Goal: Task Accomplishment & Management: Manage account settings

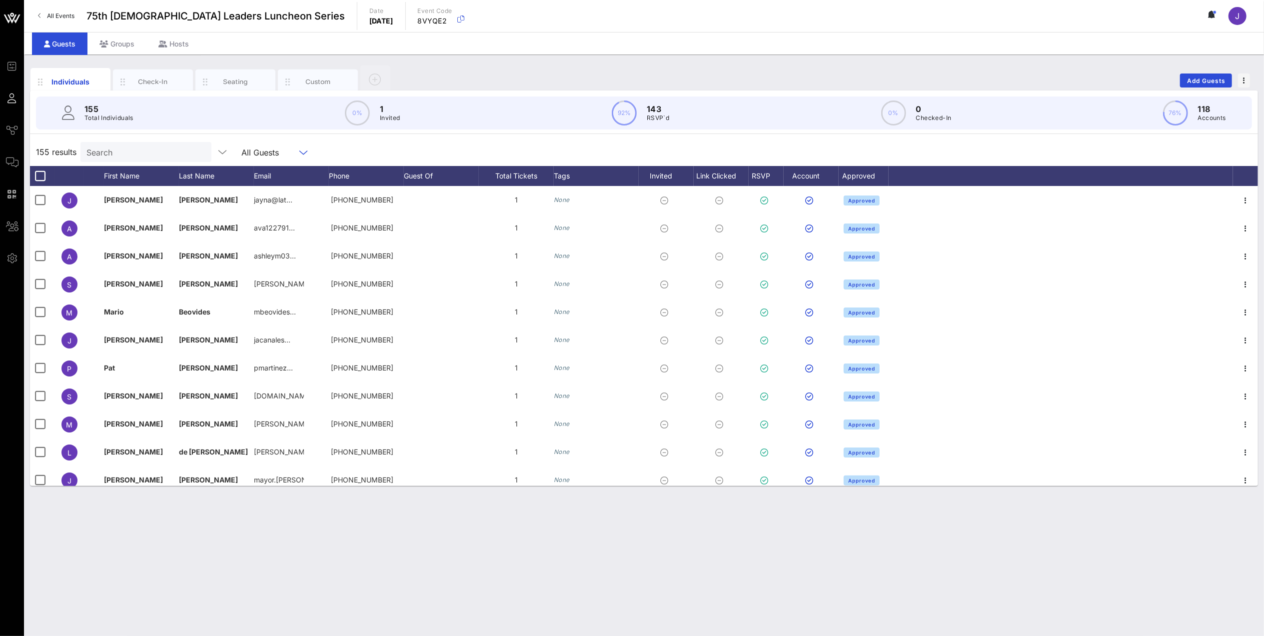
click at [283, 156] on input "text" at bounding box center [289, 151] width 12 height 13
click at [144, 154] on input "Search" at bounding box center [144, 151] width 117 height 13
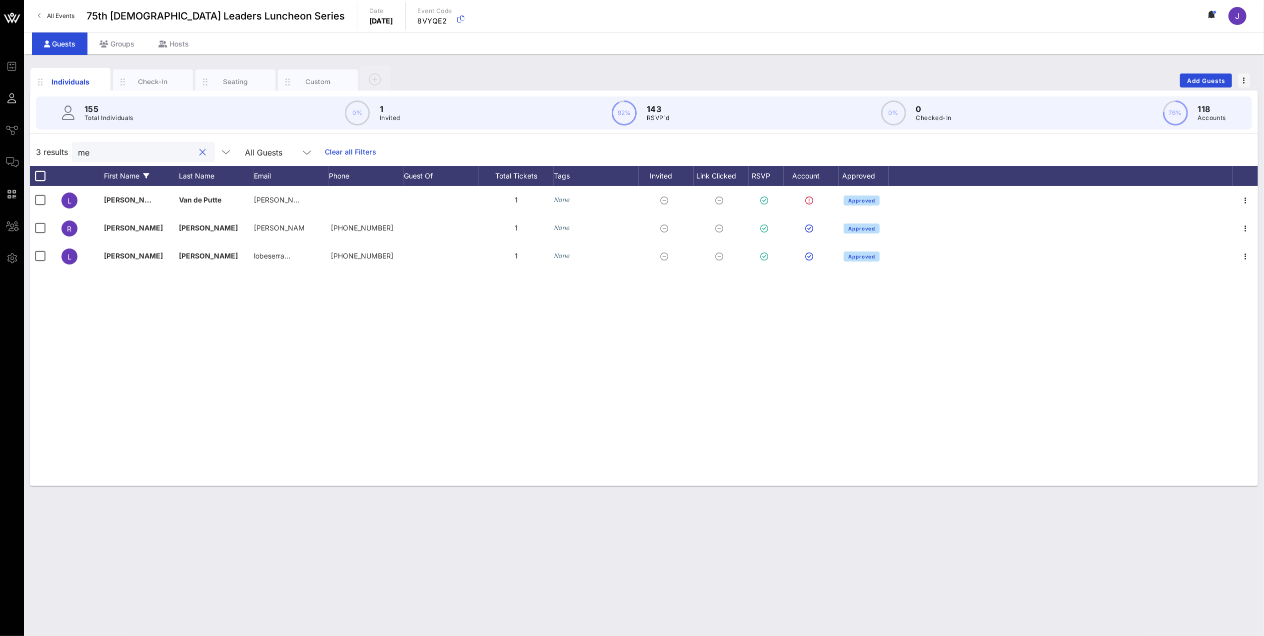
type input "m"
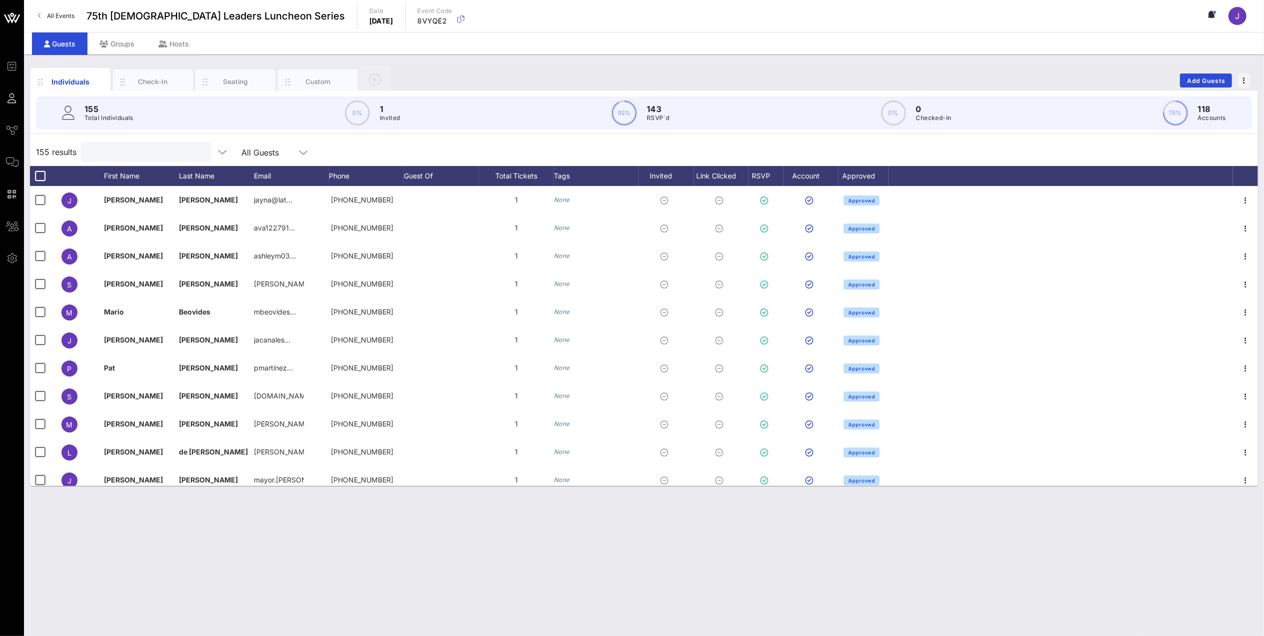
click at [304, 150] on div "All Guests" at bounding box center [275, 152] width 80 height 20
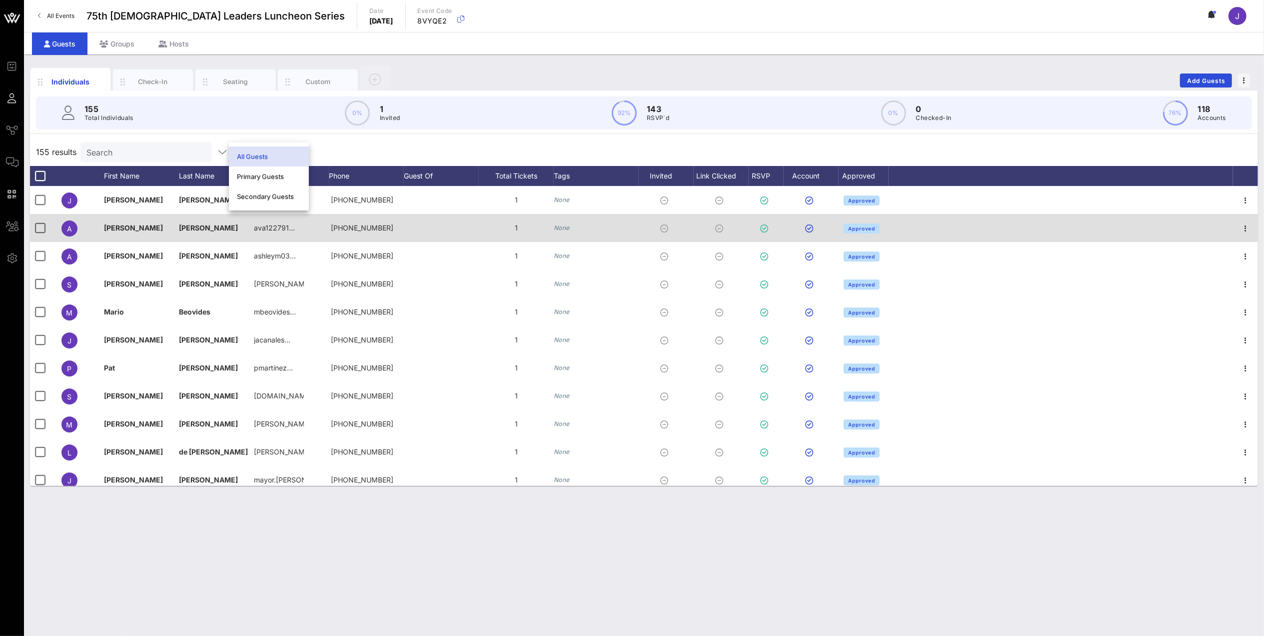
click at [132, 234] on div "[PERSON_NAME]" at bounding box center [141, 228] width 75 height 28
click at [1070, 233] on div at bounding box center [1061, 228] width 344 height 28
click at [1239, 234] on icon "button" at bounding box center [1245, 228] width 12 height 12
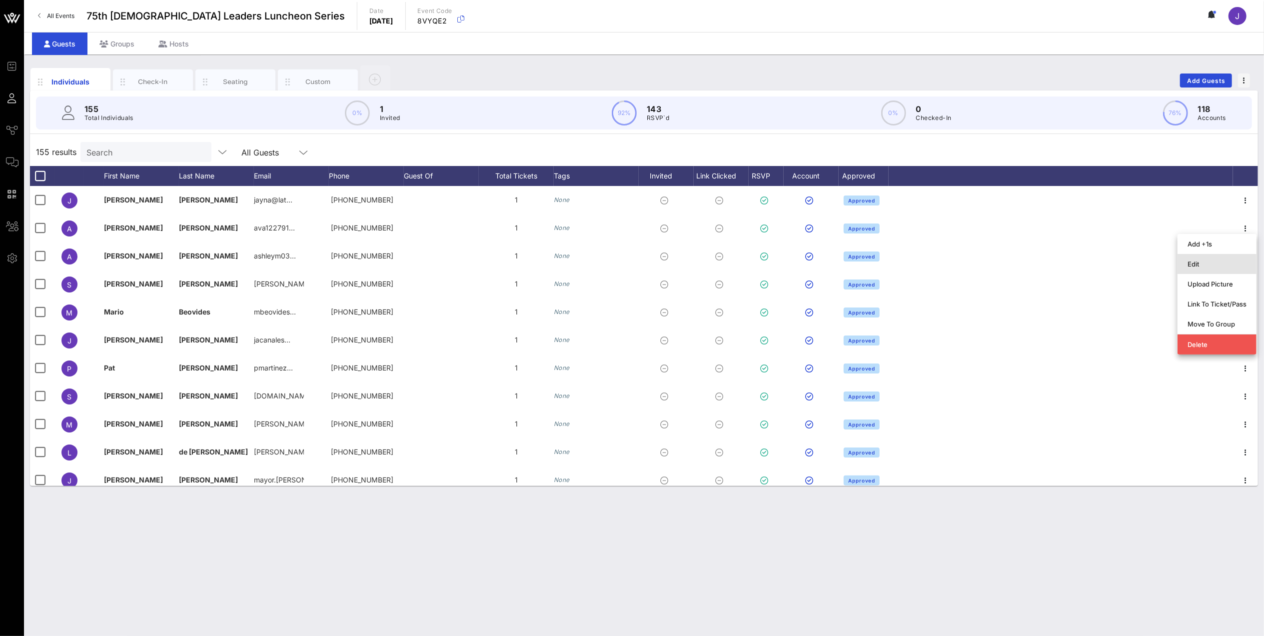
click at [1232, 268] on div "Edit" at bounding box center [1216, 264] width 59 height 16
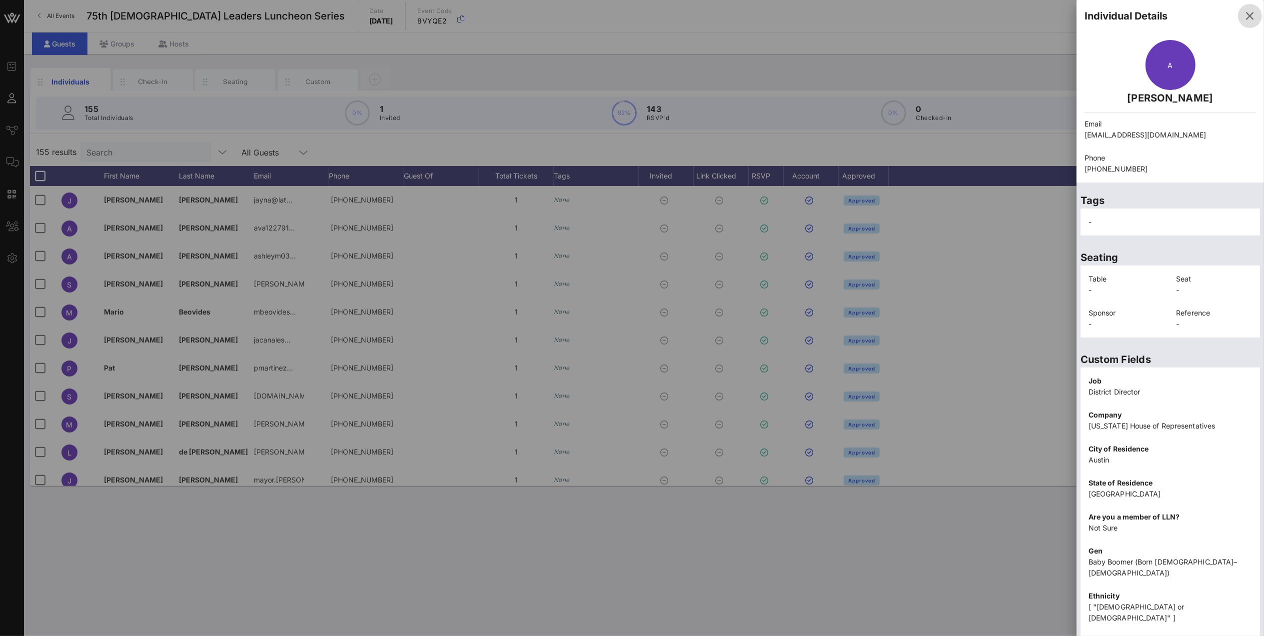
click at [1244, 18] on icon "button" at bounding box center [1250, 16] width 12 height 12
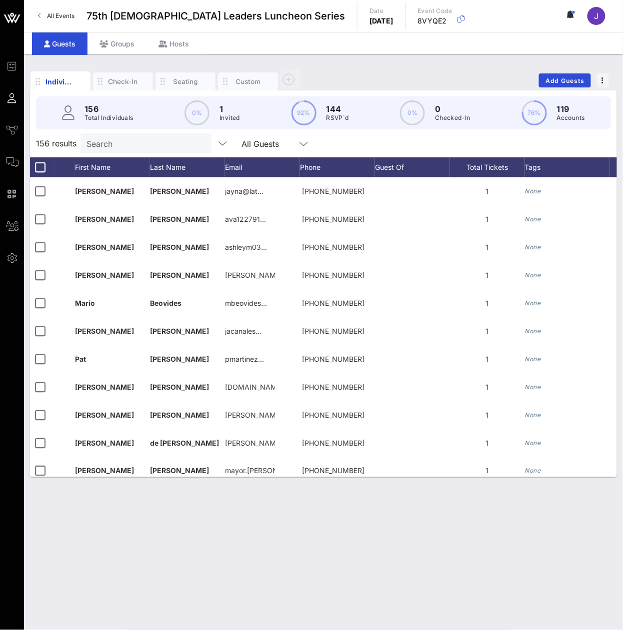
click at [133, 150] on input "Search" at bounding box center [144, 143] width 117 height 13
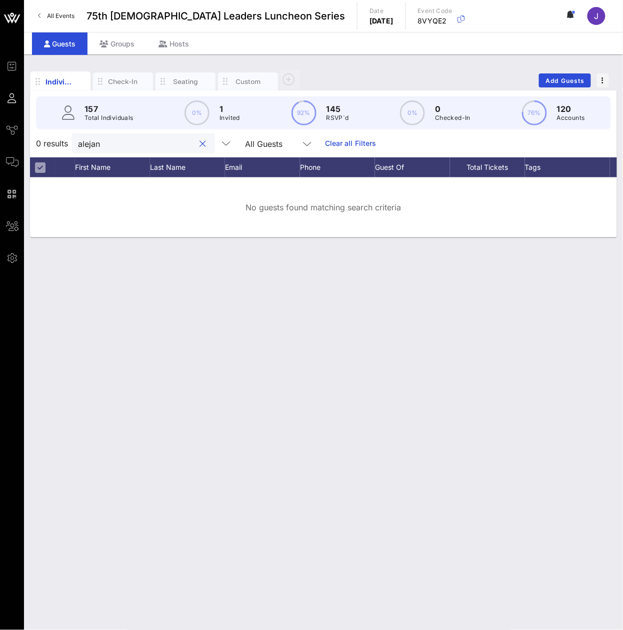
click at [127, 157] on div "0 results alejan All Guests Clear all Filters" at bounding box center [323, 143] width 587 height 28
click at [131, 150] on input "alejan" at bounding box center [136, 143] width 117 height 13
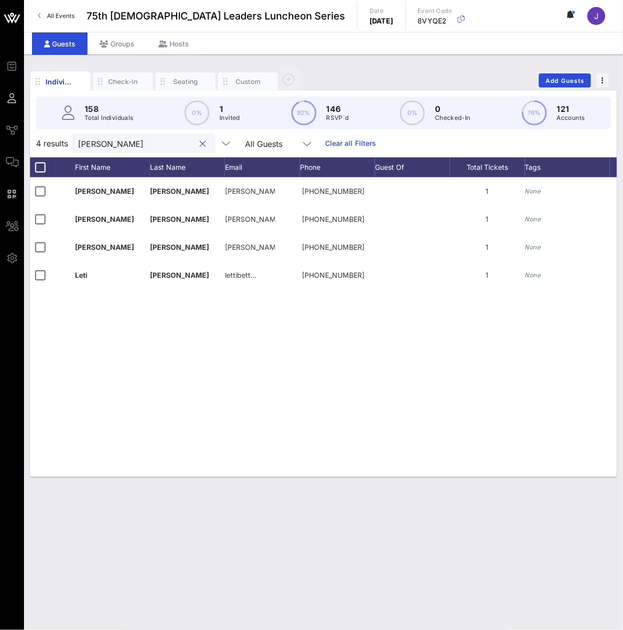
click at [128, 150] on input "alvare" at bounding box center [136, 143] width 117 height 13
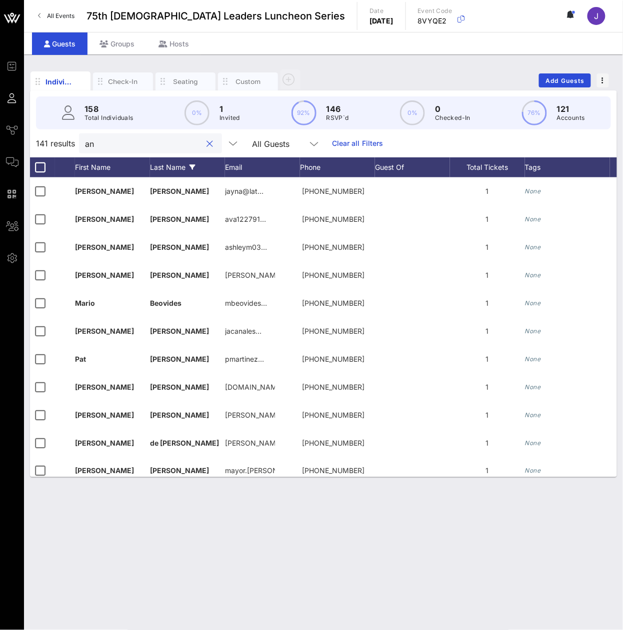
type input "a"
type input "s"
type input "a"
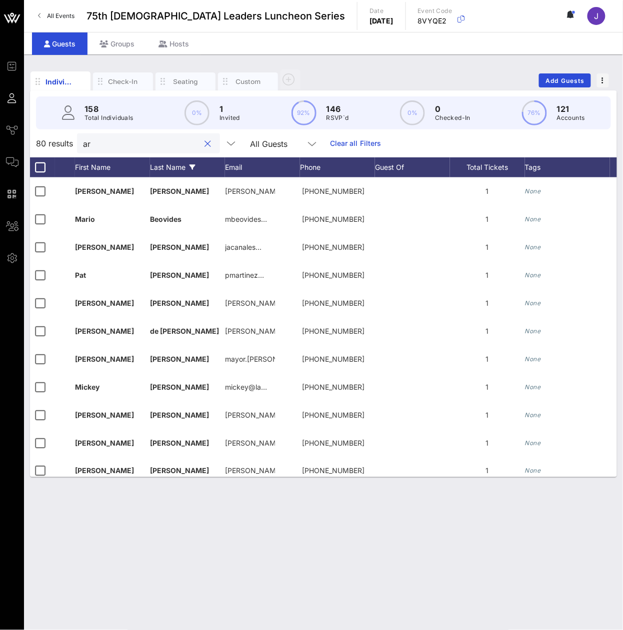
type input "a"
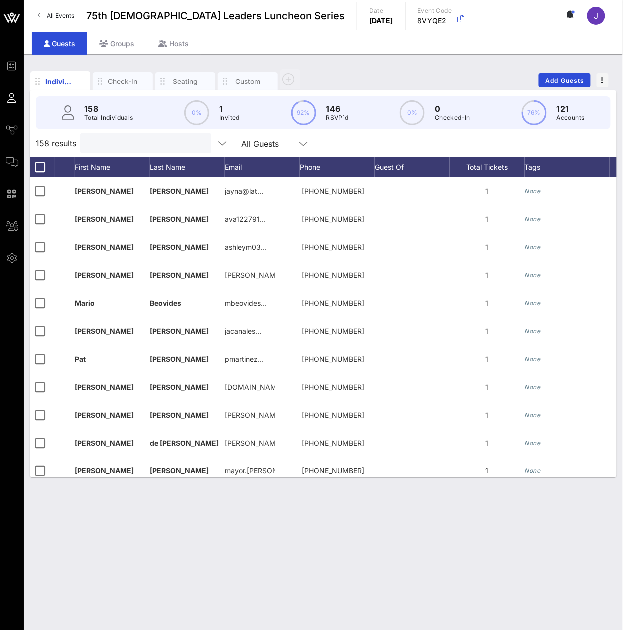
click at [178, 150] on input "text" at bounding box center [144, 143] width 117 height 13
paste input "Arias"
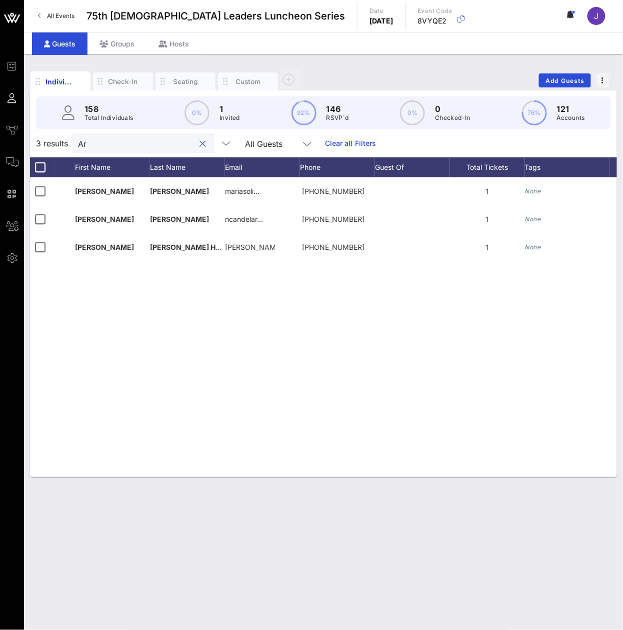
type input "A"
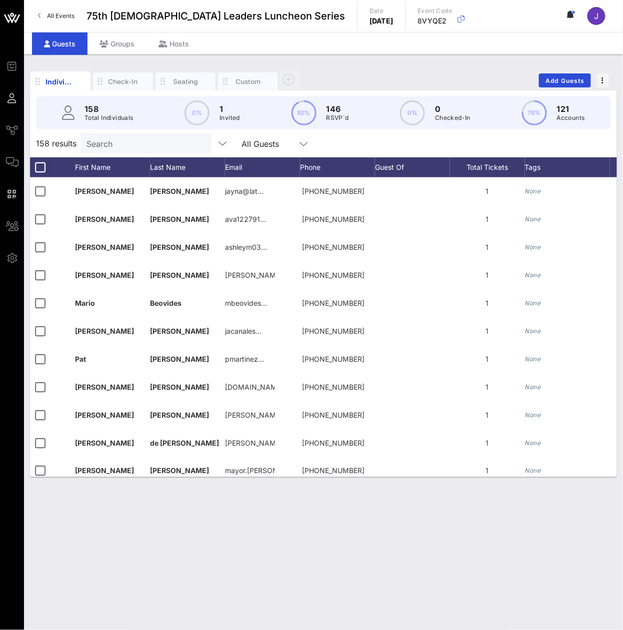
click at [110, 150] on input "Search" at bounding box center [144, 143] width 117 height 13
paste input "Arriaga"
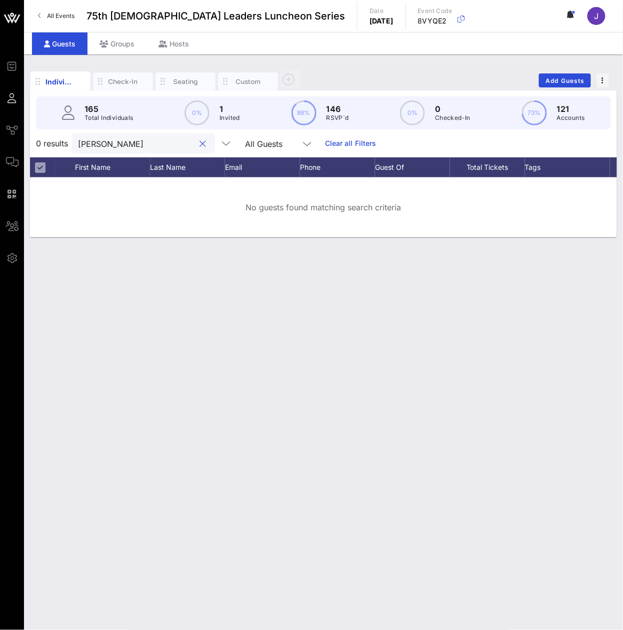
type input "Arriaga"
drag, startPoint x: 143, startPoint y: 172, endPoint x: 142, endPoint y: 162, distance: 10.5
click at [143, 172] on div "First Name" at bounding box center [112, 167] width 75 height 20
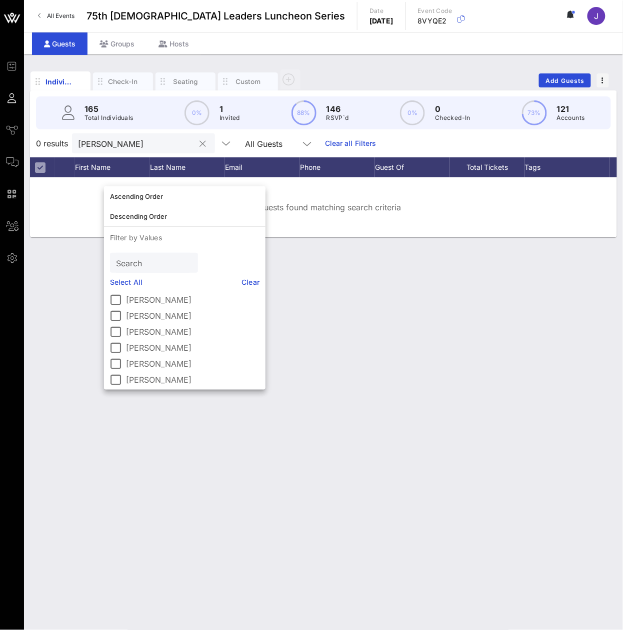
click at [142, 153] on div "Arriaga" at bounding box center [136, 143] width 117 height 20
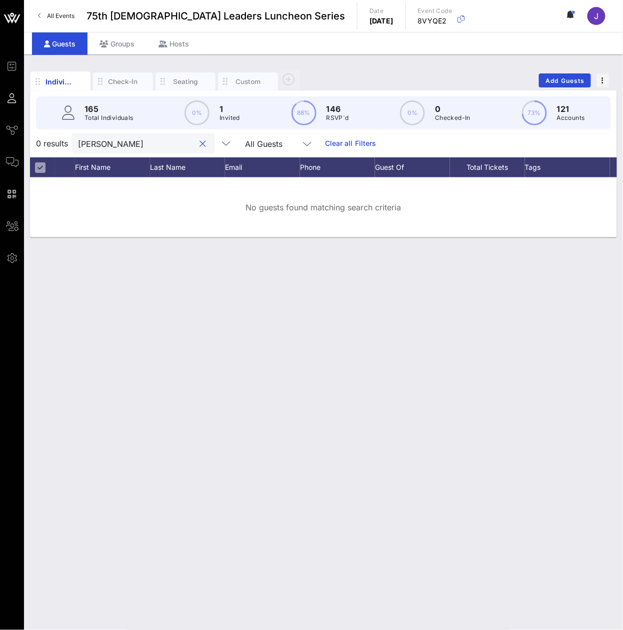
click at [142, 150] on input "Arriaga" at bounding box center [136, 143] width 117 height 13
click at [141, 150] on input "Arriaga" at bounding box center [136, 143] width 117 height 13
paste input "Ashmore"
type input "Ashmore"
click at [158, 147] on input "Ashmore" at bounding box center [136, 143] width 117 height 13
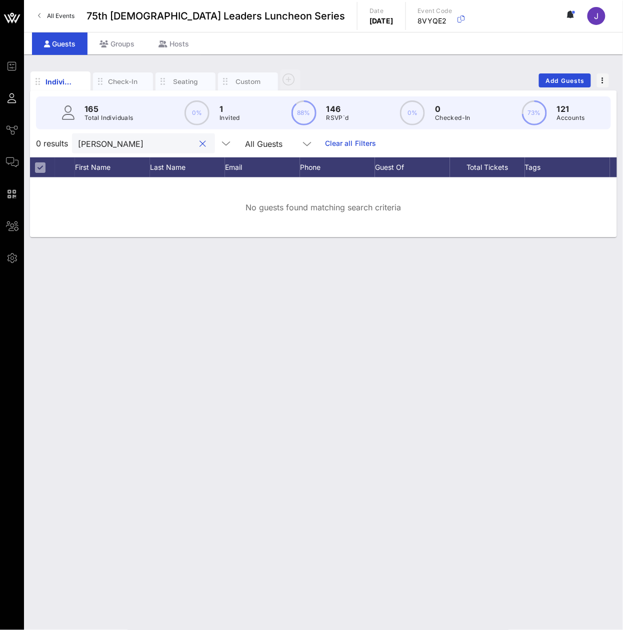
click at [158, 147] on input "Ashmore" at bounding box center [136, 143] width 117 height 13
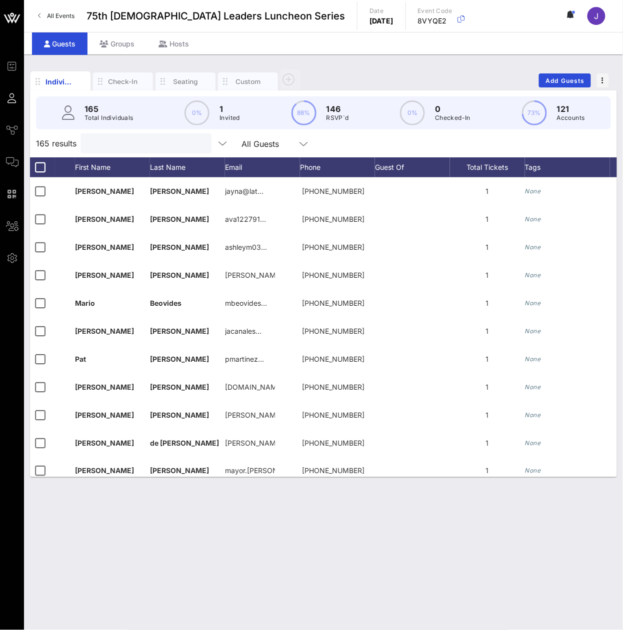
paste input "Avila"
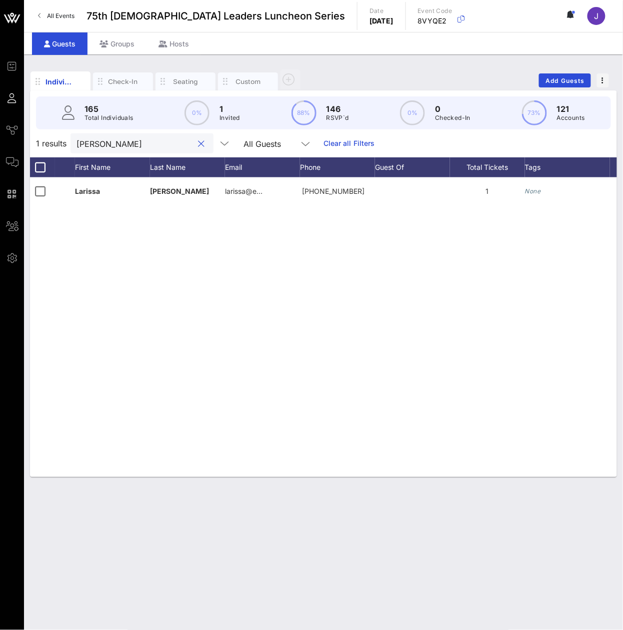
type input "Avila"
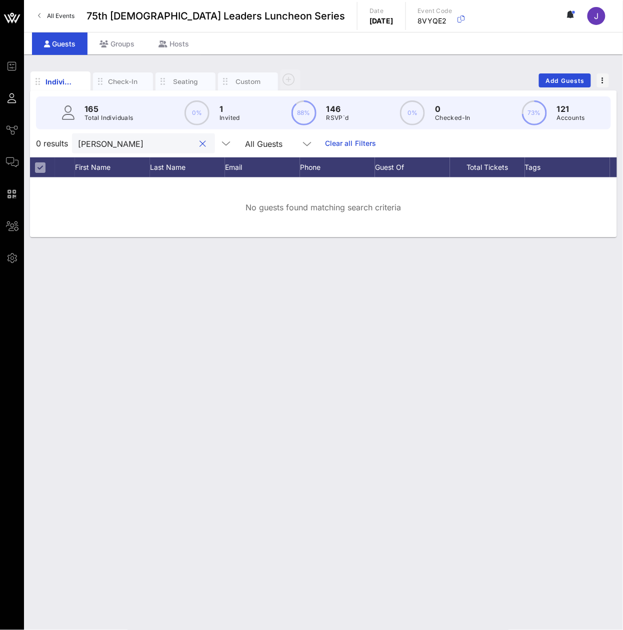
click at [115, 150] on input "Avila" at bounding box center [136, 143] width 117 height 13
click at [114, 150] on input "Avila" at bounding box center [136, 143] width 117 height 13
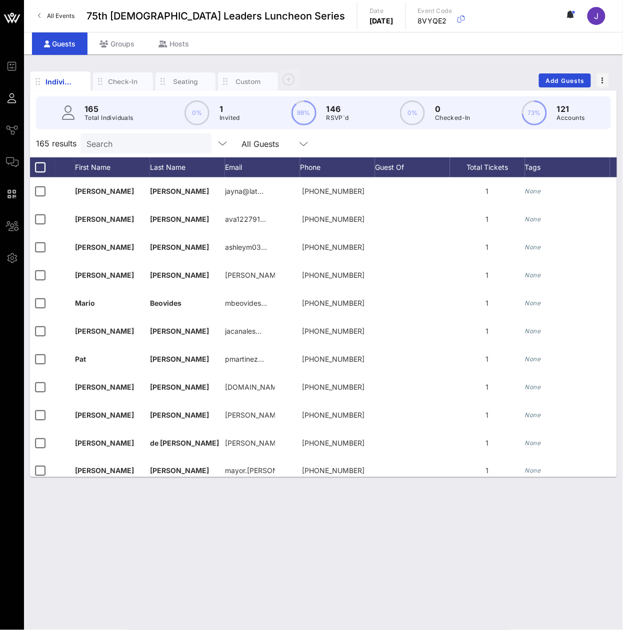
click at [149, 157] on div "165 results Search All Guests" at bounding box center [323, 143] width 587 height 28
click at [149, 150] on input "Search" at bounding box center [144, 143] width 117 height 13
paste input "Ayala"
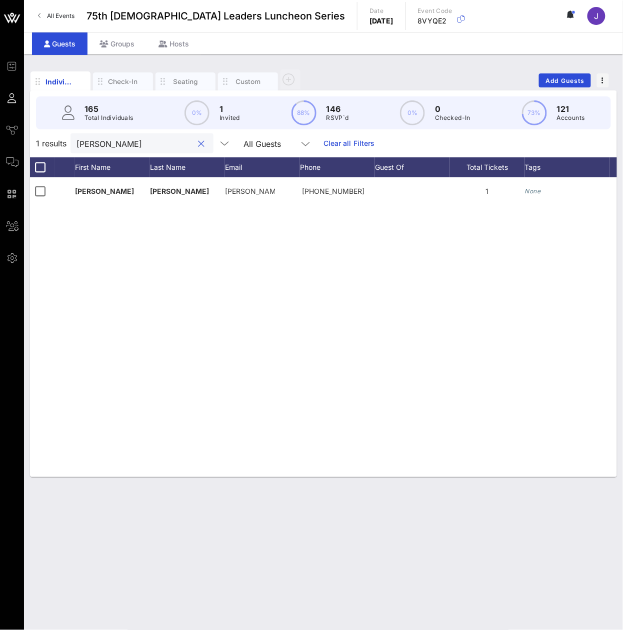
type input "Ayala"
click at [142, 150] on input "Ayala" at bounding box center [134, 143] width 117 height 13
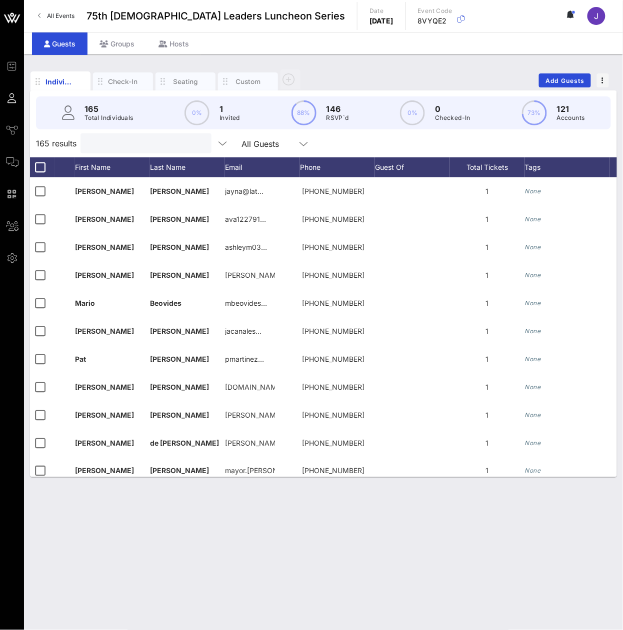
paste input "Balderramos Robinson"
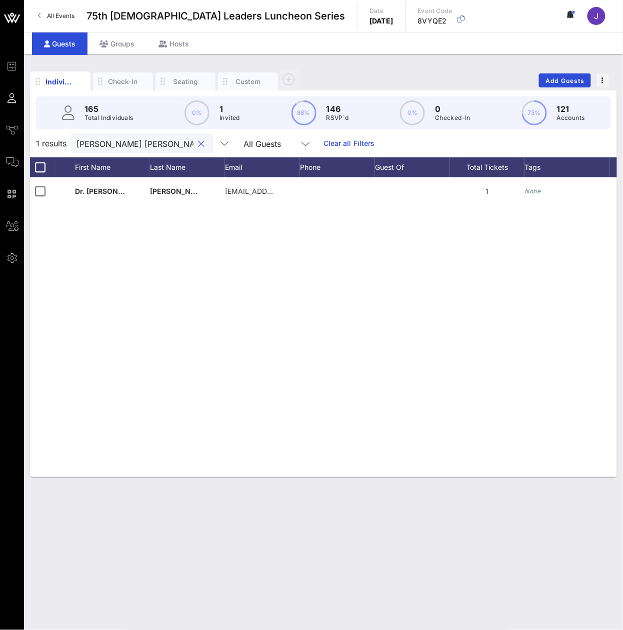
type input "Balderramos Robinson"
click at [173, 150] on input "Balderramos Robinson" at bounding box center [134, 143] width 117 height 13
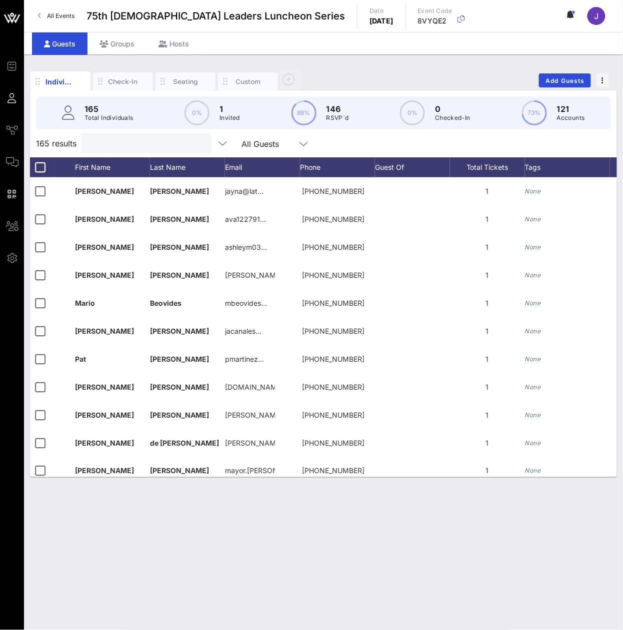
click at [150, 150] on input "text" at bounding box center [144, 143] width 117 height 13
paste input "Barba"
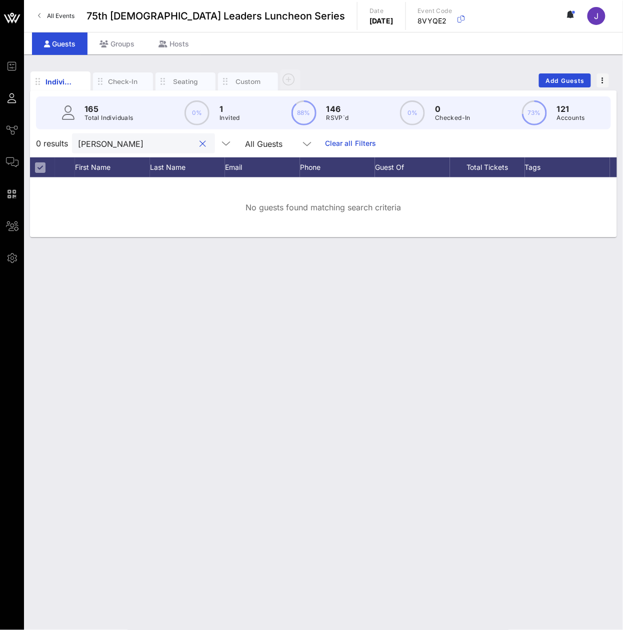
click at [150, 150] on input "Barba" at bounding box center [136, 143] width 117 height 13
type input "Barba"
click at [151, 150] on input "Barba" at bounding box center [136, 143] width 117 height 13
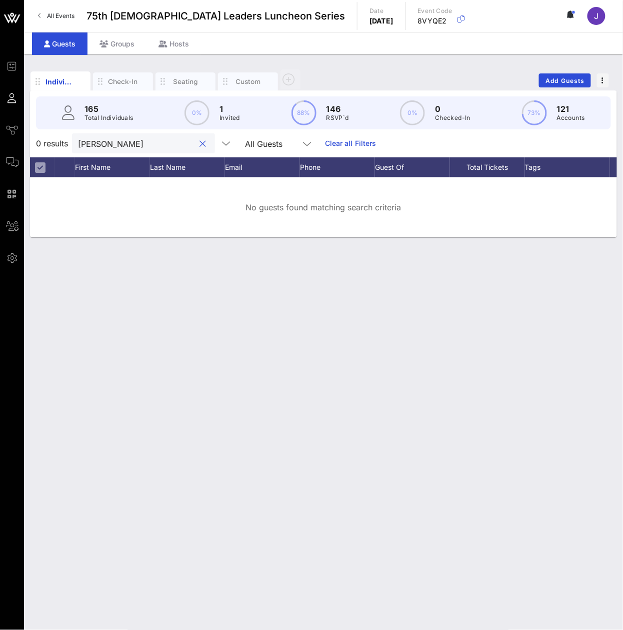
click at [151, 150] on input "Barba" at bounding box center [136, 143] width 117 height 13
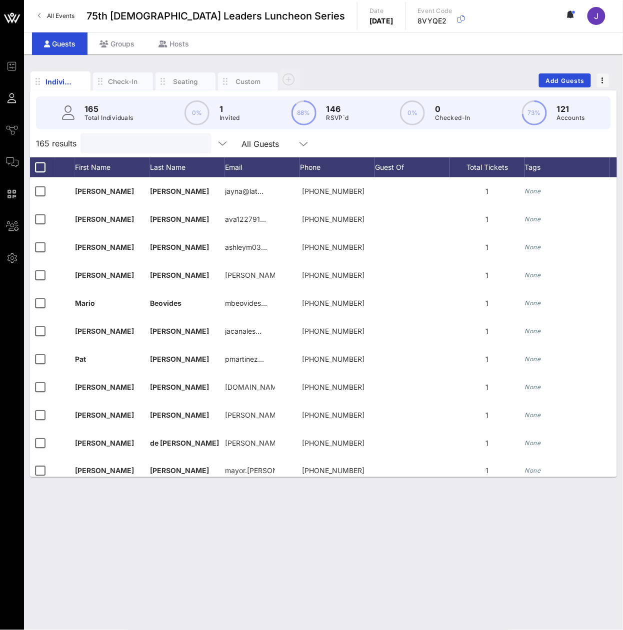
paste input "Baylon"
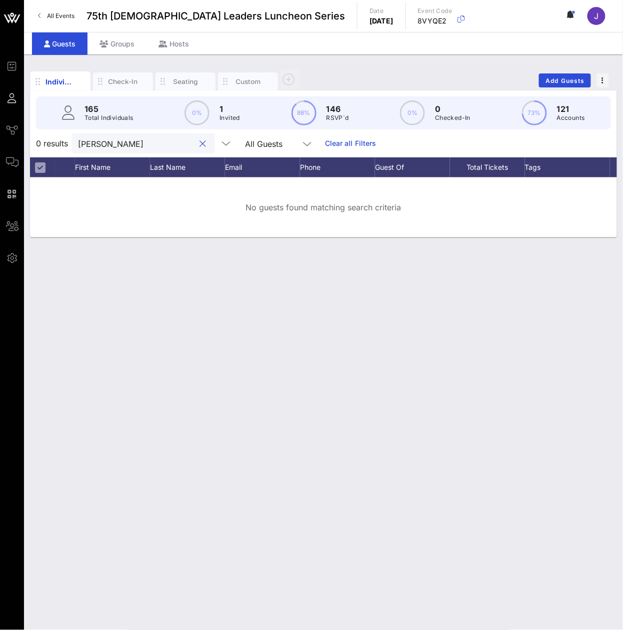
type input "Baylon"
click at [116, 153] on div "Baylon" at bounding box center [136, 143] width 117 height 20
click at [113, 150] on input "Baylon" at bounding box center [136, 143] width 117 height 13
click at [111, 150] on input "Baylon" at bounding box center [136, 143] width 117 height 13
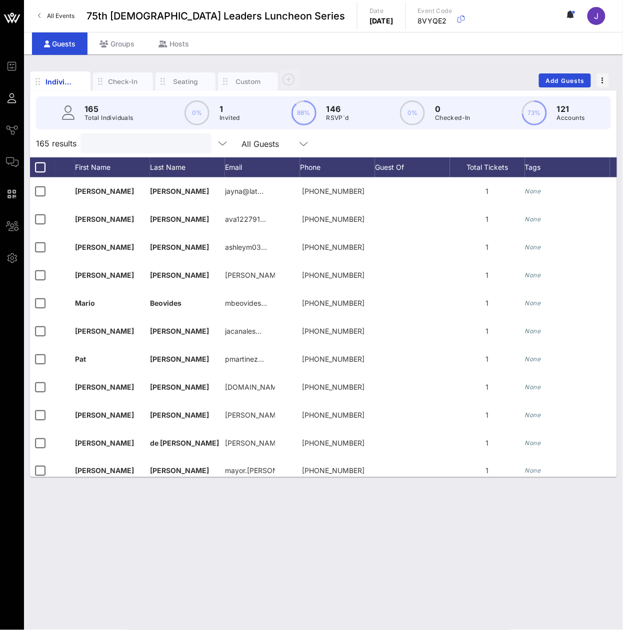
paste input "Bermejo"
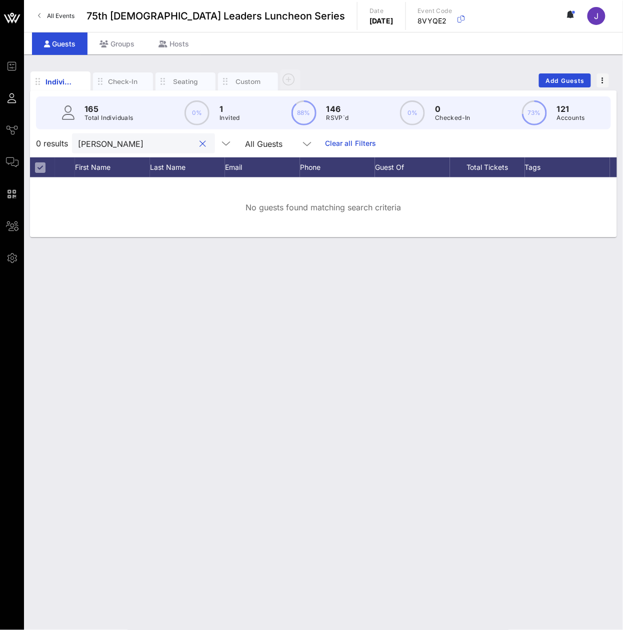
type input "Bermejo"
click at [105, 150] on input "Bermejo" at bounding box center [136, 143] width 117 height 13
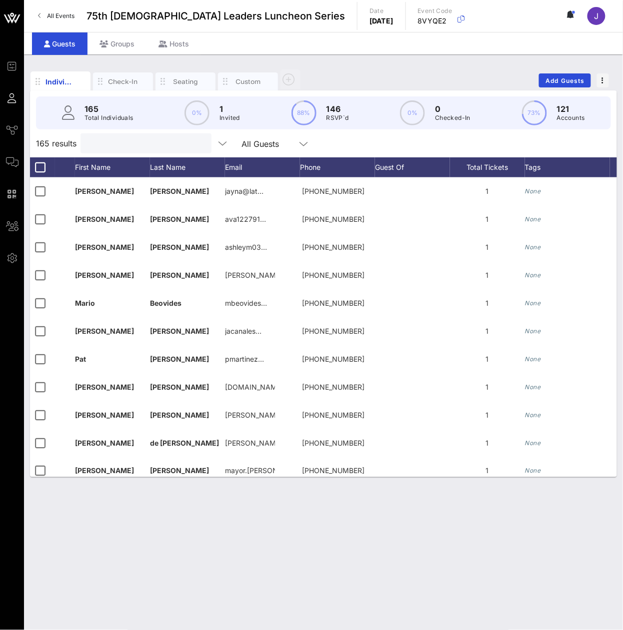
paste input "Bernal"
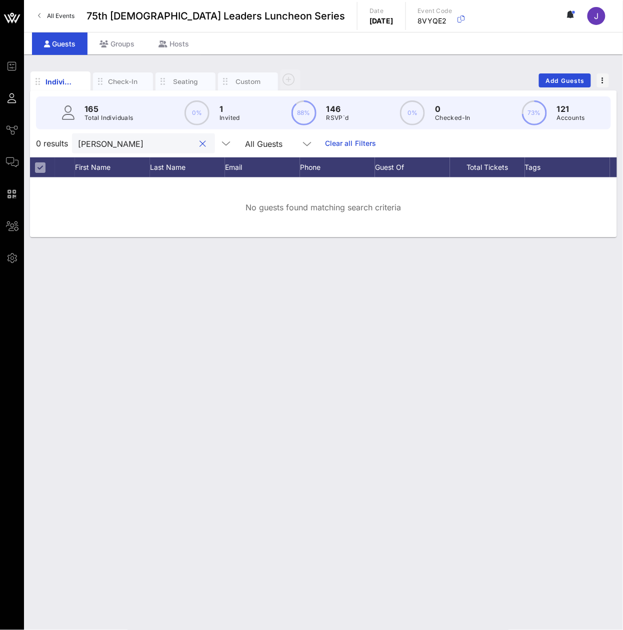
type input "Bernal"
click at [103, 150] on input "Bernal" at bounding box center [136, 143] width 117 height 13
click at [102, 150] on input "Bernal" at bounding box center [136, 143] width 117 height 13
paste input "[PERSON_NAME]"
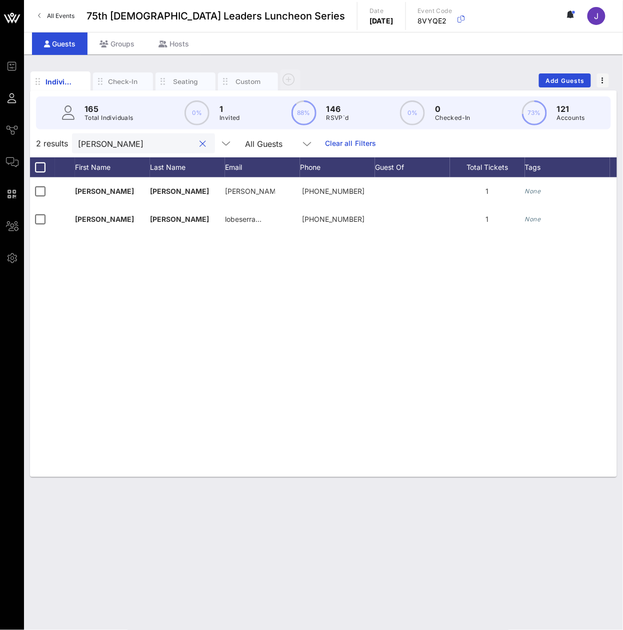
type input "[PERSON_NAME]"
click at [139, 150] on input "[PERSON_NAME]" at bounding box center [136, 143] width 117 height 13
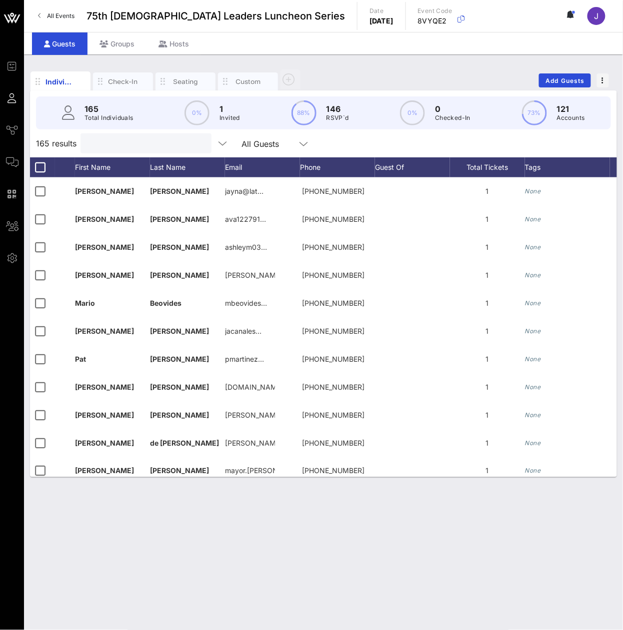
paste input "Bodipo-Memba"
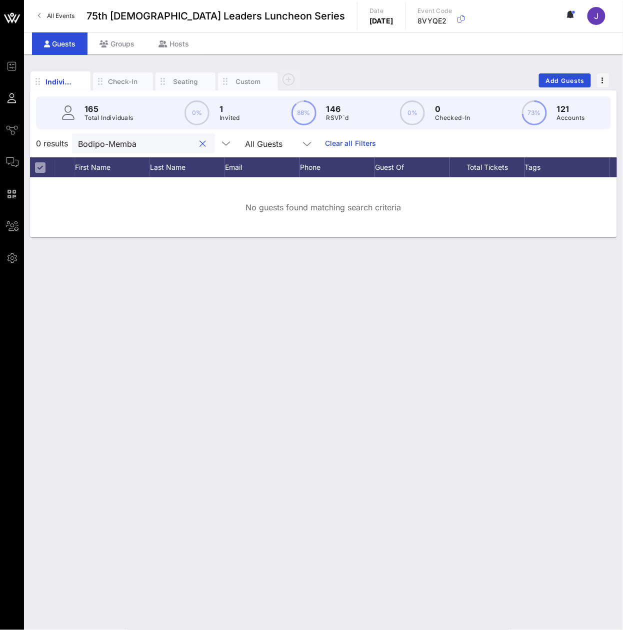
click at [133, 150] on input "Bodipo-Memba" at bounding box center [136, 143] width 117 height 13
click at [131, 150] on input "Bodipo-Memba" at bounding box center [136, 143] width 117 height 13
click at [130, 150] on input "Bodipo-Memba" at bounding box center [136, 143] width 117 height 13
click at [127, 148] on input "Bodipo-Memba" at bounding box center [136, 143] width 117 height 13
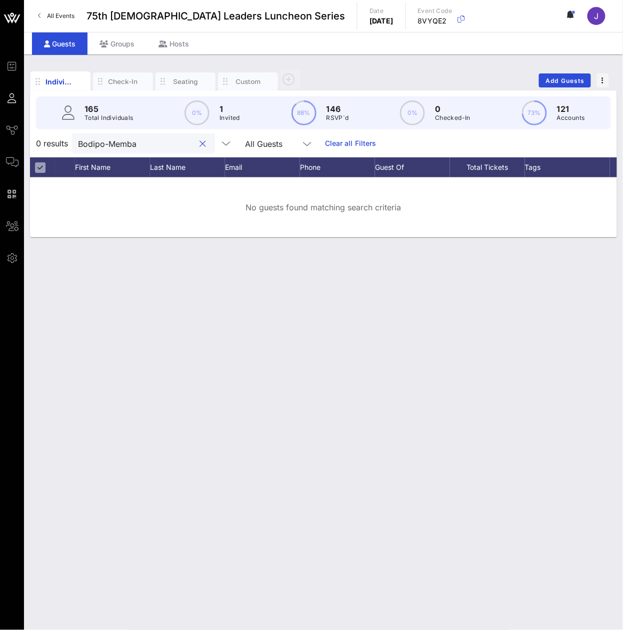
click at [127, 148] on input "Bodipo-Memba" at bounding box center [136, 143] width 117 height 13
type input "Bodipo-Memba"
click at [200, 149] on button "clear icon" at bounding box center [203, 144] width 6 height 10
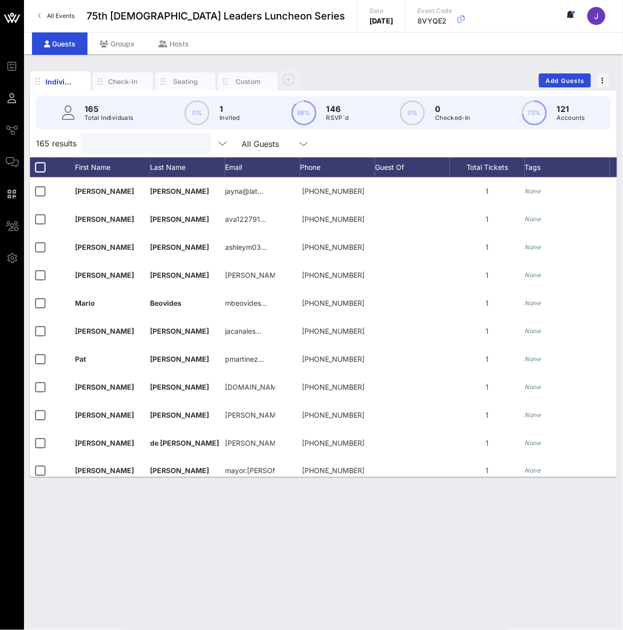
paste input "Bradley"
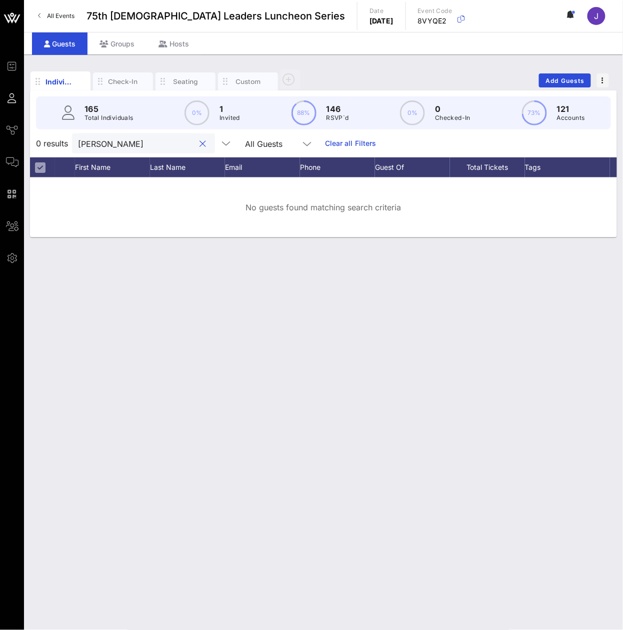
type input "Bradley"
click at [94, 150] on input "Bradley" at bounding box center [136, 143] width 117 height 13
click at [95, 150] on input "Bradley" at bounding box center [136, 143] width 117 height 13
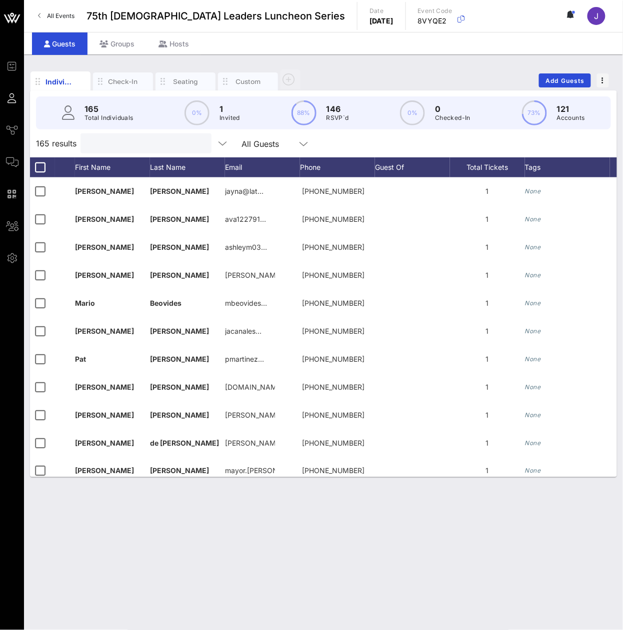
paste input "Bustos"
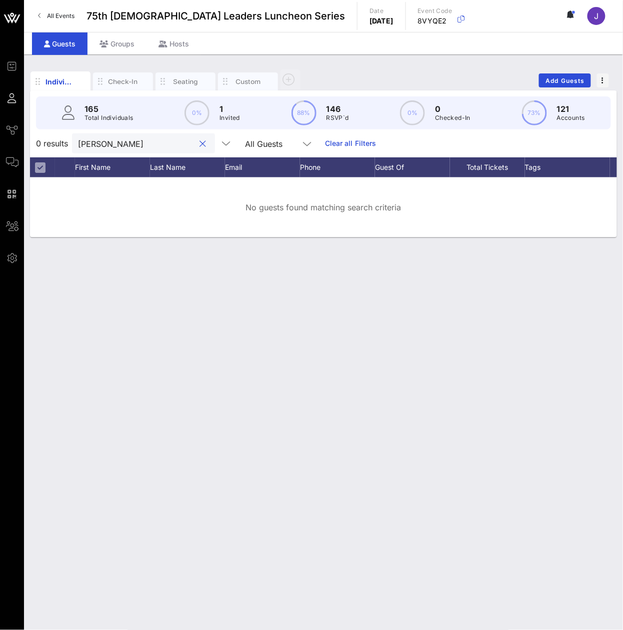
type input "Bustos"
click at [97, 150] on input "Bustos" at bounding box center [136, 143] width 117 height 13
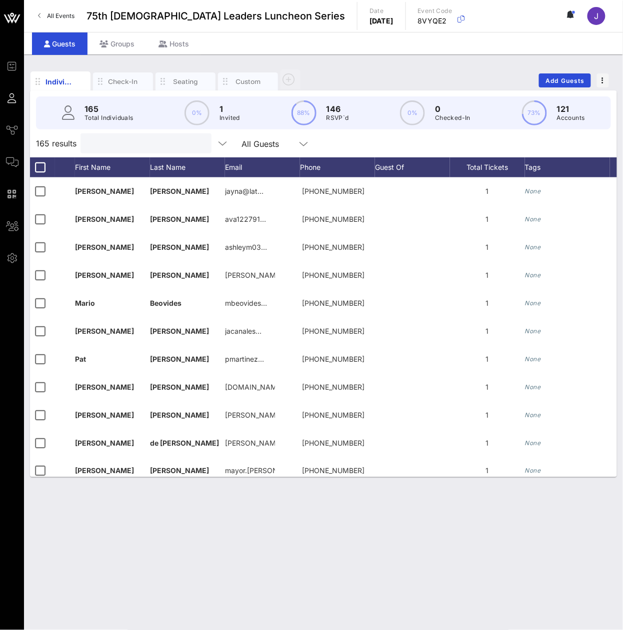
paste input "Butler"
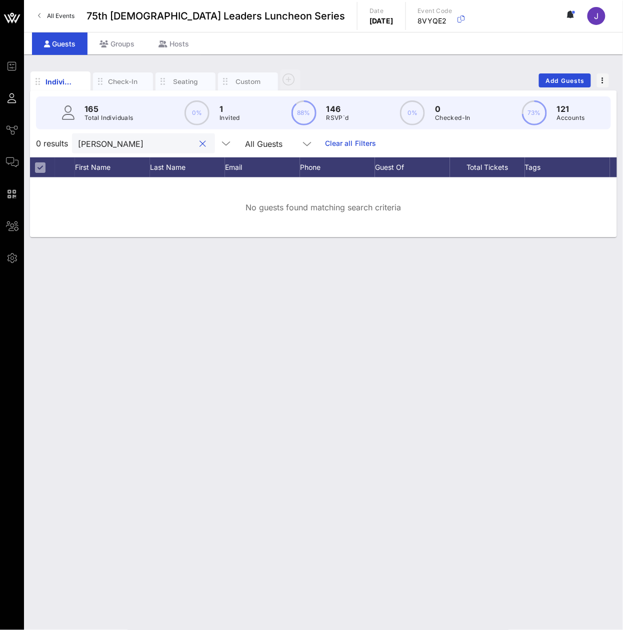
type input "Butler"
click at [126, 150] on input "Butler" at bounding box center [136, 143] width 117 height 13
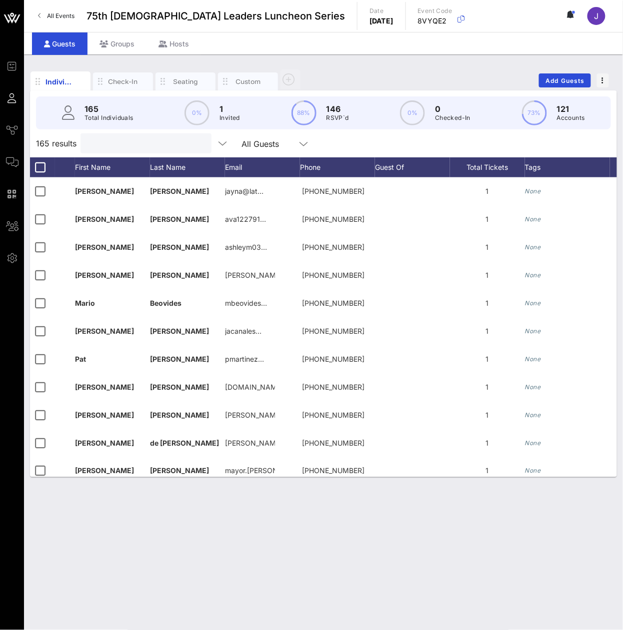
paste input "Caballero"
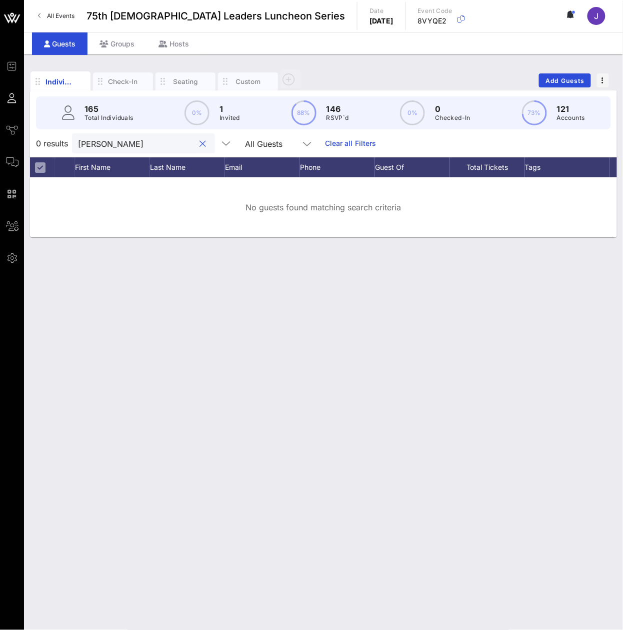
type input "Caballero"
click at [133, 149] on input "Caballero" at bounding box center [136, 143] width 117 height 13
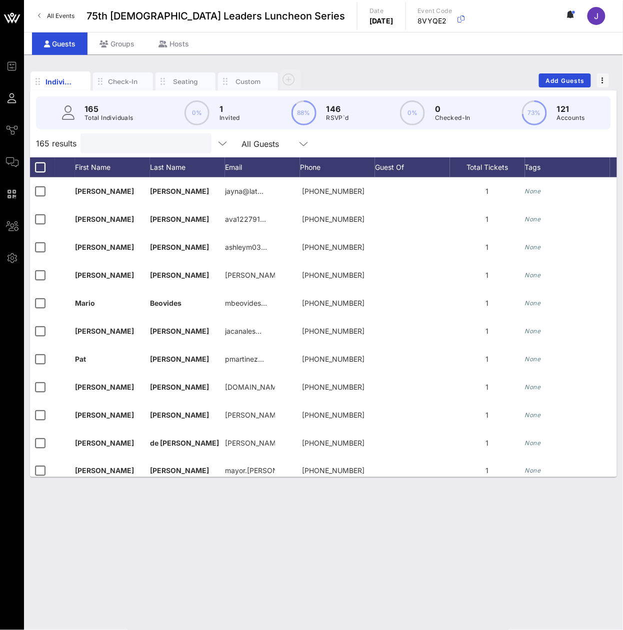
paste input "Calderón"
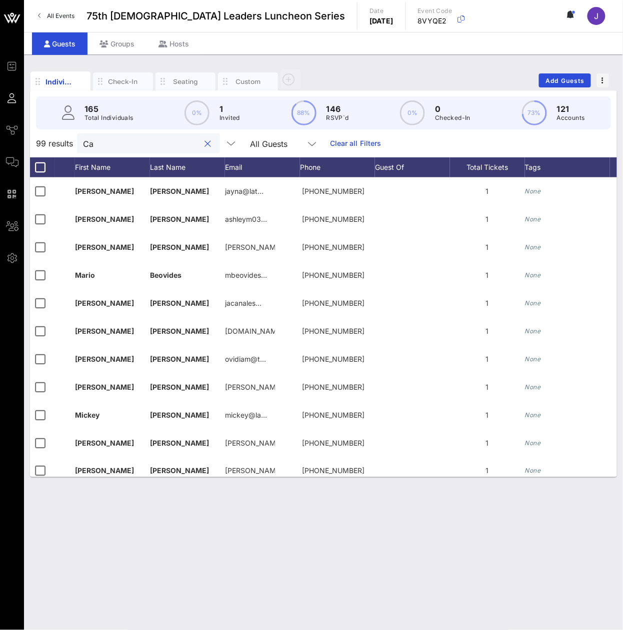
type input "C"
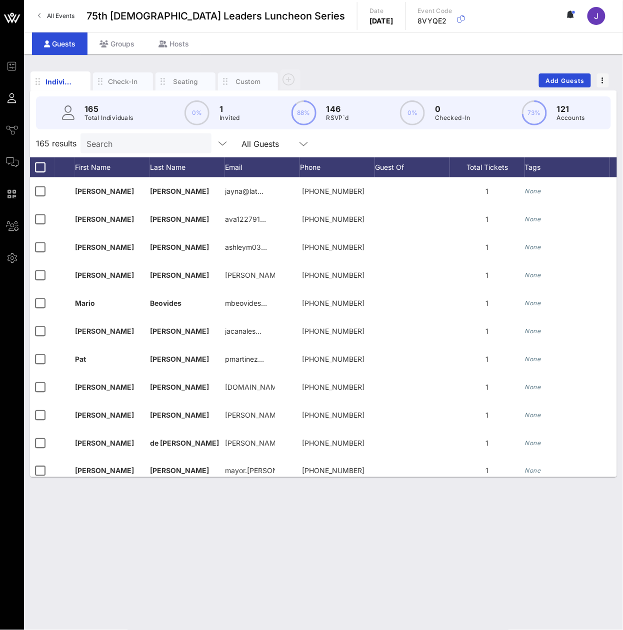
click at [133, 153] on div "Search" at bounding box center [144, 143] width 117 height 20
paste input "Campos"
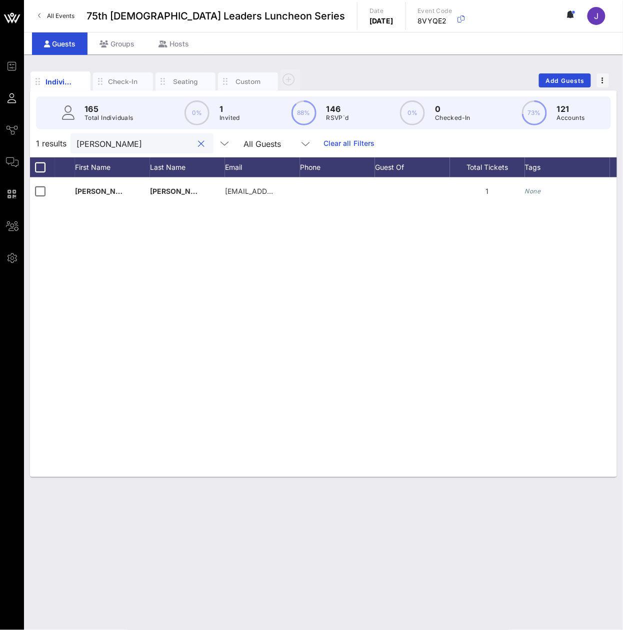
type input "Campos"
click at [134, 150] on input "Campos" at bounding box center [134, 143] width 117 height 13
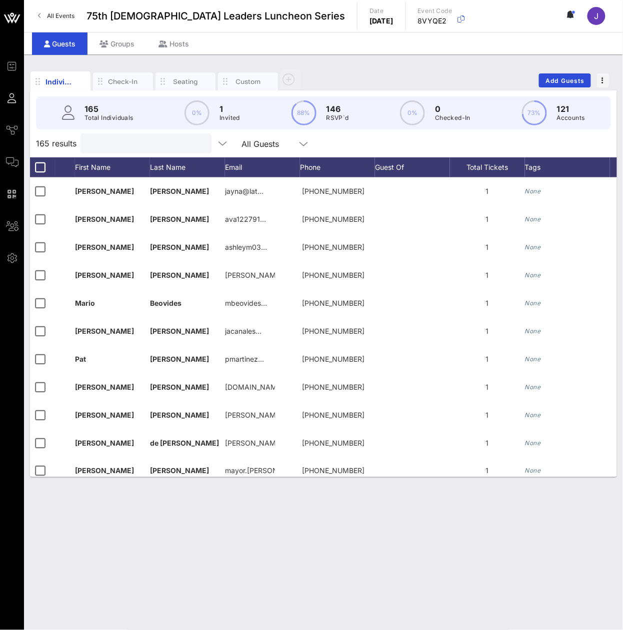
paste input "[PERSON_NAME]"
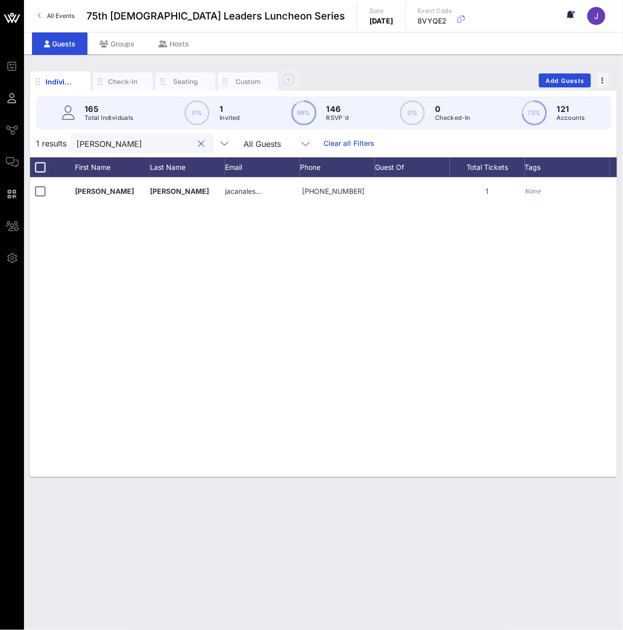
type input "[PERSON_NAME]"
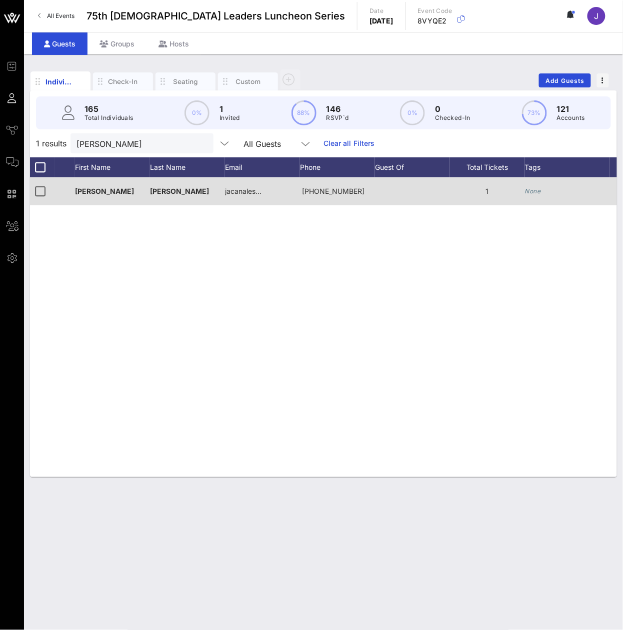
click at [375, 196] on div "[PHONE_NUMBER]" at bounding box center [337, 191] width 75 height 28
click at [449, 202] on div at bounding box center [412, 191] width 75 height 28
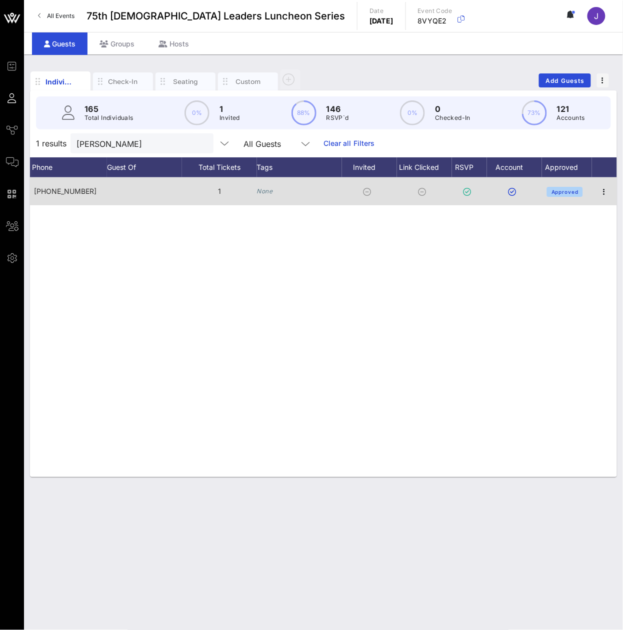
scroll to position [0, 296]
click at [598, 198] on span "button" at bounding box center [604, 192] width 14 height 12
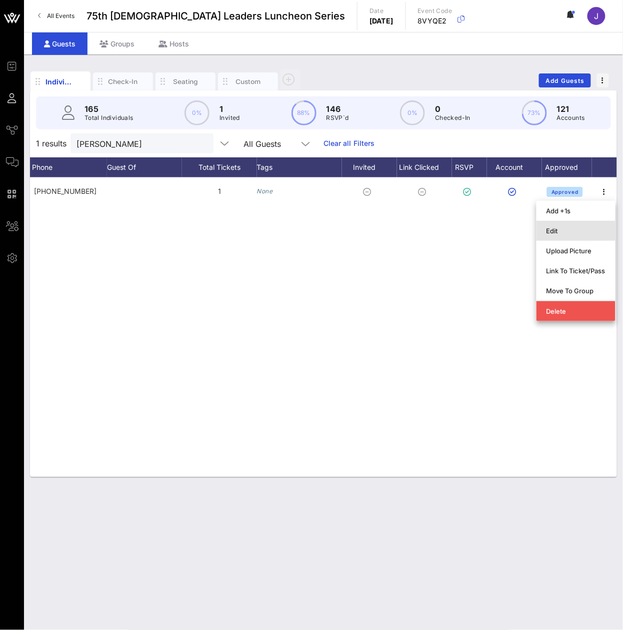
click at [588, 230] on div "Edit" at bounding box center [575, 231] width 59 height 8
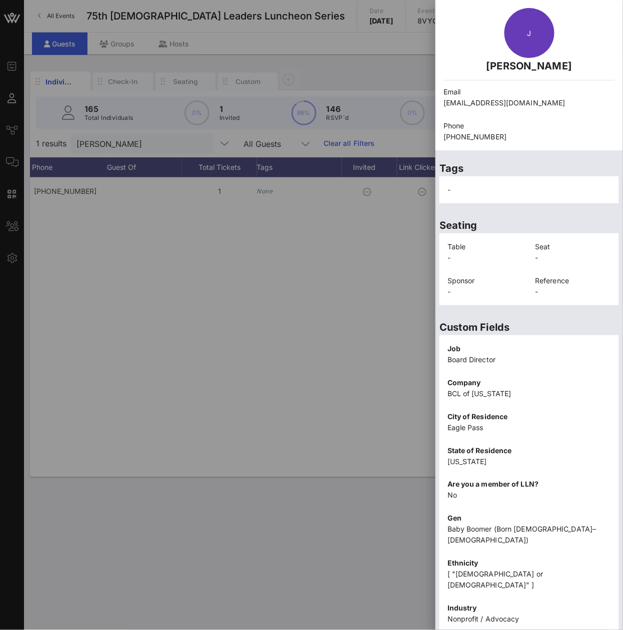
scroll to position [45, 0]
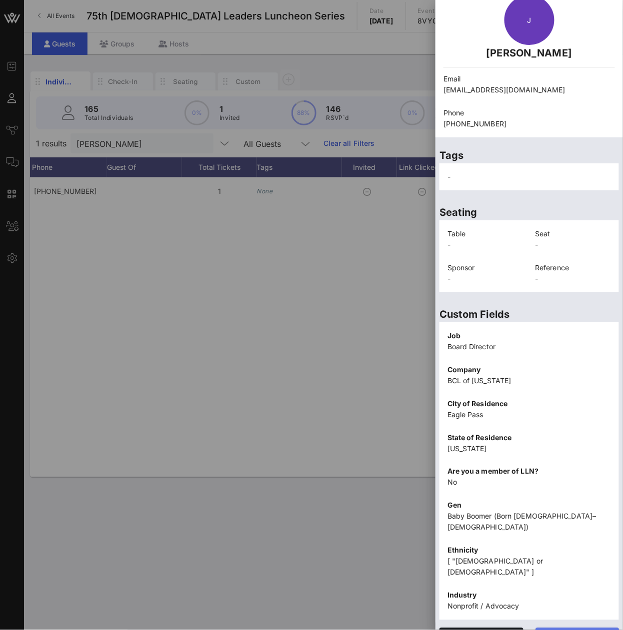
click at [580, 633] on span "Edit" at bounding box center [577, 637] width 68 height 8
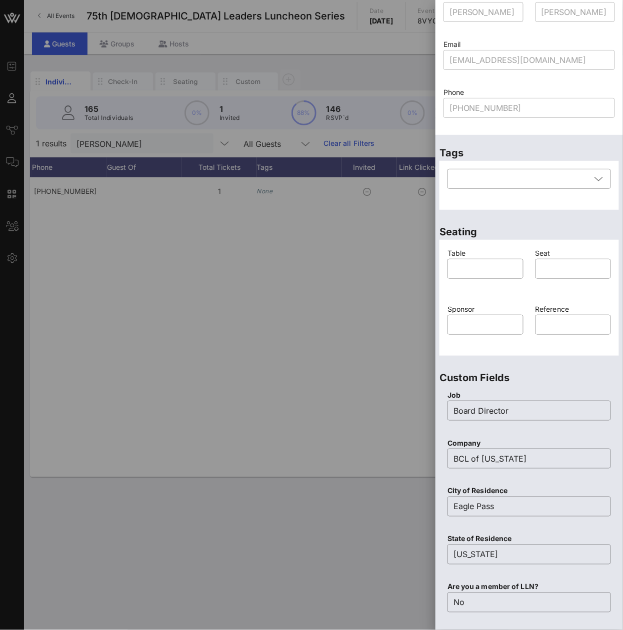
scroll to position [112, 0]
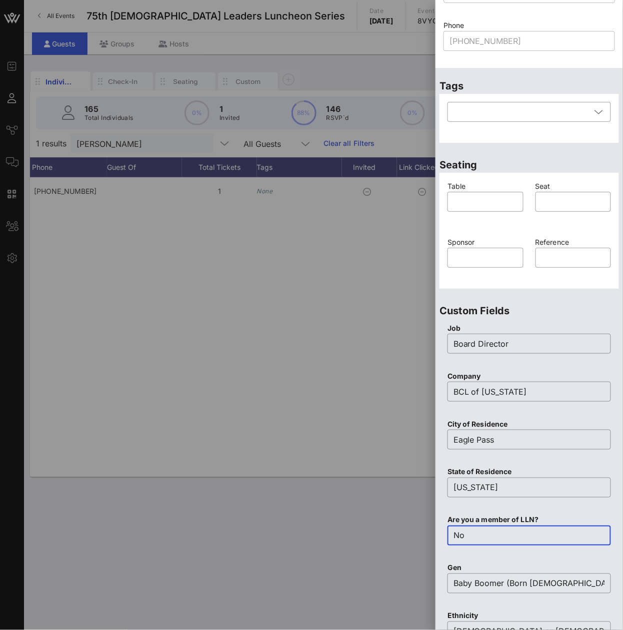
click at [500, 536] on input "No" at bounding box center [528, 536] width 151 height 16
type input "N"
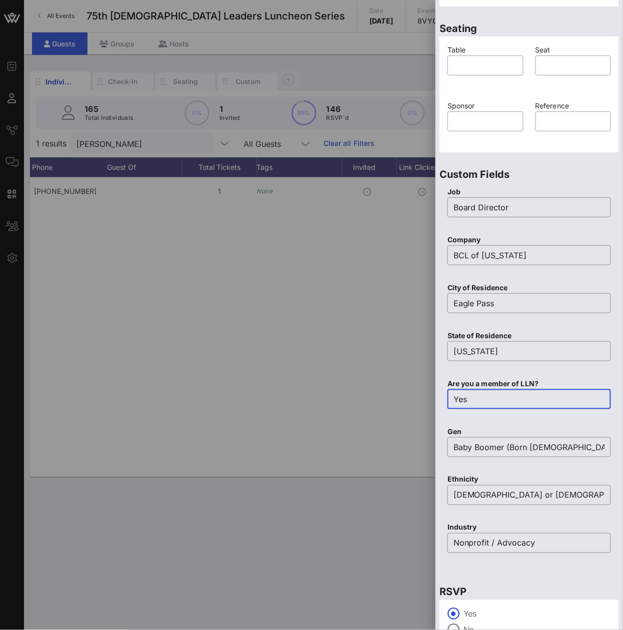
scroll to position [321, 0]
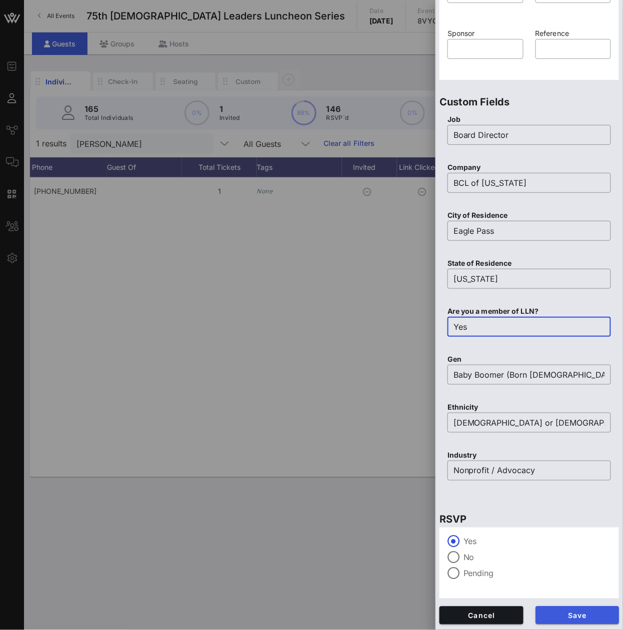
type input "Yes"
click at [582, 618] on span "Save" at bounding box center [577, 616] width 68 height 8
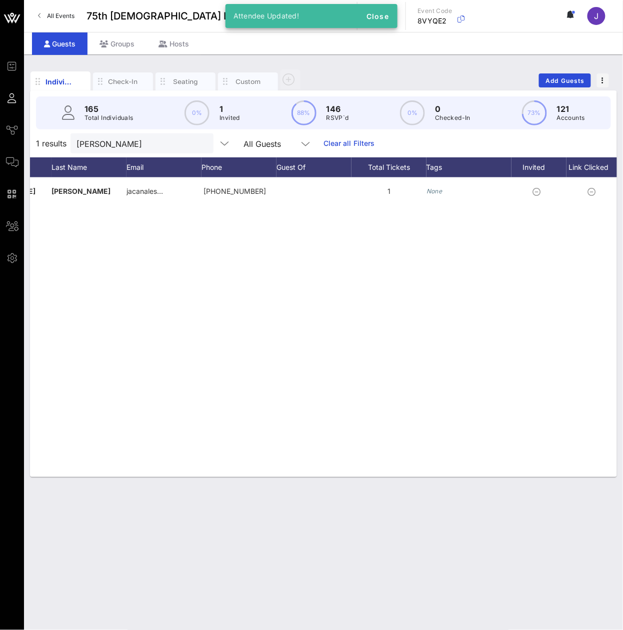
scroll to position [0, 0]
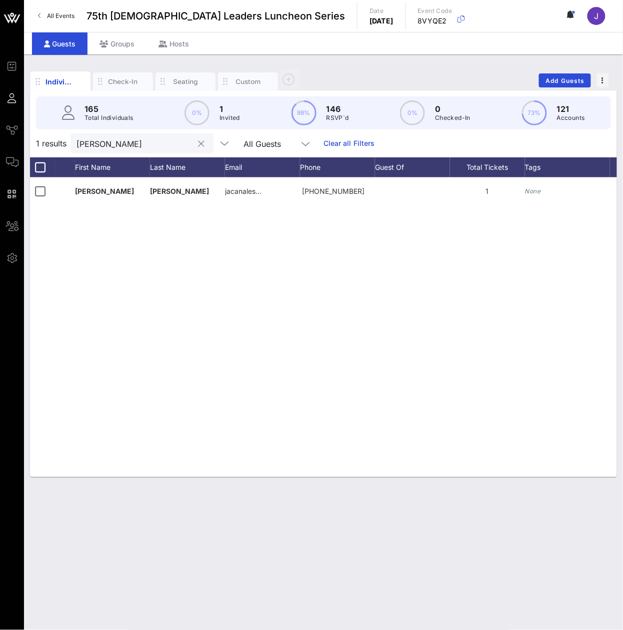
click at [137, 150] on input "[PERSON_NAME]" at bounding box center [134, 143] width 117 height 13
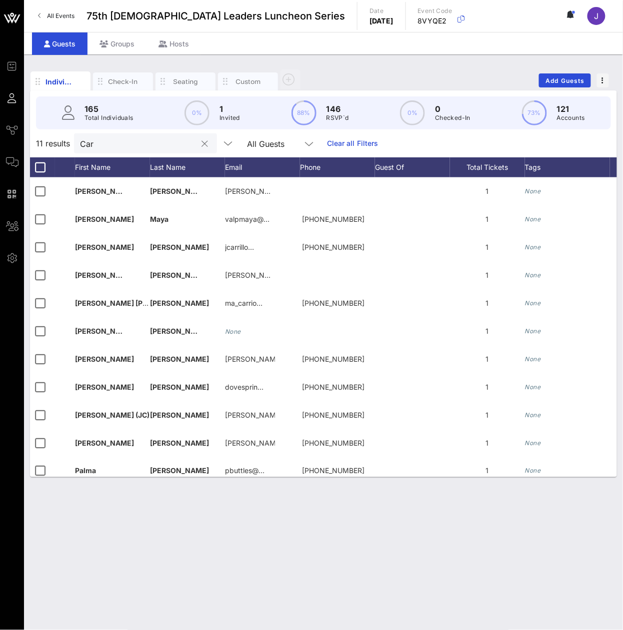
click at [181, 150] on input "Car" at bounding box center [138, 143] width 117 height 13
type input "C"
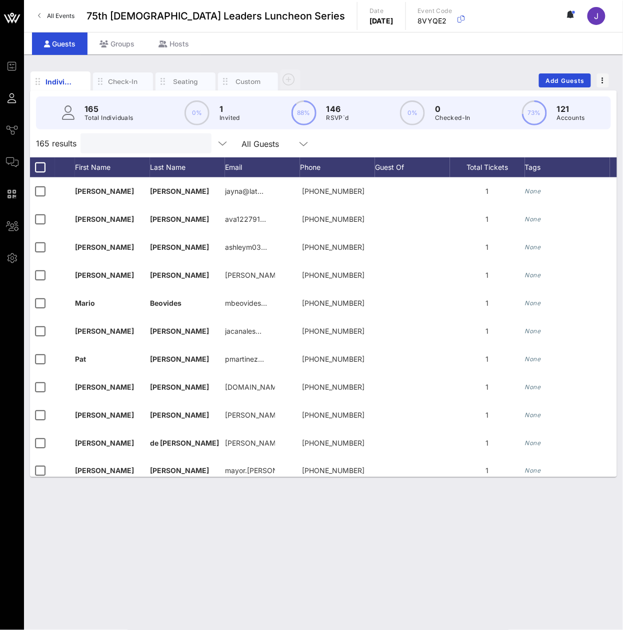
paste input "Cardenas"
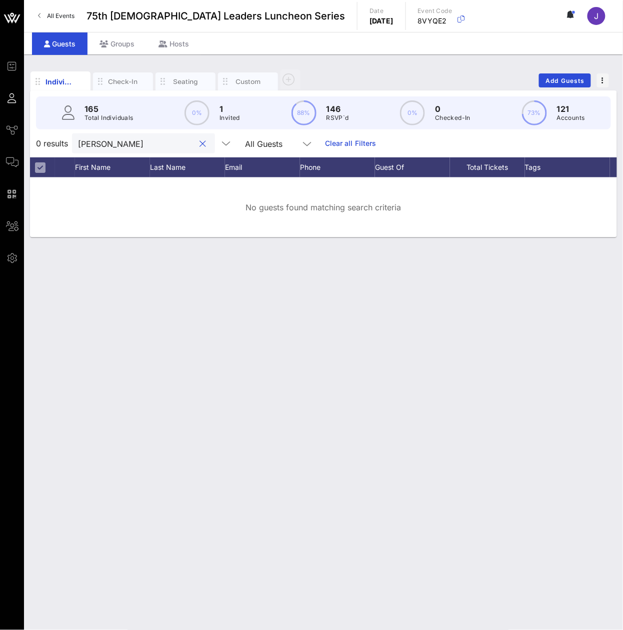
type input "Cardenas"
click at [133, 150] on input "Cardenas" at bounding box center [136, 143] width 117 height 13
click at [132, 150] on input "Cardenas" at bounding box center [136, 143] width 117 height 13
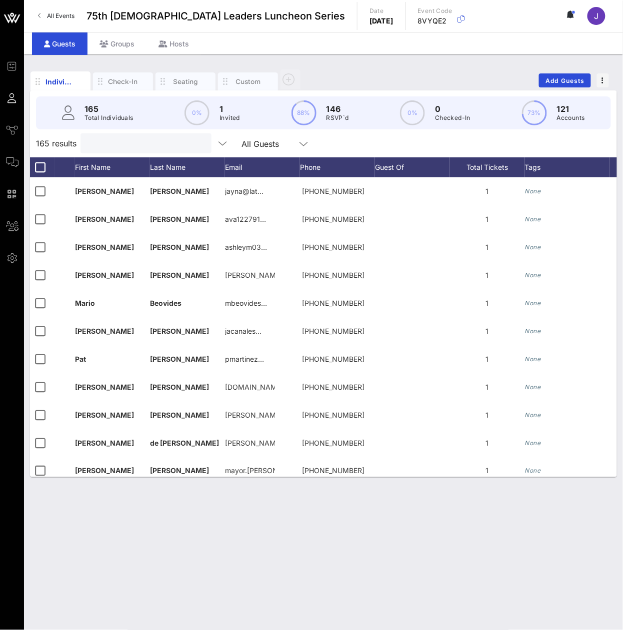
paste input "Carmona"
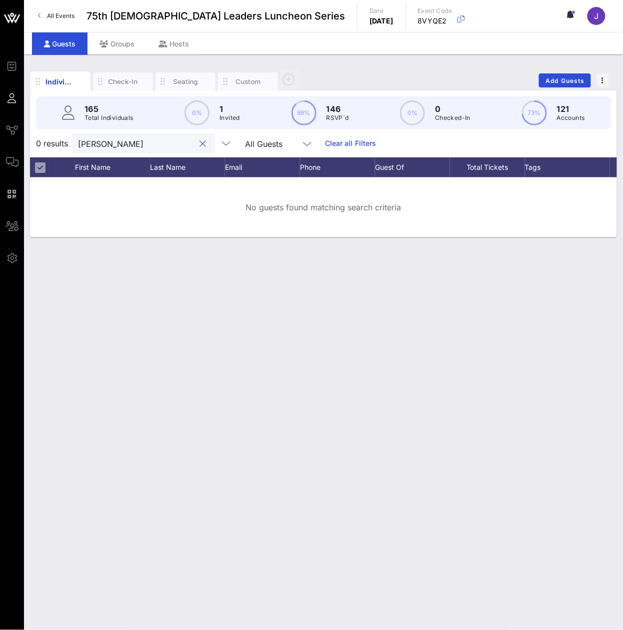
type input "Carmona"
click at [161, 148] on input "Carmona" at bounding box center [136, 143] width 117 height 13
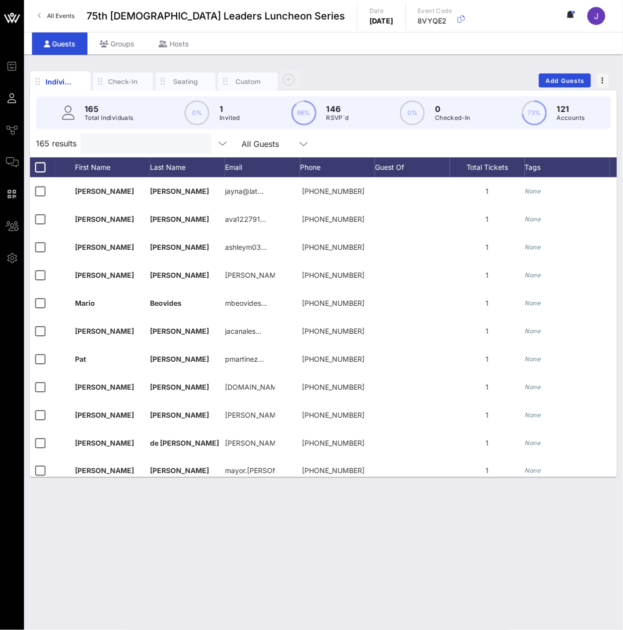
paste input "Carvajalino"
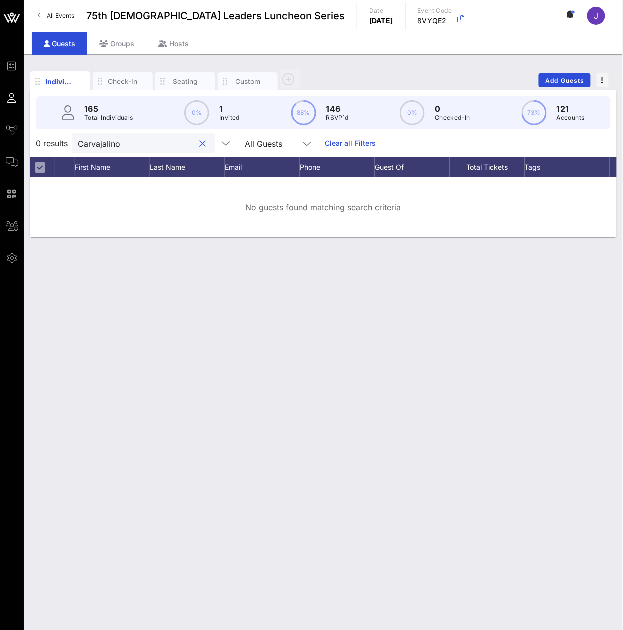
type input "Carvajalino"
click at [159, 150] on input "Carvajalino" at bounding box center [136, 143] width 117 height 13
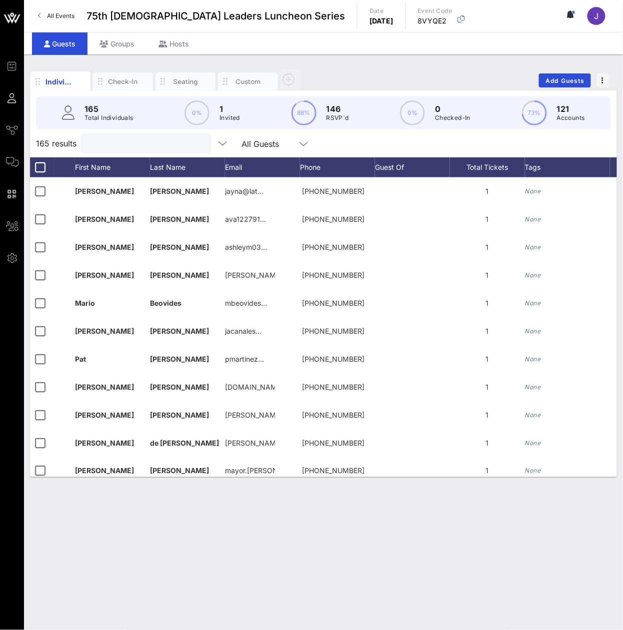
paste input "Castillo"
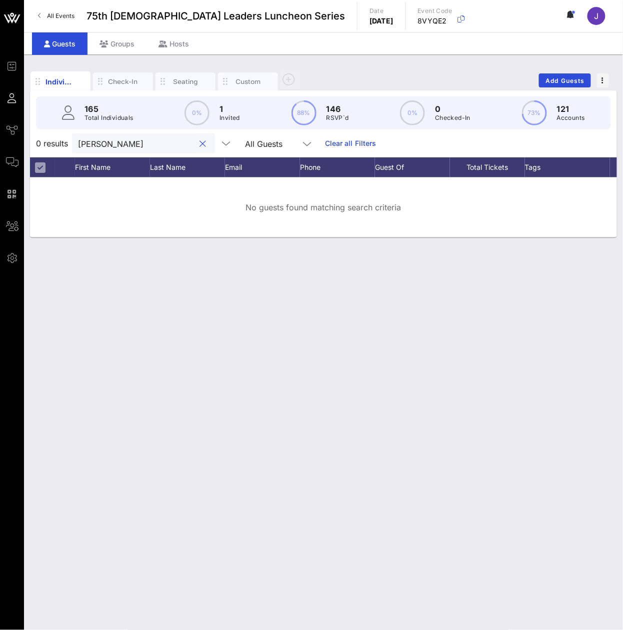
type input "Castillo"
click at [136, 150] on input "Castillo" at bounding box center [136, 143] width 117 height 13
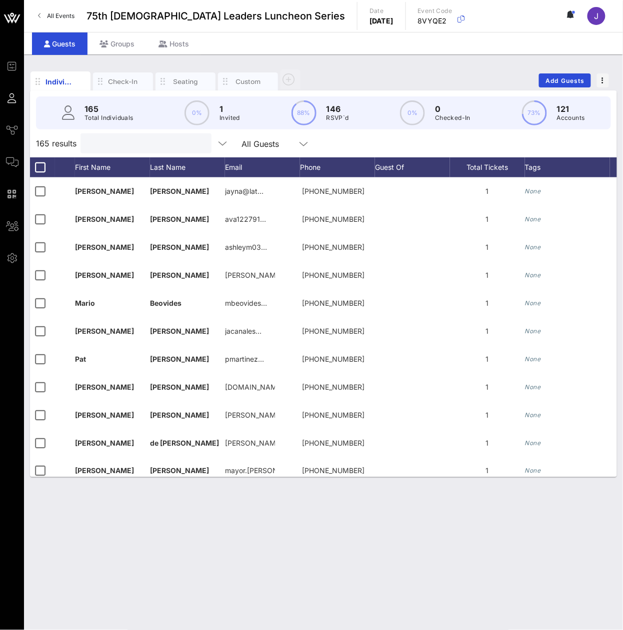
paste input "Chavez"
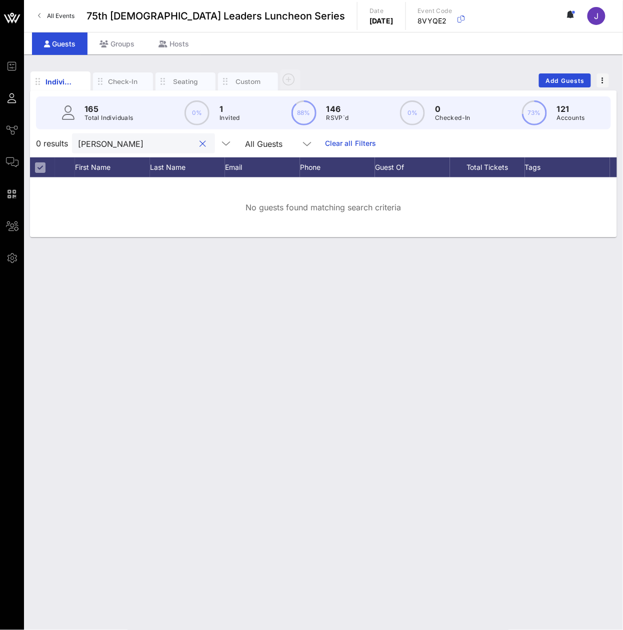
type input "Chavez"
click at [170, 144] on div "Chavez" at bounding box center [136, 143] width 117 height 20
click at [164, 150] on input "Chavez" at bounding box center [136, 143] width 117 height 13
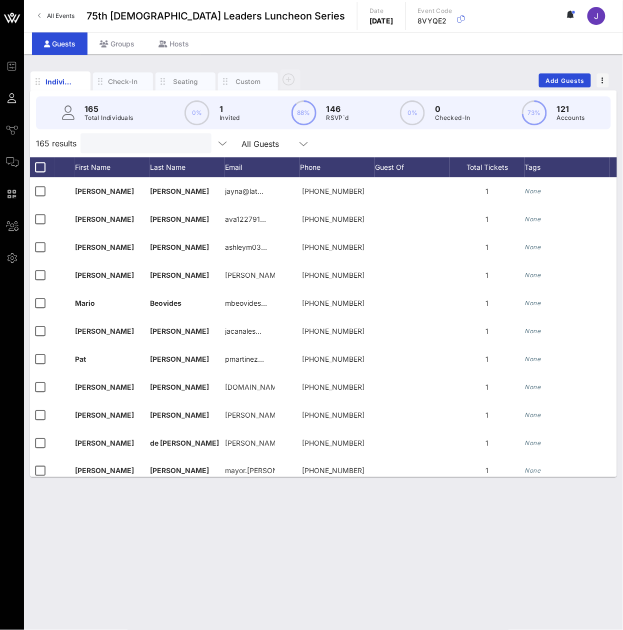
paste input "Chavez"
type input "Chavez"
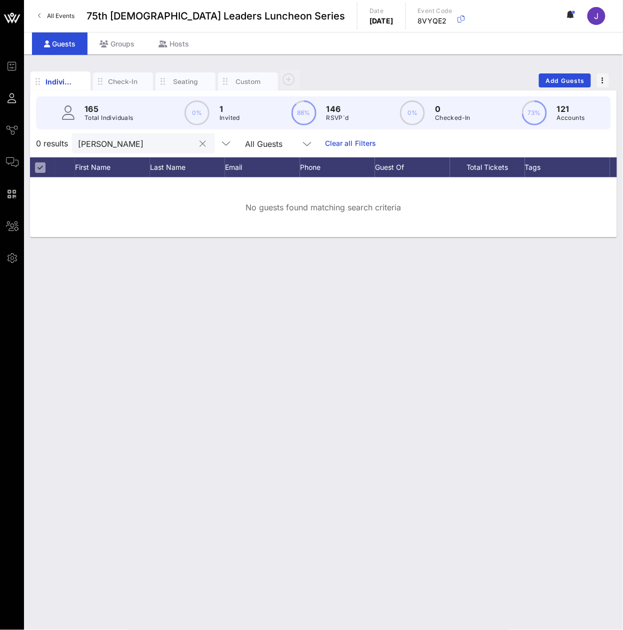
drag, startPoint x: 156, startPoint y: 131, endPoint x: 148, endPoint y: 144, distance: 15.9
click at [156, 134] on div "165 Total Individuals 0% 1 Invited 88% 146 RSVP`d 0% 0 Checked-In 73% 121 Accou…" at bounding box center [323, 112] width 599 height 45
click at [144, 150] on input "Chavez" at bounding box center [136, 143] width 117 height 13
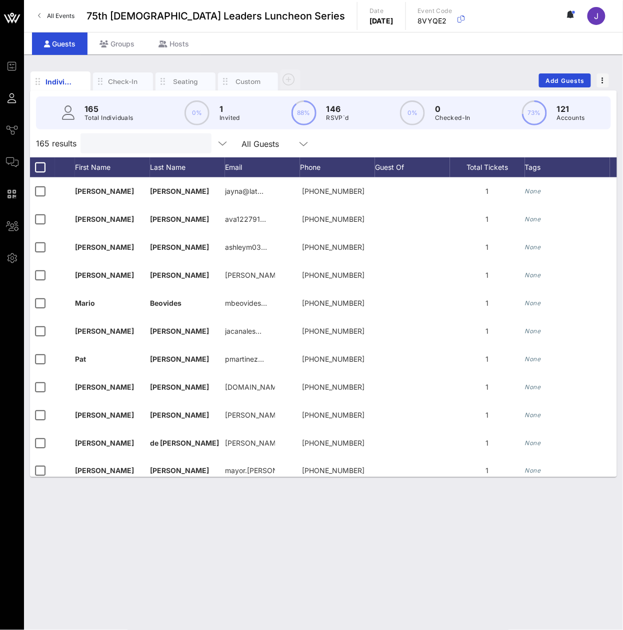
paste input "Coronado-Sutter"
type input "Coronado-Sutter"
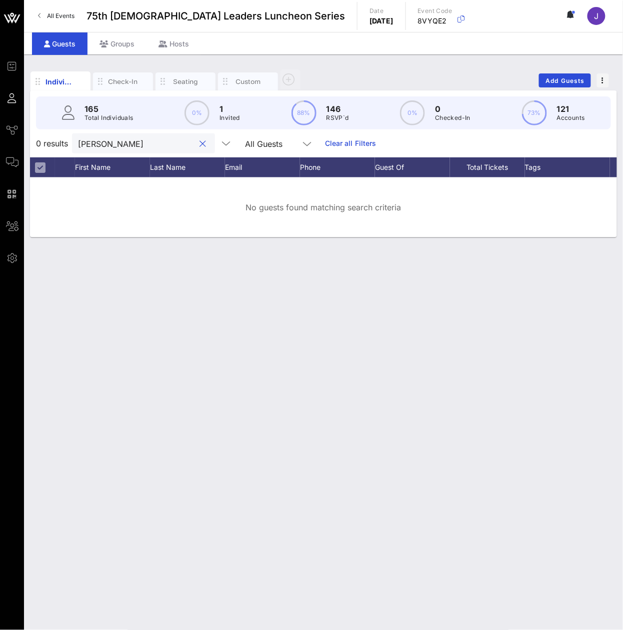
click at [149, 150] on input "Coronado-Sutter" at bounding box center [136, 143] width 117 height 13
click at [148, 150] on input "Coronado-Sutter" at bounding box center [136, 143] width 117 height 13
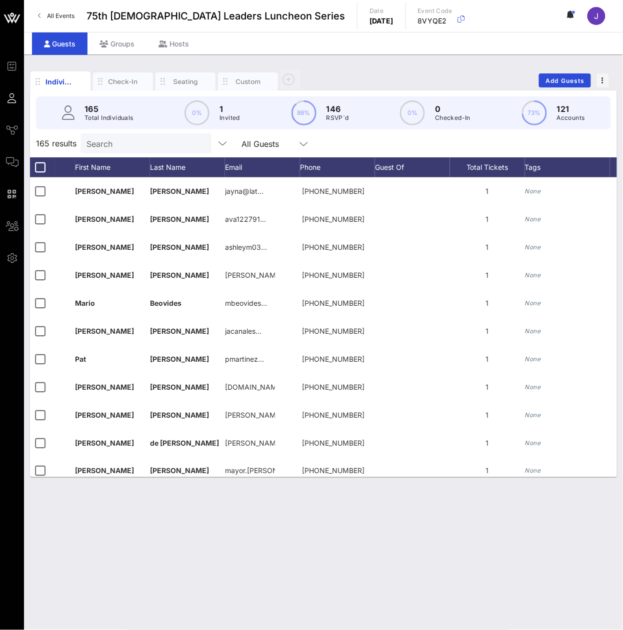
click at [142, 150] on input "Search" at bounding box center [144, 143] width 117 height 13
paste input "De Aztlan"
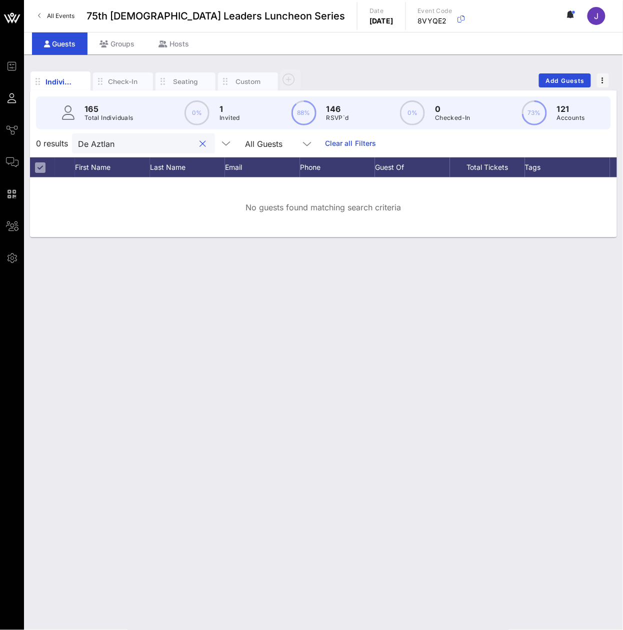
click at [156, 150] on input "De Aztlan" at bounding box center [136, 143] width 117 height 13
click at [154, 150] on input "De Aztlan" at bounding box center [136, 143] width 117 height 13
click at [153, 150] on input "De Aztlan" at bounding box center [136, 143] width 117 height 13
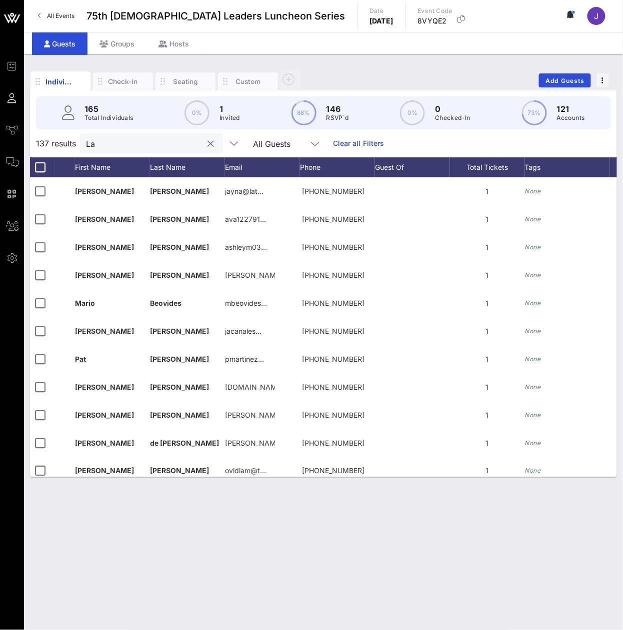
type input "L"
click at [114, 150] on input "Search" at bounding box center [144, 143] width 117 height 13
paste input "Deatrick"
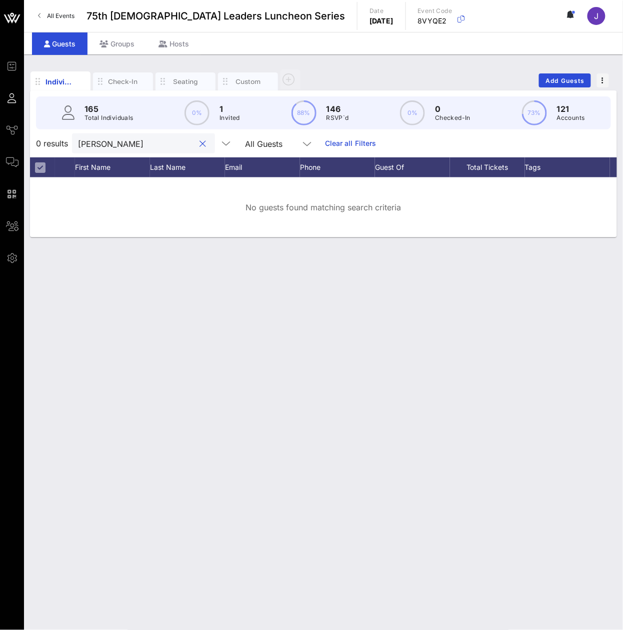
type input "Deatrick"
click at [126, 150] on input "Deatrick" at bounding box center [136, 143] width 117 height 13
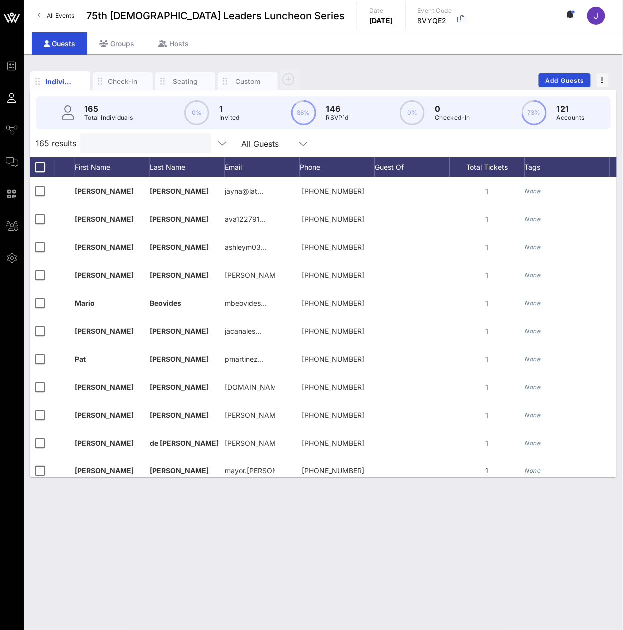
paste input "DeLaO"
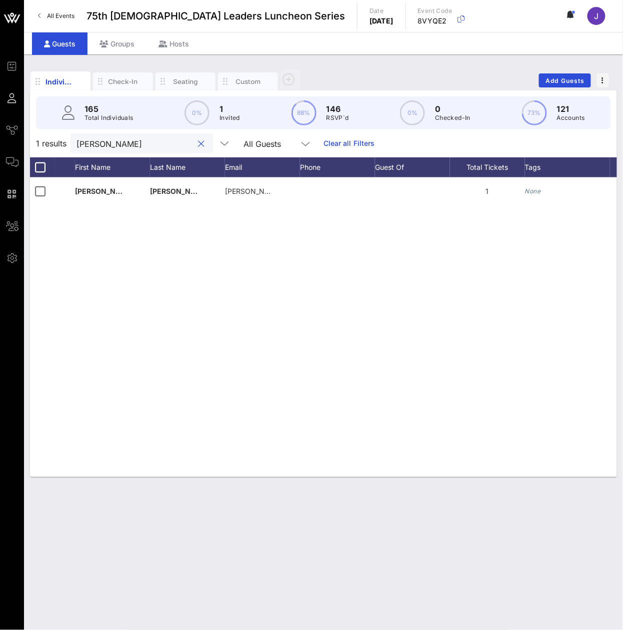
type input "DeLaO"
click at [120, 150] on input "DeLaO" at bounding box center [134, 143] width 117 height 13
click at [118, 150] on input "DeLaO" at bounding box center [134, 143] width 117 height 13
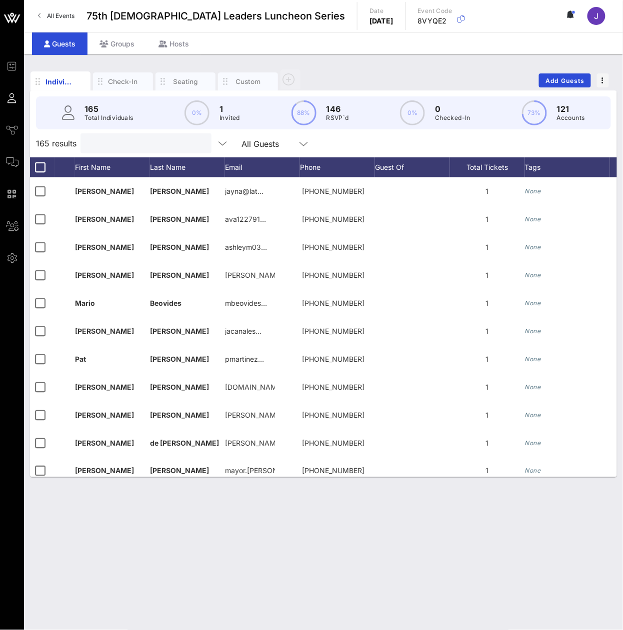
paste input "Dinzey-Taveras"
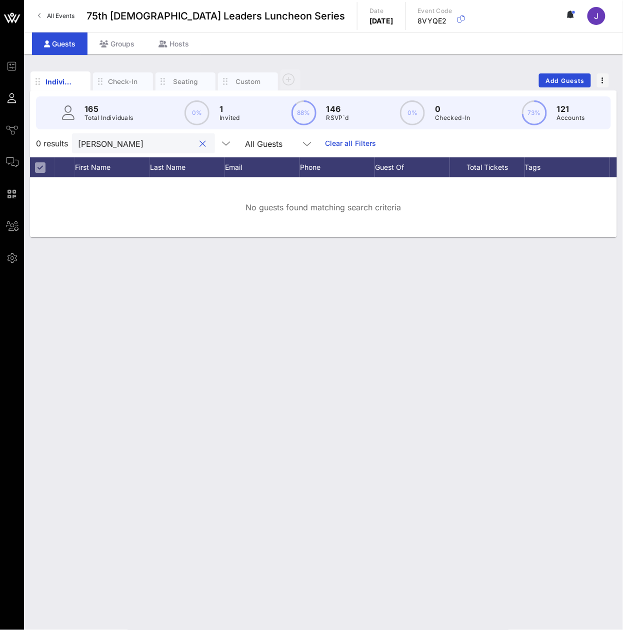
type input "Dinzey-Taveras"
click at [140, 150] on input "Dinzey-Taveras" at bounding box center [136, 143] width 117 height 13
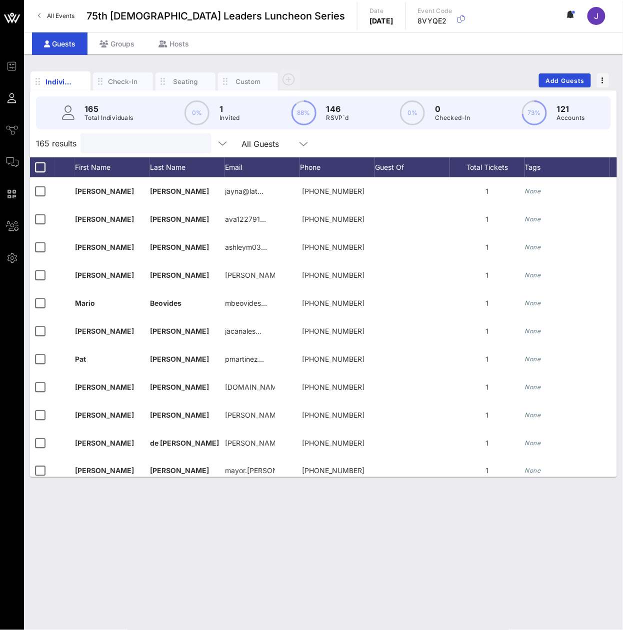
paste input "Duarte Luna"
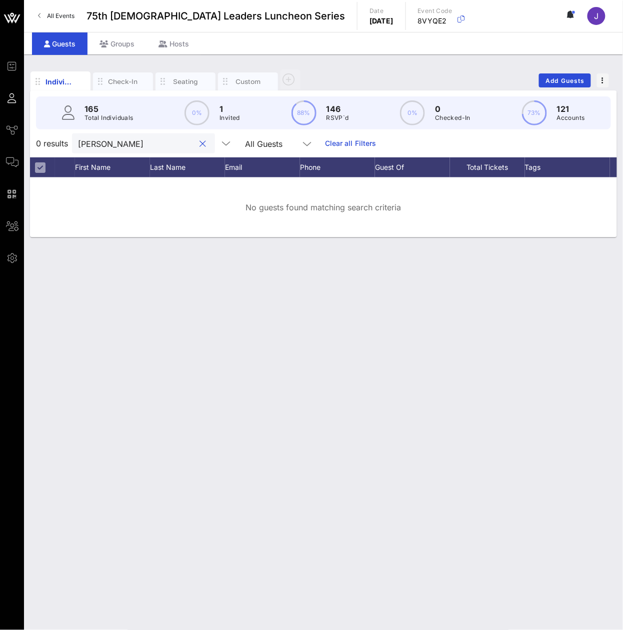
type input "Duarte Luna"
click at [101, 150] on input "Duarte Luna" at bounding box center [136, 143] width 117 height 13
paste input "Echaveste"
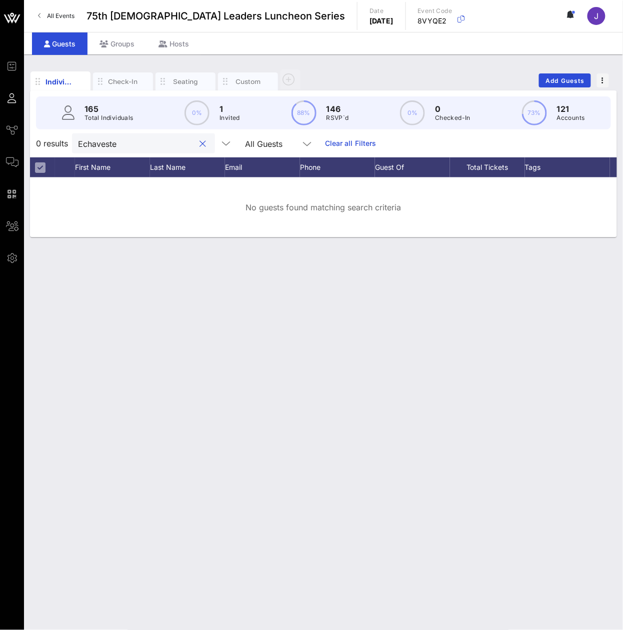
type input "Echaveste"
click at [142, 146] on input "Echaveste" at bounding box center [136, 143] width 117 height 13
click at [141, 146] on input "Echaveste" at bounding box center [136, 143] width 117 height 13
paste input "Escobedo"
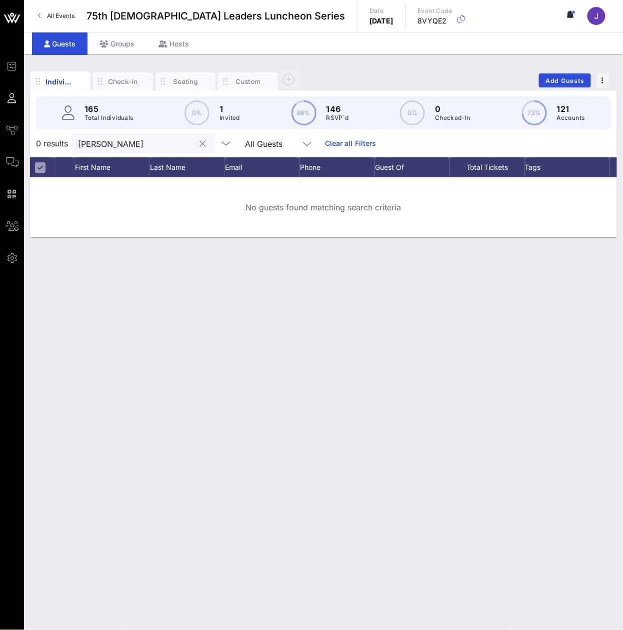
click at [162, 150] on input "Escobedo" at bounding box center [136, 143] width 117 height 13
click at [167, 150] on input "Escobedo" at bounding box center [136, 143] width 117 height 13
click at [168, 150] on input "Escobedo" at bounding box center [136, 143] width 117 height 13
paste input "SPINOZA SIERRA"
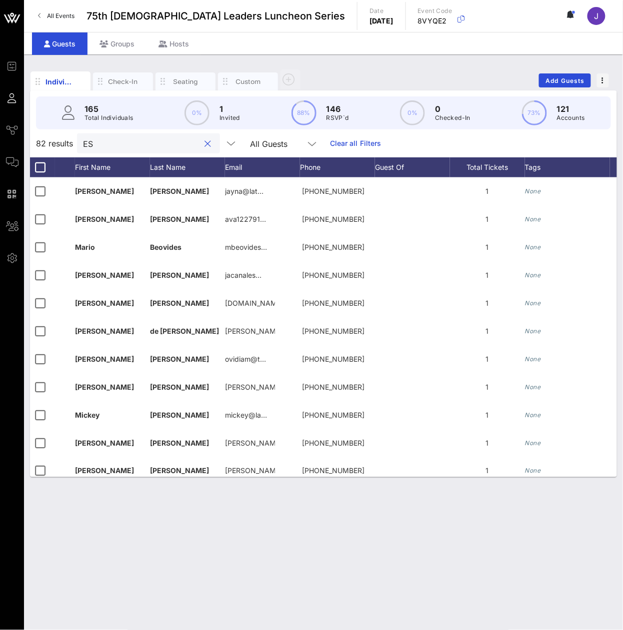
type input "E"
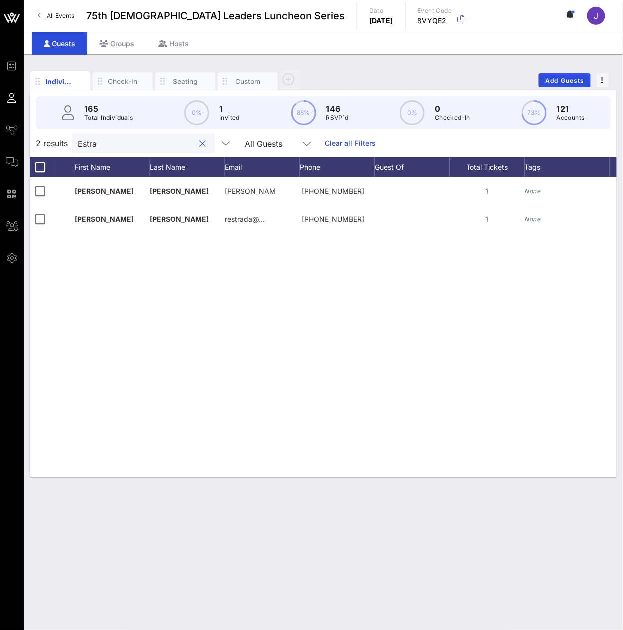
type input "Estra"
click at [102, 150] on input "Estra" at bounding box center [136, 143] width 117 height 13
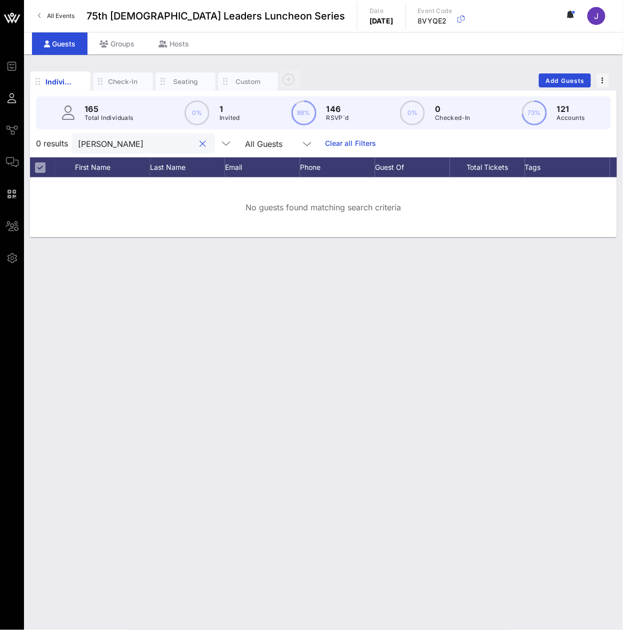
click at [132, 150] on input "Felix" at bounding box center [136, 143] width 117 height 13
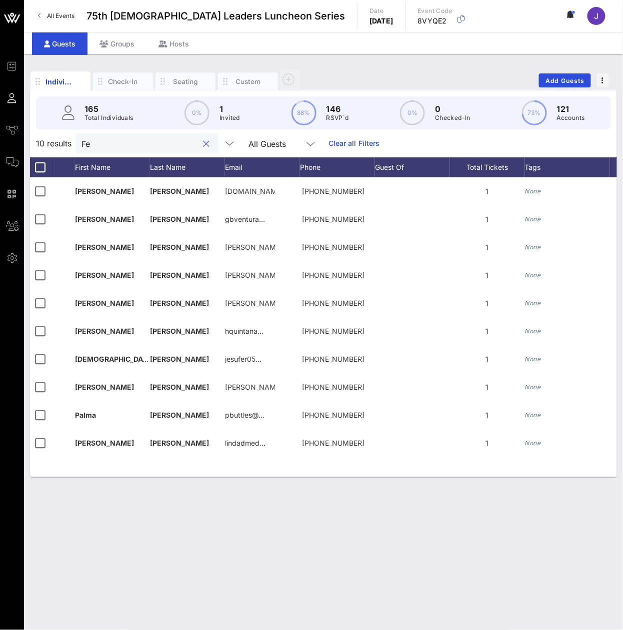
type input "F"
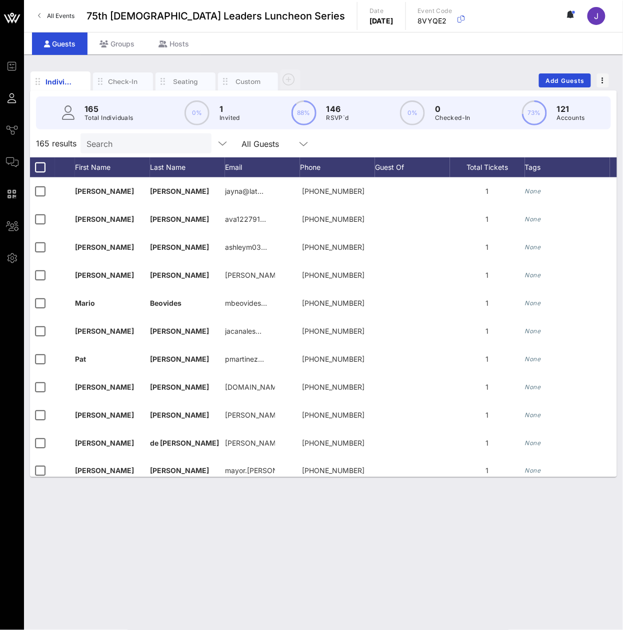
click at [151, 146] on input "Search" at bounding box center [144, 143] width 117 height 13
paste input "Fernandez"
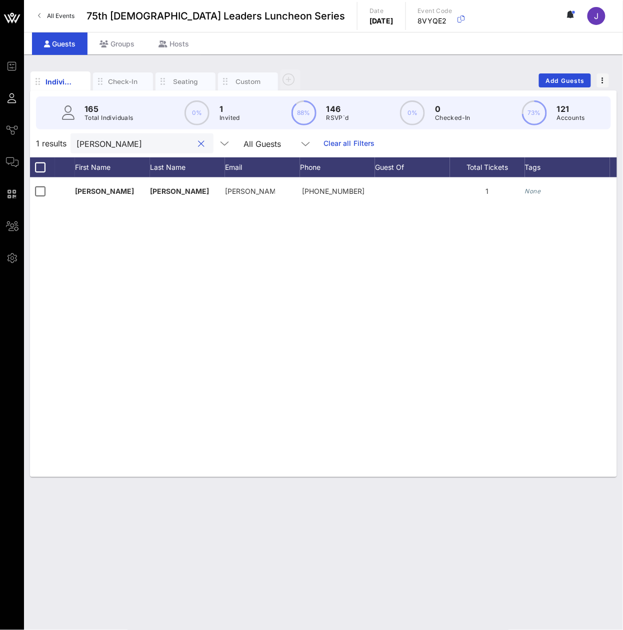
click at [151, 148] on input "Fernandez" at bounding box center [134, 143] width 117 height 13
type input "F"
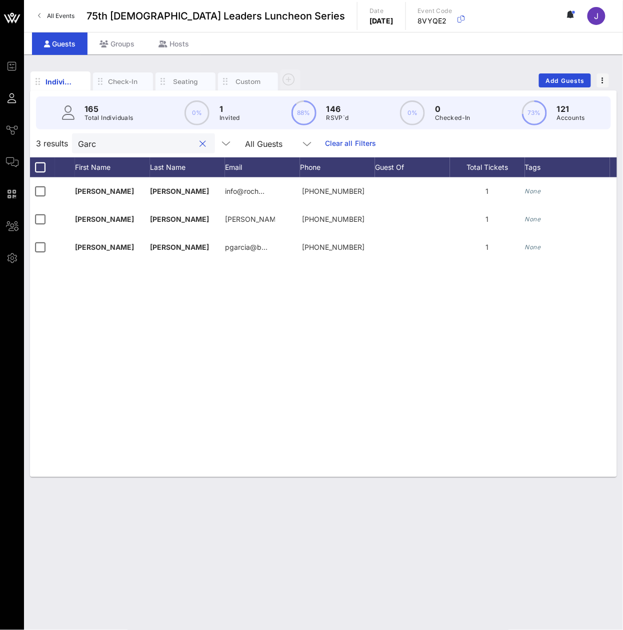
type input "Garc"
click at [134, 150] on input "Garc" at bounding box center [136, 143] width 117 height 13
paste input "Garewal"
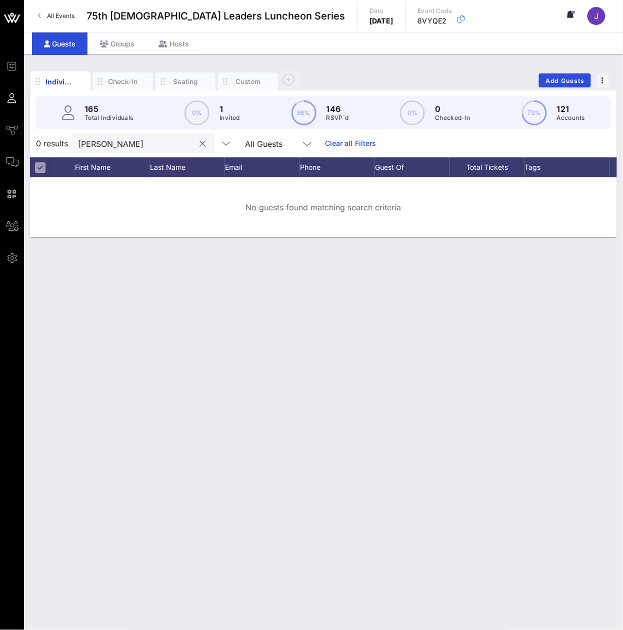
click at [118, 150] on input "Garewal" at bounding box center [136, 143] width 117 height 13
click at [120, 150] on input "Garewal" at bounding box center [136, 143] width 117 height 13
paste input "Gastelum"
drag, startPoint x: 108, startPoint y: 152, endPoint x: 30, endPoint y: 151, distance: 78.0
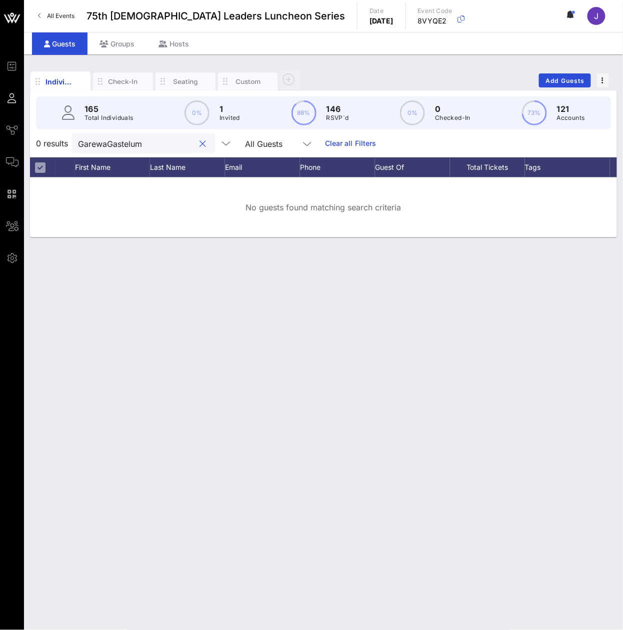
click at [30, 151] on div "0 results GarewaGastelum All Guests Clear all Filters" at bounding box center [323, 143] width 587 height 28
click at [113, 150] on input "Gastelum" at bounding box center [136, 143] width 117 height 13
type input "Gaste"
click at [162, 144] on div "Gaste" at bounding box center [136, 143] width 117 height 20
click at [161, 144] on div "Gaste" at bounding box center [136, 143] width 117 height 20
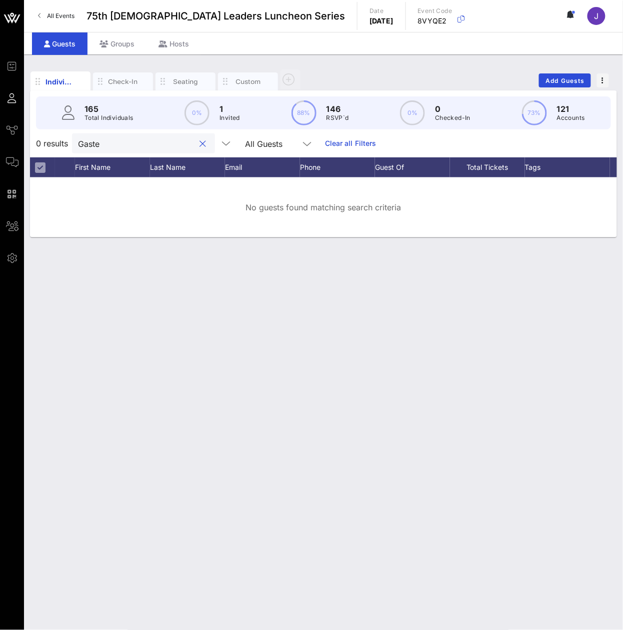
click at [161, 144] on div "Gaste" at bounding box center [136, 143] width 117 height 20
click at [154, 149] on input "Gaste" at bounding box center [136, 143] width 117 height 13
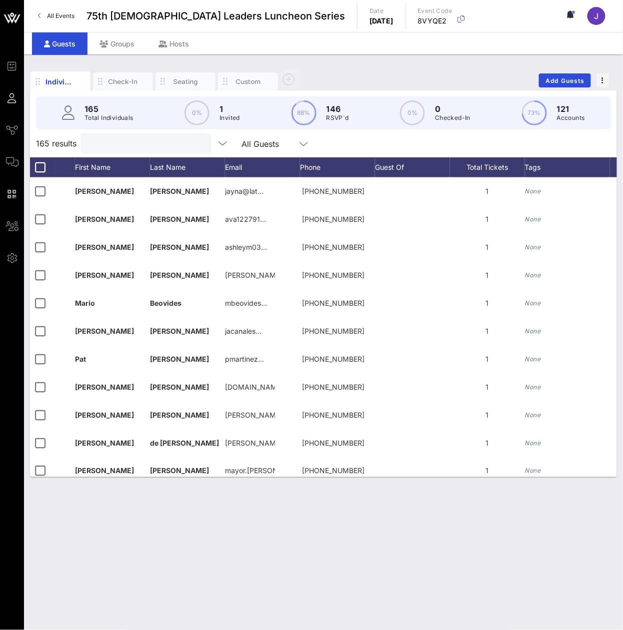
paste input "[PERSON_NAME]"
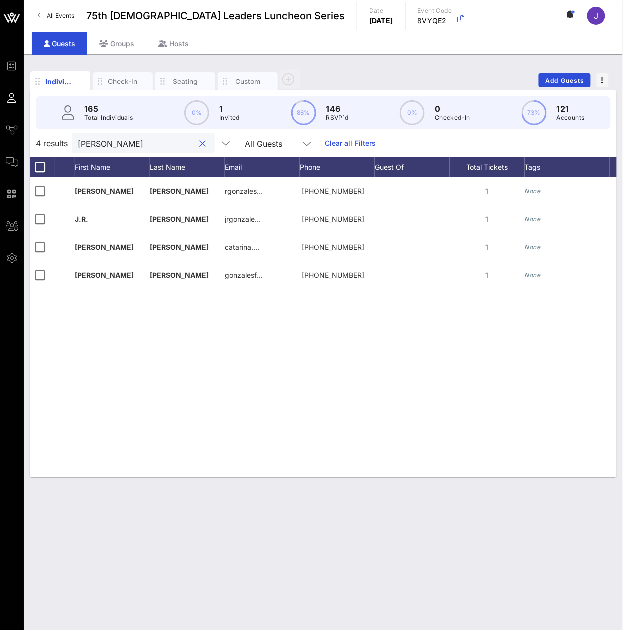
click at [169, 150] on input "[PERSON_NAME]" at bounding box center [136, 143] width 117 height 13
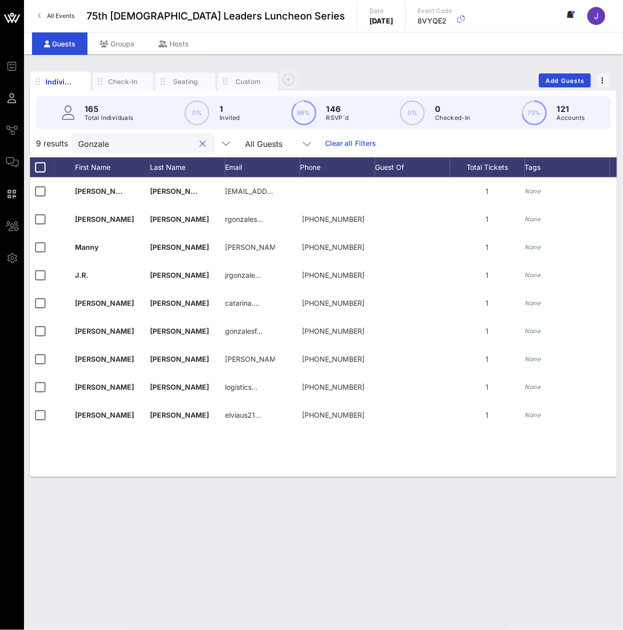
type input "[PERSON_NAME]"
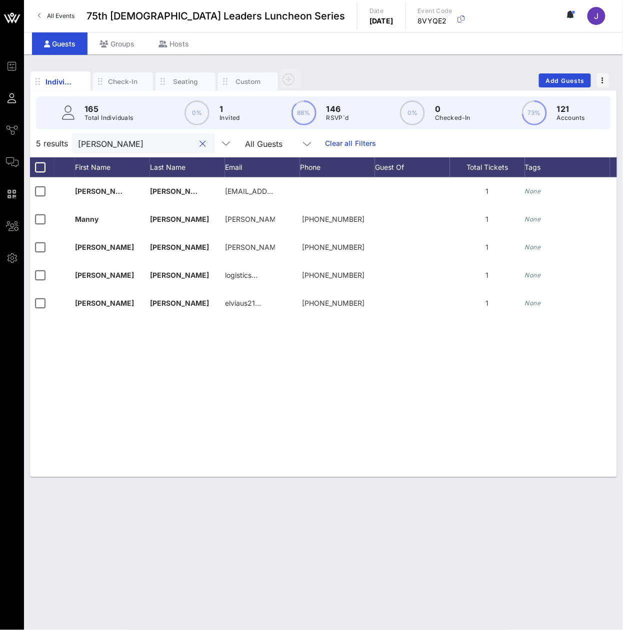
click at [200, 149] on button "clear icon" at bounding box center [203, 144] width 6 height 10
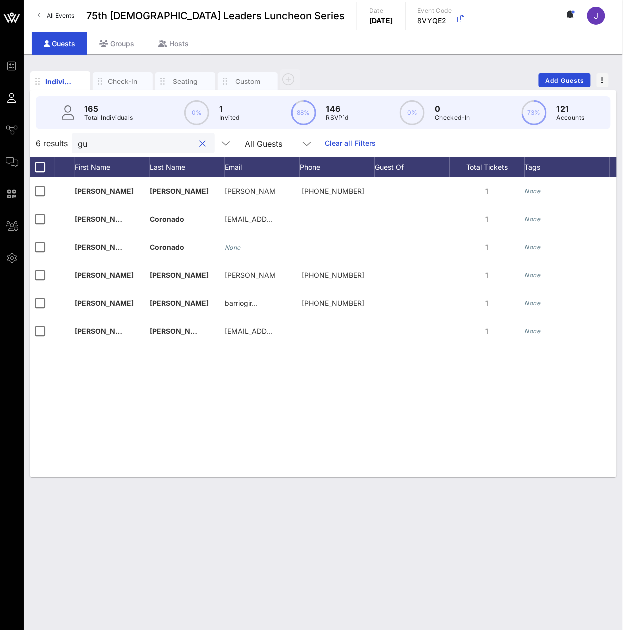
type input "g"
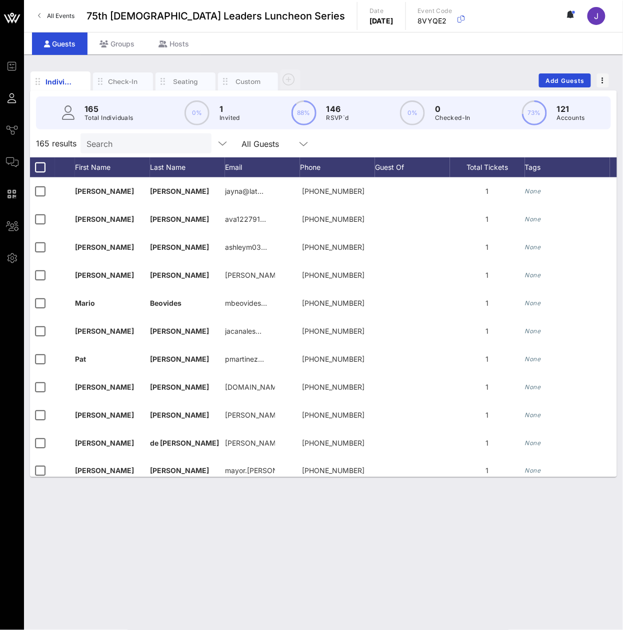
click at [164, 150] on input "Search" at bounding box center [144, 143] width 117 height 13
paste input "[PERSON_NAME]"
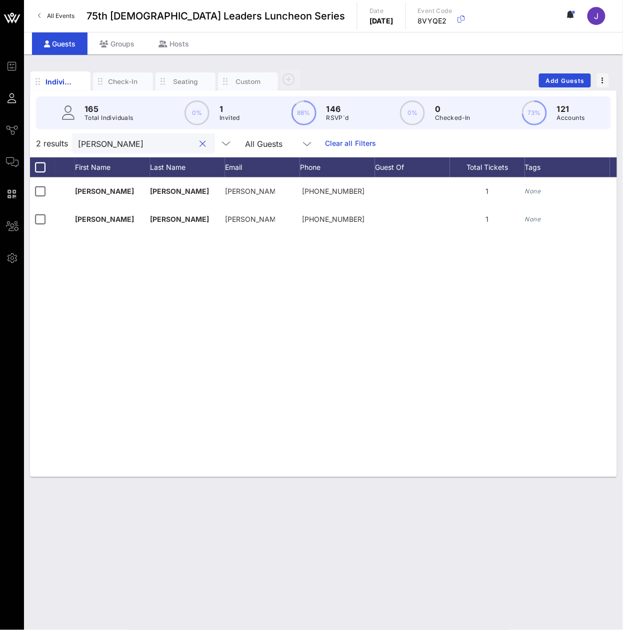
click at [166, 150] on input "[PERSON_NAME]" at bounding box center [136, 143] width 117 height 13
click at [169, 150] on input "[PERSON_NAME]" at bounding box center [136, 143] width 117 height 13
click at [139, 153] on div "[PERSON_NAME]" at bounding box center [136, 143] width 117 height 20
click at [138, 150] on input "[PERSON_NAME]" at bounding box center [136, 143] width 117 height 13
type input "Guerrer"
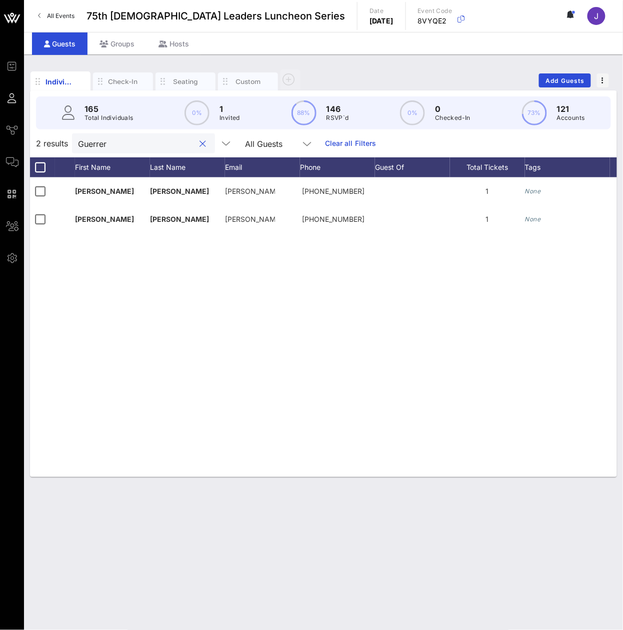
click at [92, 150] on input "Guerrer" at bounding box center [136, 143] width 117 height 13
click at [90, 150] on input "Guerrer" at bounding box center [136, 143] width 117 height 13
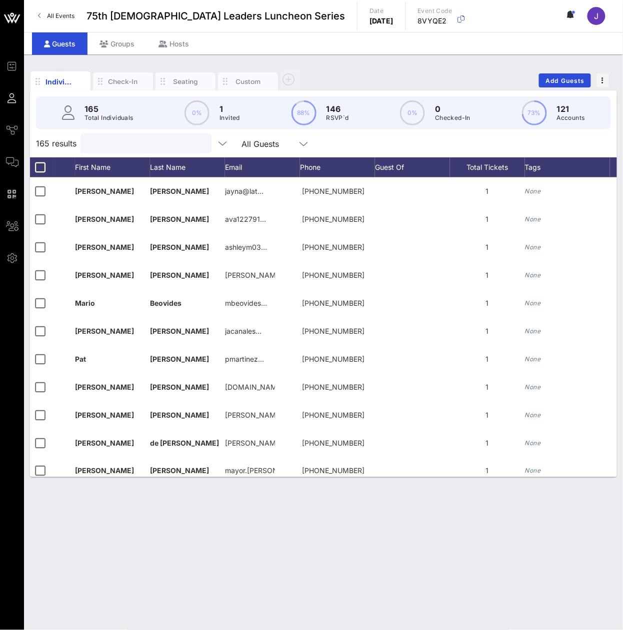
paste input "Hansen"
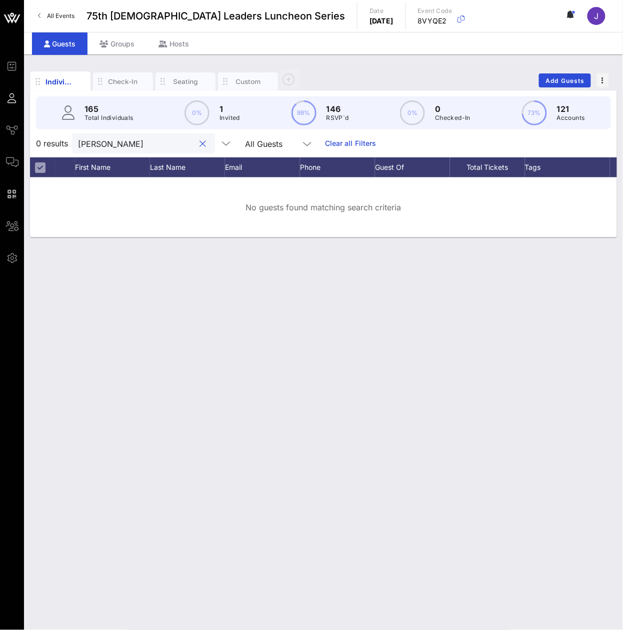
type input "Hansen"
click at [118, 150] on input "Hansen" at bounding box center [136, 143] width 117 height 13
click at [116, 150] on input "Hansen" at bounding box center [136, 143] width 117 height 13
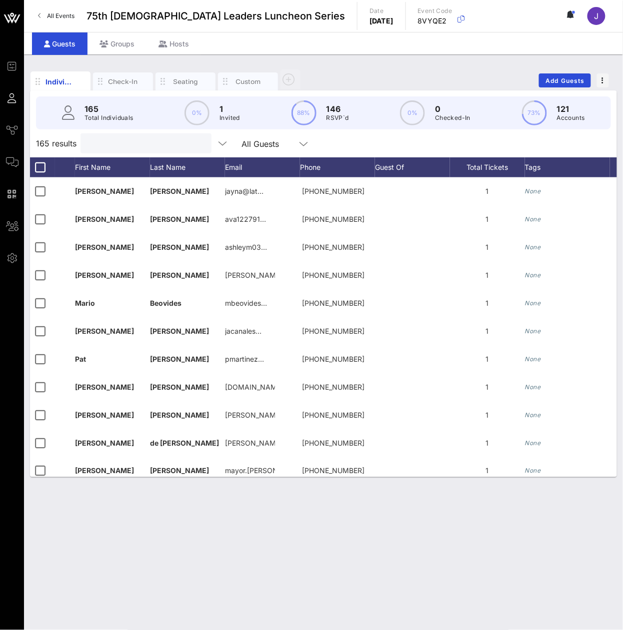
paste input "Harper-Marinick"
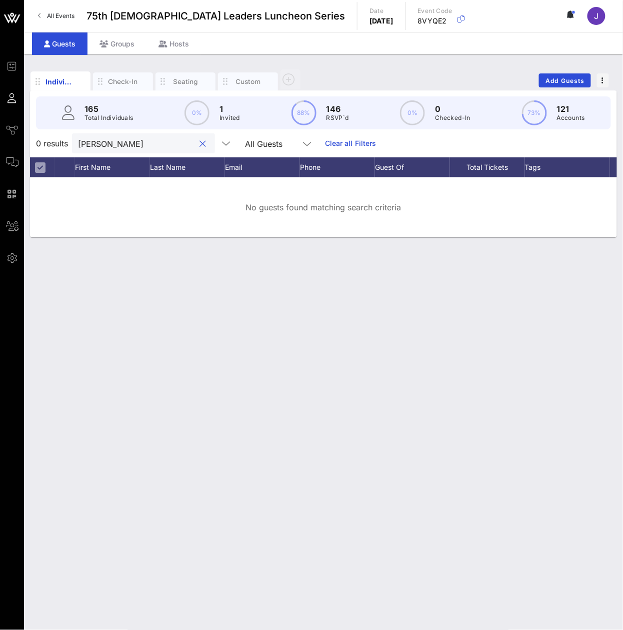
click at [122, 150] on input "Harper-Marinick" at bounding box center [136, 143] width 117 height 13
type input "Harper-Marinick"
click at [197, 150] on div at bounding box center [203, 144] width 12 height 12
click at [200, 149] on button "clear icon" at bounding box center [203, 144] width 6 height 10
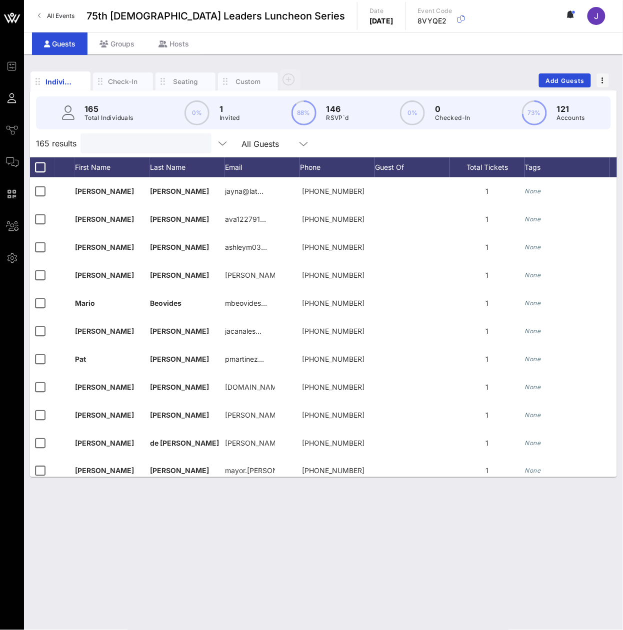
paste input "Hernandez Carrillo"
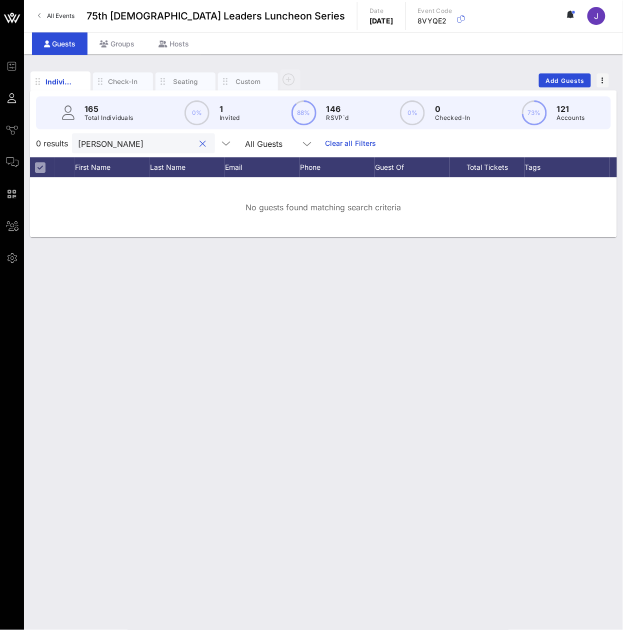
type input "Hernandez Carrillo"
click at [200, 149] on button "clear icon" at bounding box center [203, 144] width 6 height 10
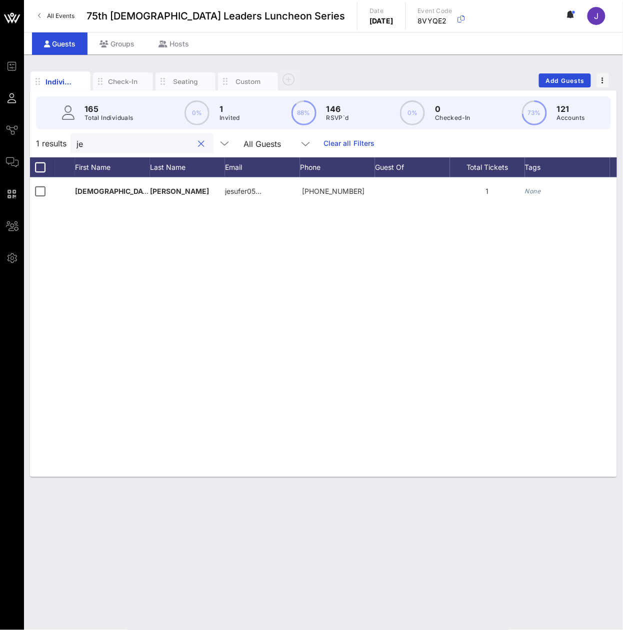
type input "j"
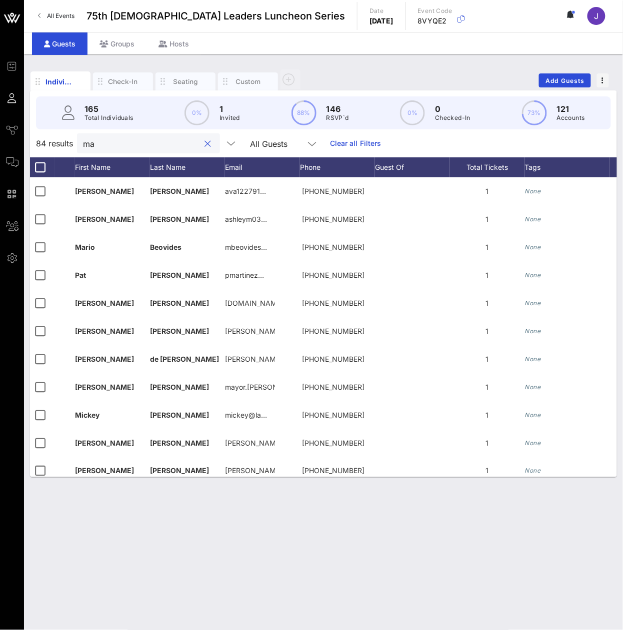
type input "m"
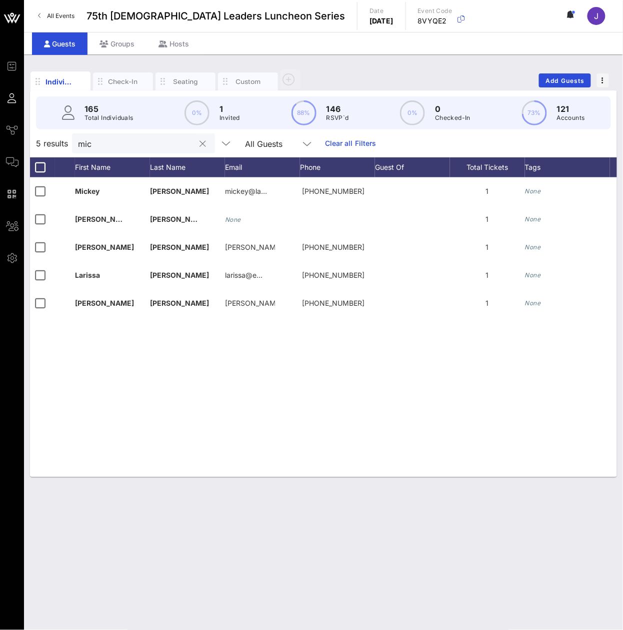
click at [124, 150] on input "mic" at bounding box center [136, 143] width 117 height 13
click at [122, 149] on input "mic" at bounding box center [136, 143] width 117 height 13
click at [114, 145] on div "mic" at bounding box center [136, 143] width 117 height 20
click at [114, 146] on input "mic" at bounding box center [136, 143] width 117 height 13
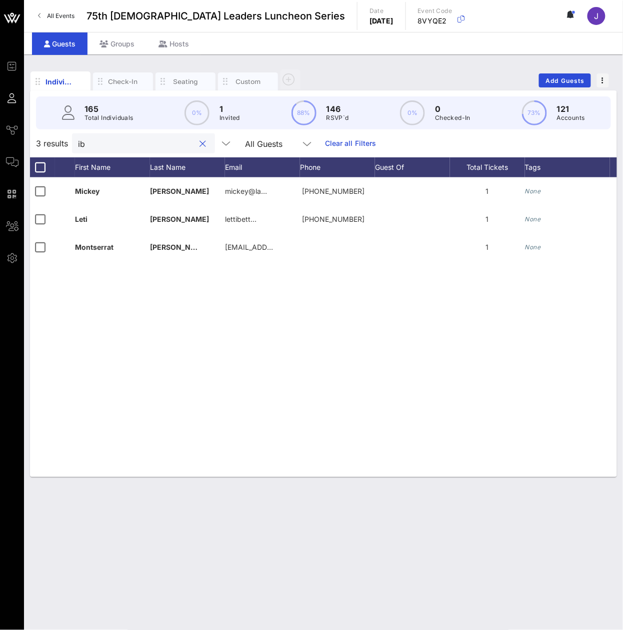
type input "i"
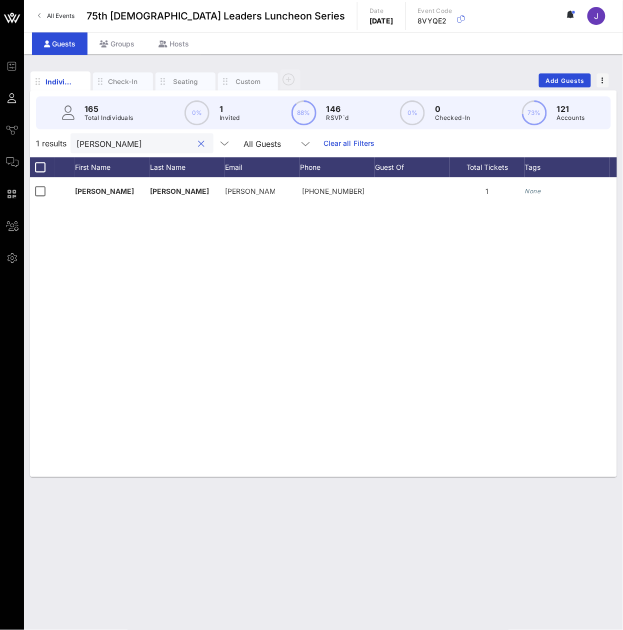
type input "kelle"
click at [100, 150] on input "kelle" at bounding box center [134, 143] width 117 height 13
paste input "Kolbjornsen"
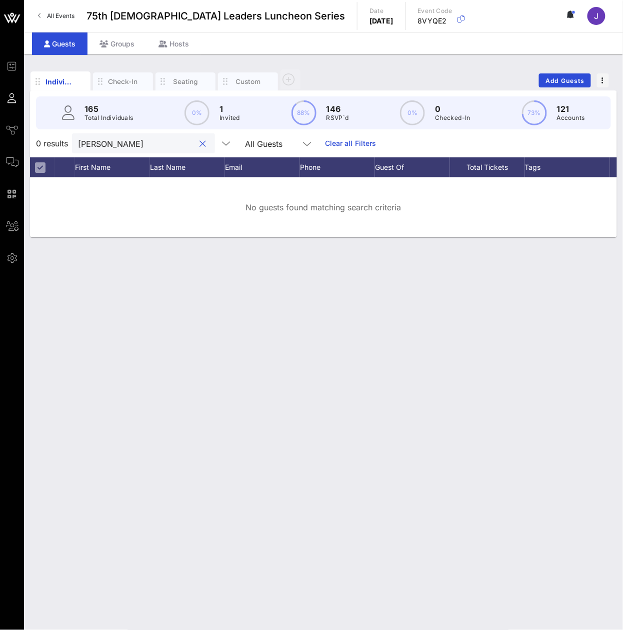
click at [100, 150] on input "Kolbjornsen" at bounding box center [136, 143] width 117 height 13
type input "Kolbjornsen"
click at [118, 150] on input "Kolbjornsen" at bounding box center [136, 143] width 117 height 13
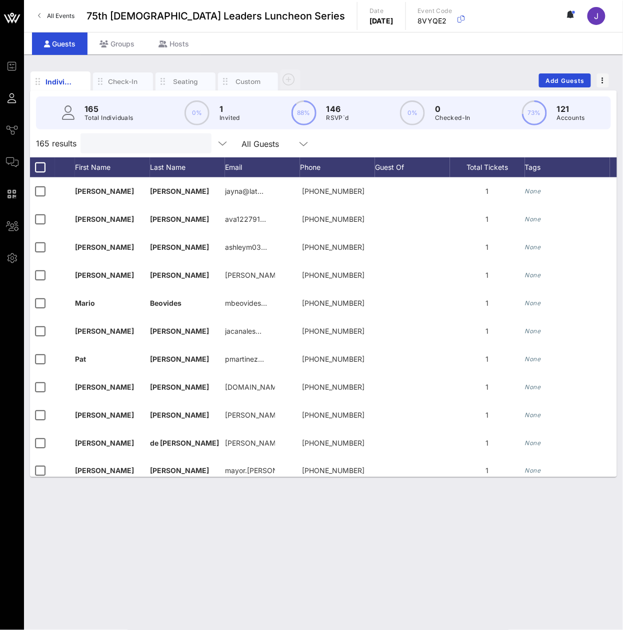
paste input "Lainez"
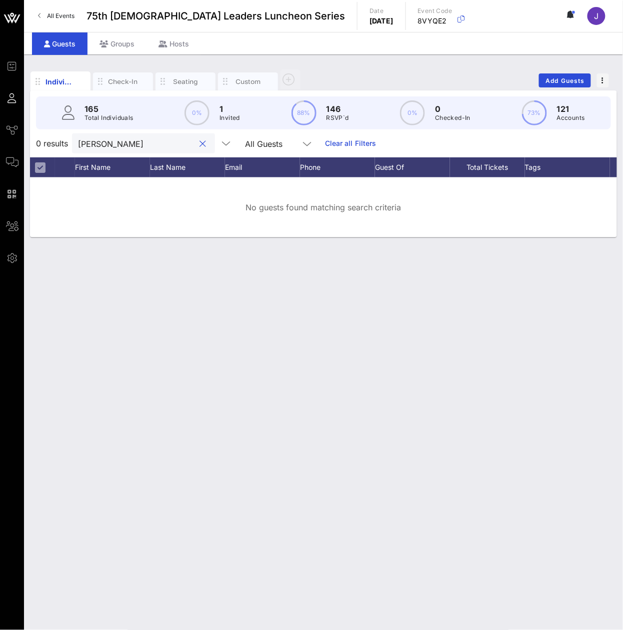
type input "Lainez"
click at [118, 150] on input "Lainez" at bounding box center [136, 143] width 117 height 13
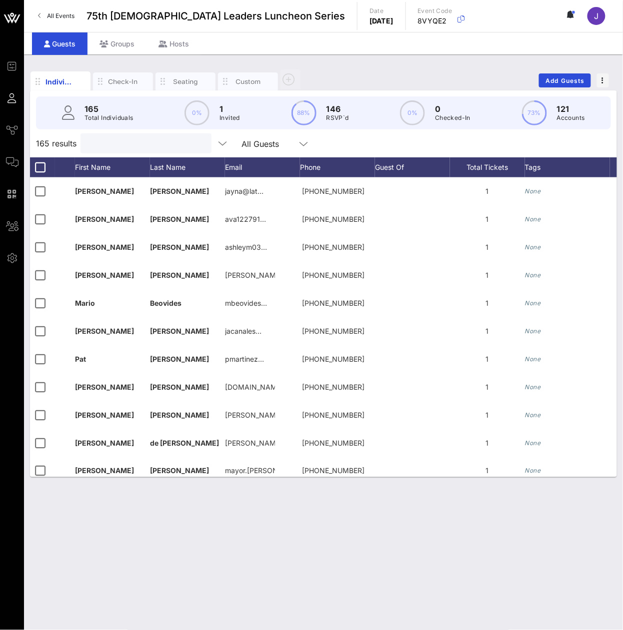
paste input "Langham"
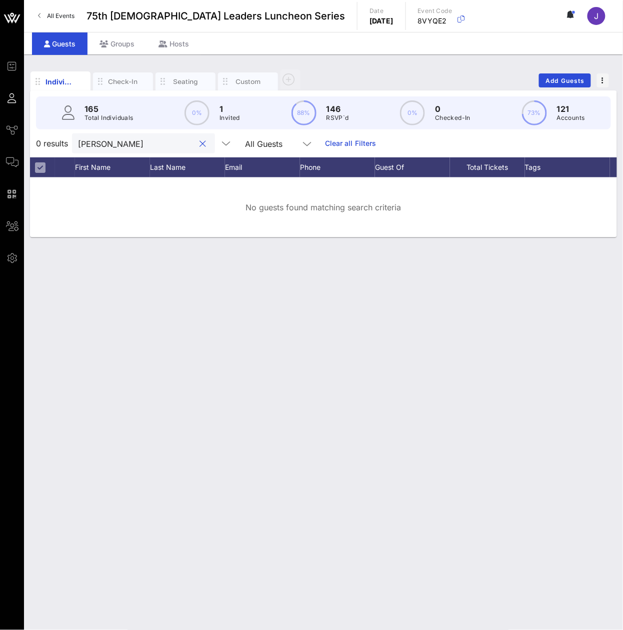
type input "Langham"
click at [106, 150] on input "Langham" at bounding box center [136, 143] width 117 height 13
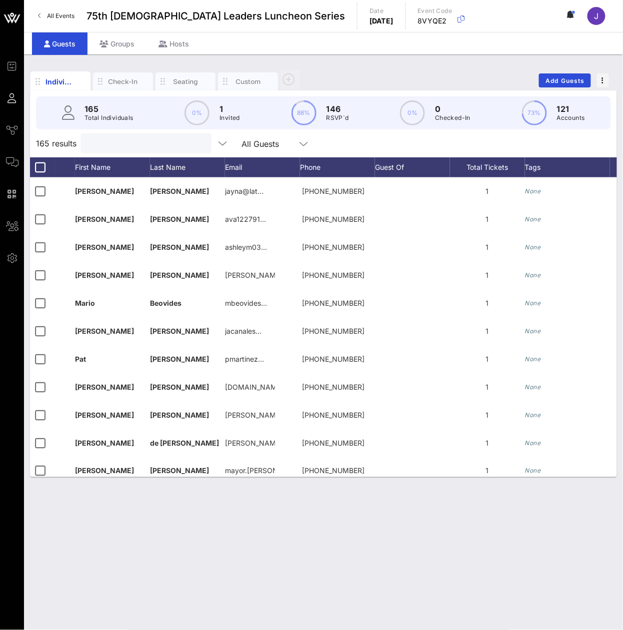
paste input "Lara"
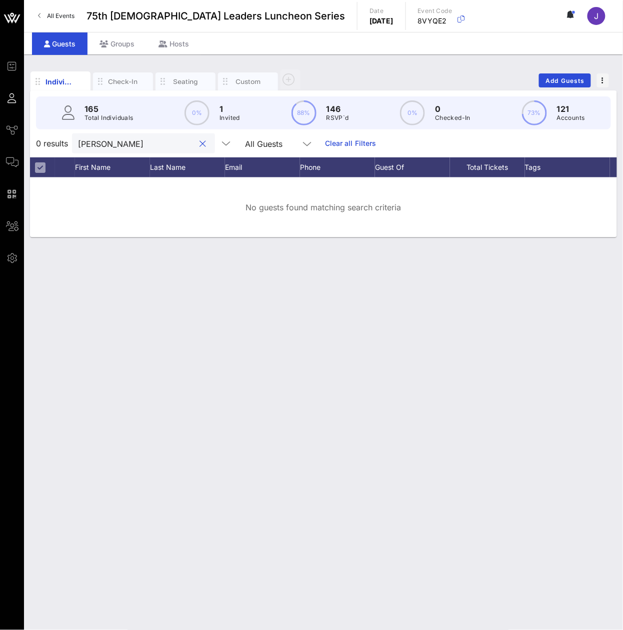
type input "Lara"
drag, startPoint x: 123, startPoint y: 143, endPoint x: 123, endPoint y: 152, distance: 9.0
click at [123, 143] on div "Lara" at bounding box center [136, 143] width 117 height 20
click at [123, 150] on input "Lara" at bounding box center [136, 143] width 117 height 13
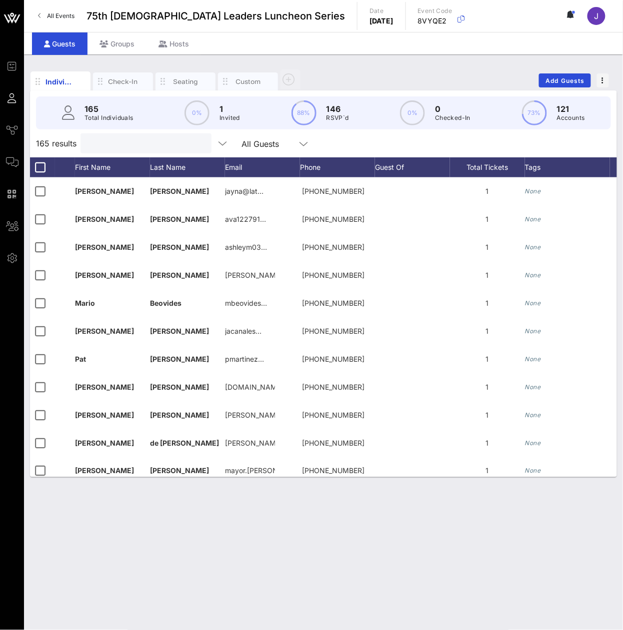
paste input "Lomellin"
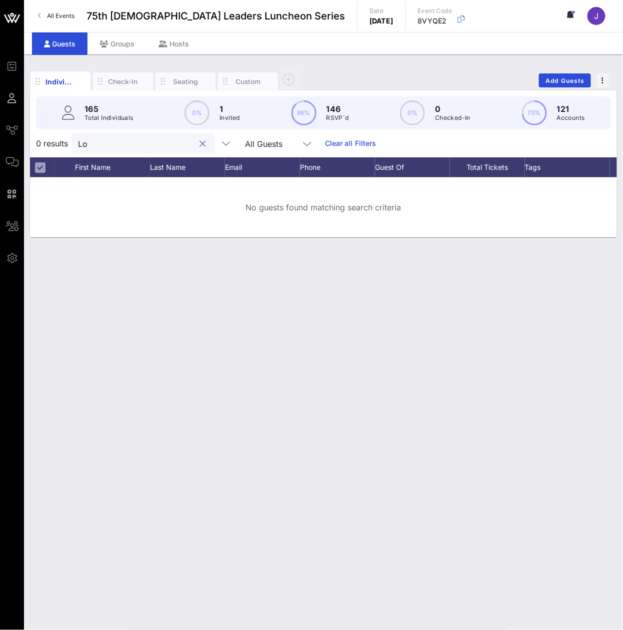
type input "L"
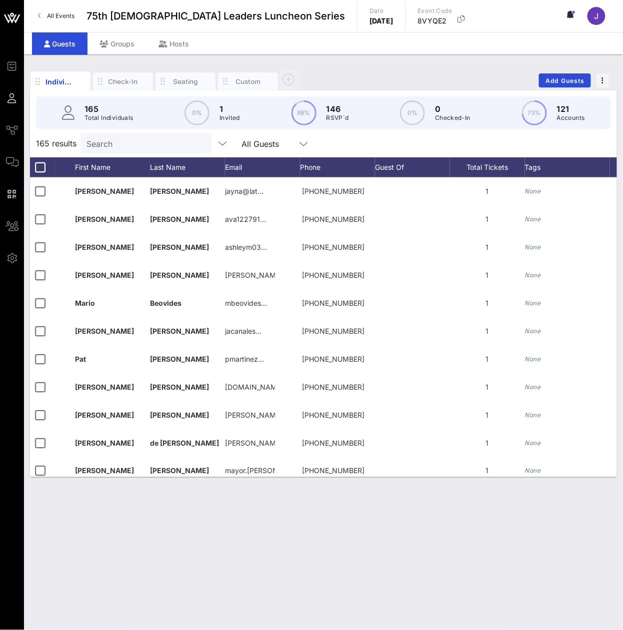
click at [114, 153] on div "Search" at bounding box center [144, 143] width 117 height 20
paste input "Lopez"
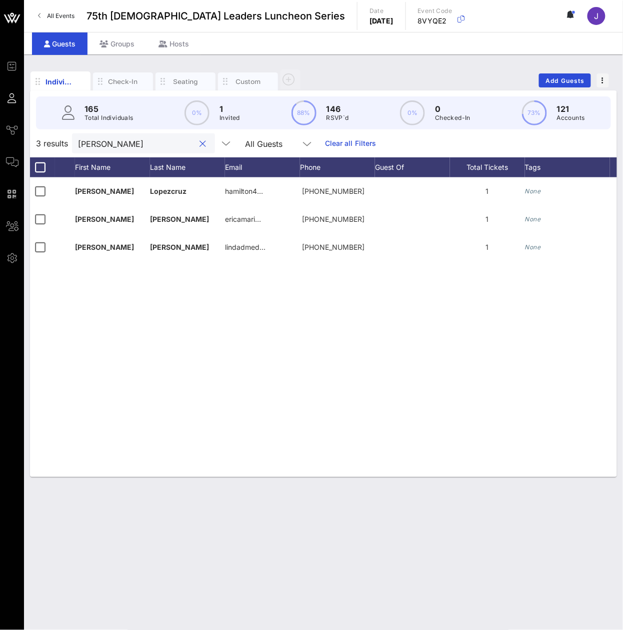
type input "Lopez"
click at [119, 150] on input "Lopez" at bounding box center [136, 143] width 117 height 13
click at [118, 150] on input "Lopez" at bounding box center [136, 143] width 117 height 13
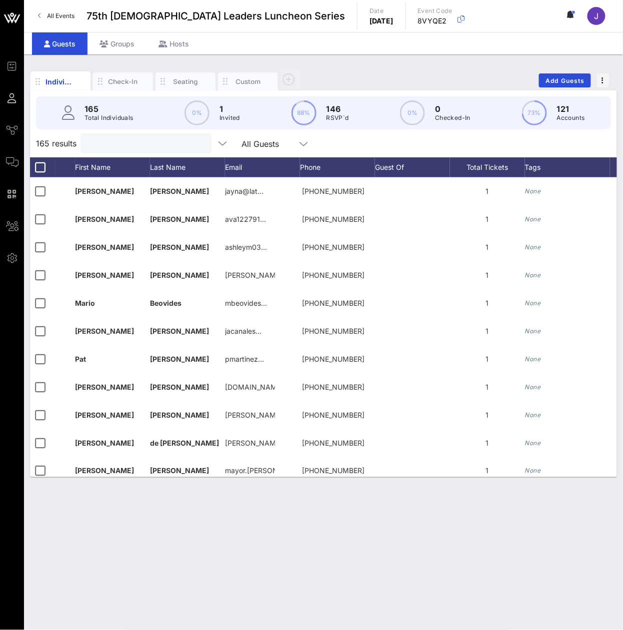
paste input "Luna"
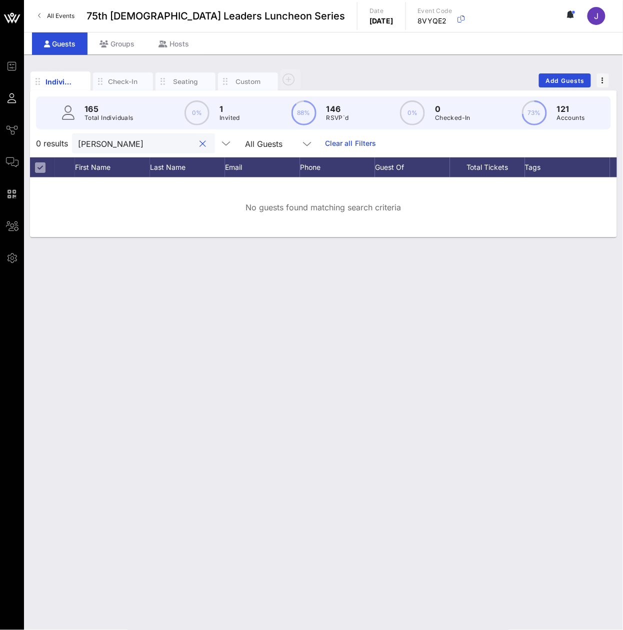
type input "Luna"
click at [174, 148] on input "Luna" at bounding box center [136, 143] width 117 height 13
click at [184, 150] on input "Luna" at bounding box center [136, 143] width 117 height 13
click at [200, 149] on button "clear icon" at bounding box center [203, 144] width 6 height 10
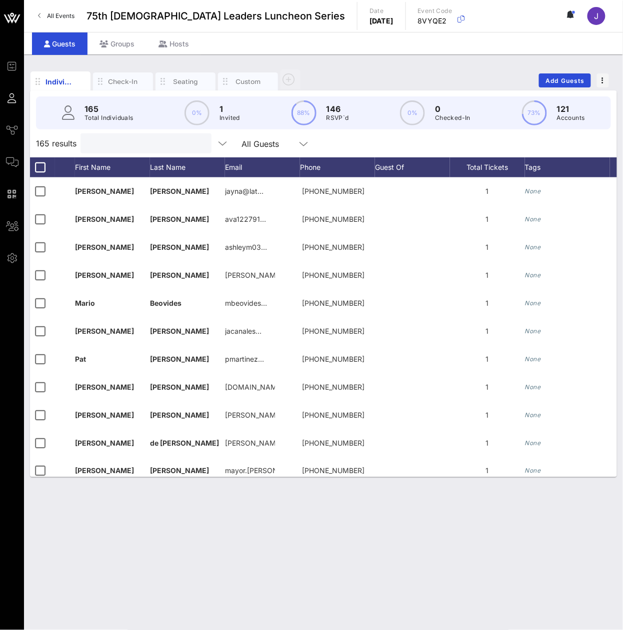
paste input "Madrid"
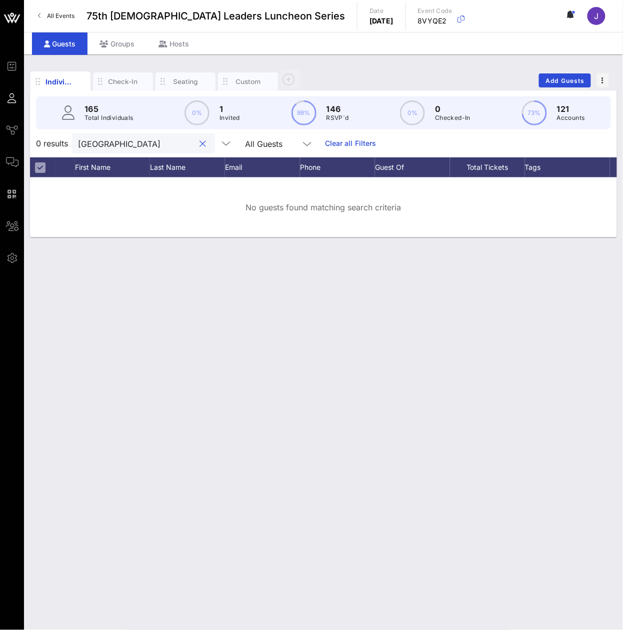
type input "Madrid"
click at [124, 150] on input "Madrid" at bounding box center [136, 143] width 117 height 13
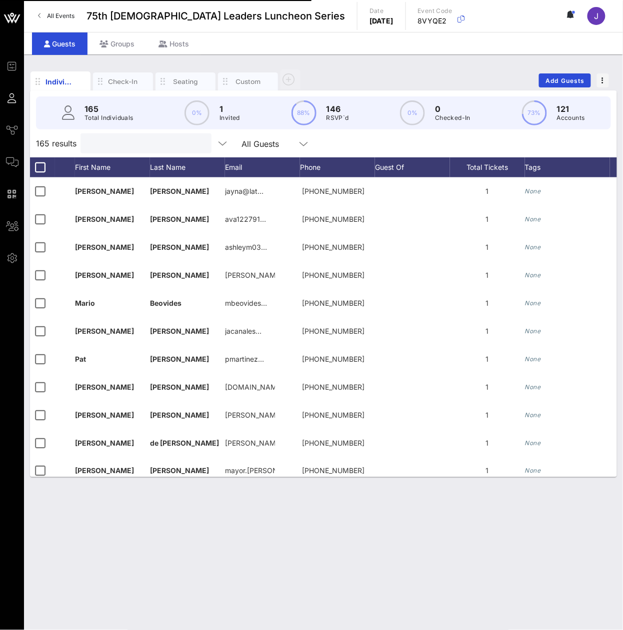
paste input "Marin"
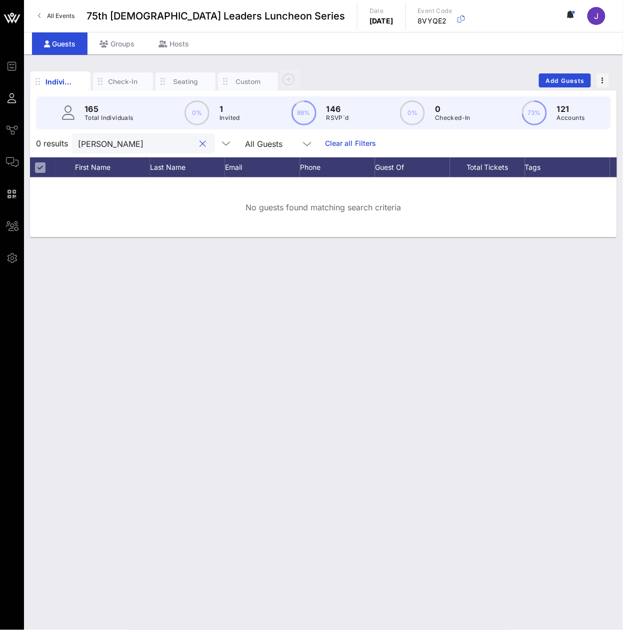
type input "Marin"
click at [180, 150] on input "Marin" at bounding box center [136, 143] width 117 height 13
click at [200, 149] on button "clear icon" at bounding box center [203, 144] width 6 height 10
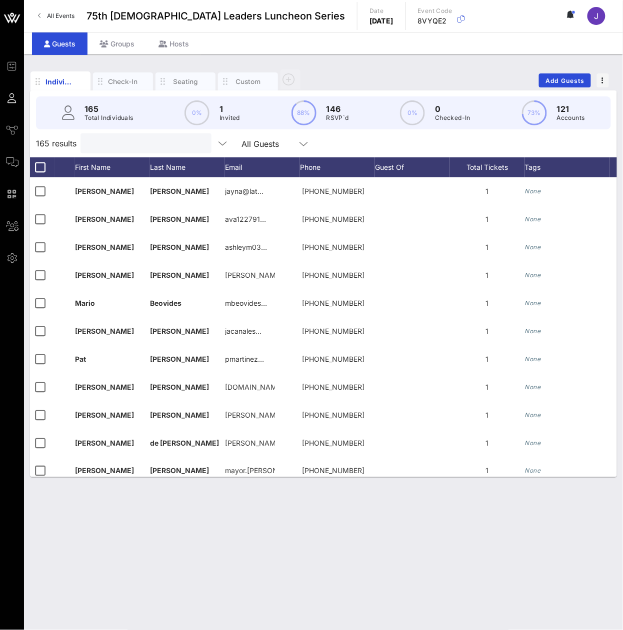
click at [148, 150] on input "text" at bounding box center [144, 143] width 117 height 13
paste input "Martin-Consuegra"
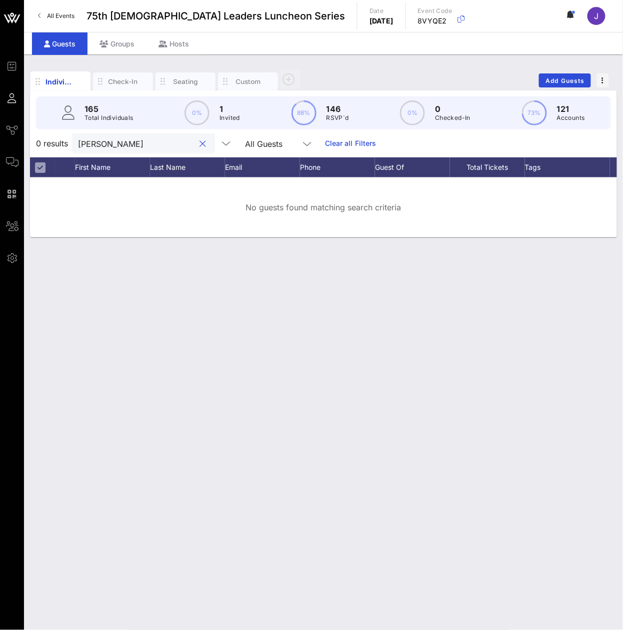
type input "Martin-Consuegra"
click at [201, 150] on div at bounding box center [203, 144] width 12 height 12
click at [200, 149] on button "clear icon" at bounding box center [203, 144] width 6 height 10
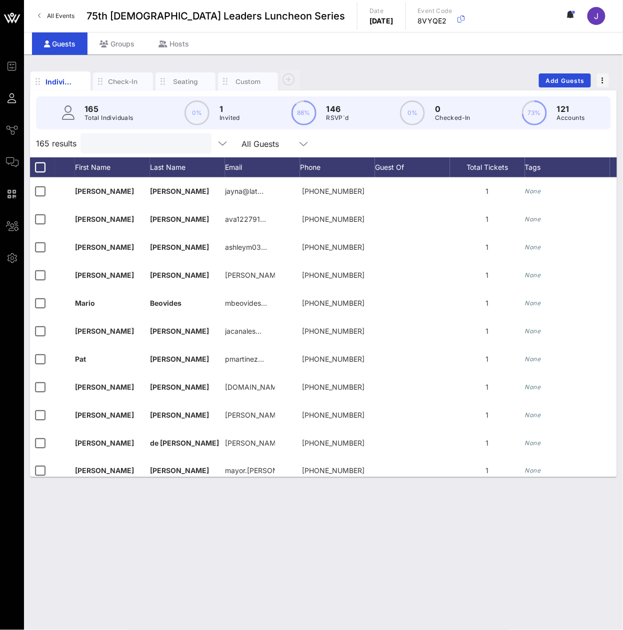
click at [155, 150] on input "text" at bounding box center [144, 143] width 117 height 13
paste input "[PERSON_NAME]"
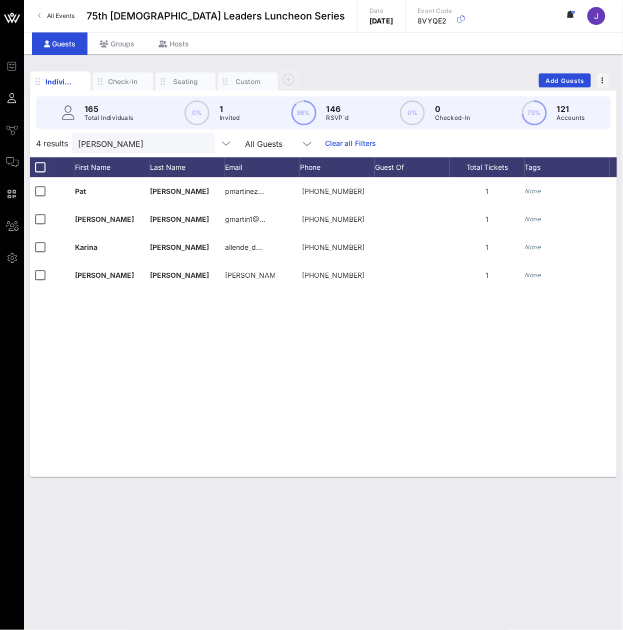
click at [142, 150] on input "[PERSON_NAME]" at bounding box center [136, 143] width 117 height 13
type input "M"
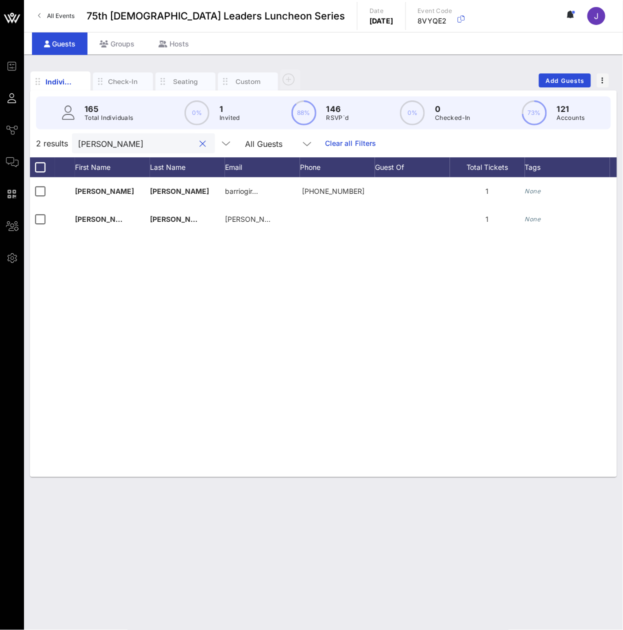
type input "ted"
click at [108, 145] on div "ted" at bounding box center [136, 143] width 117 height 20
click at [90, 150] on input "ted" at bounding box center [136, 143] width 117 height 13
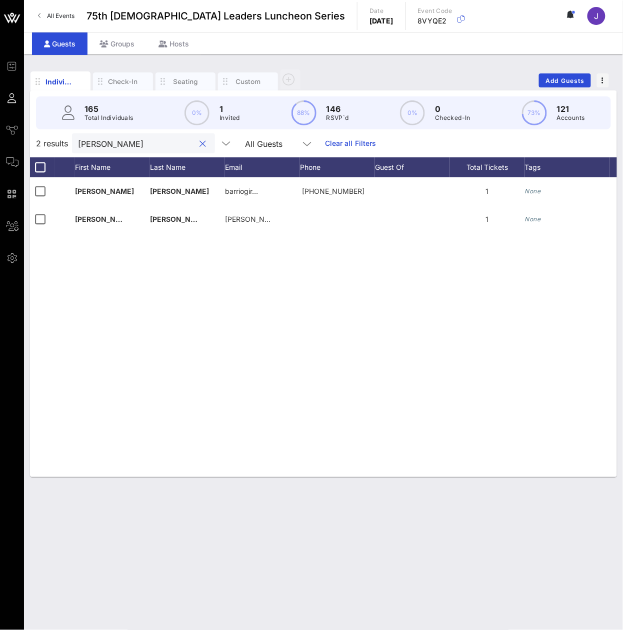
click at [89, 150] on input "ted" at bounding box center [136, 143] width 117 height 13
click at [88, 150] on input "ted" at bounding box center [136, 143] width 117 height 13
paste input "McCollough"
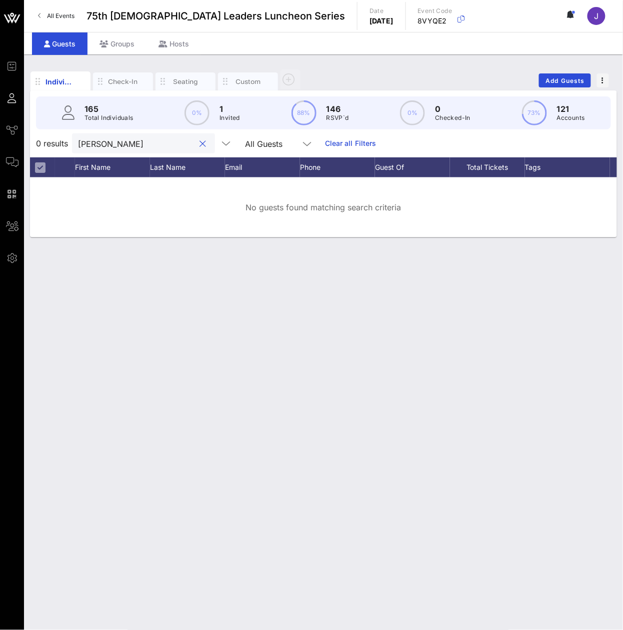
type input "McCollough"
click at [116, 149] on input "McCollough" at bounding box center [136, 143] width 117 height 13
click at [115, 149] on input "McCollough" at bounding box center [136, 143] width 117 height 13
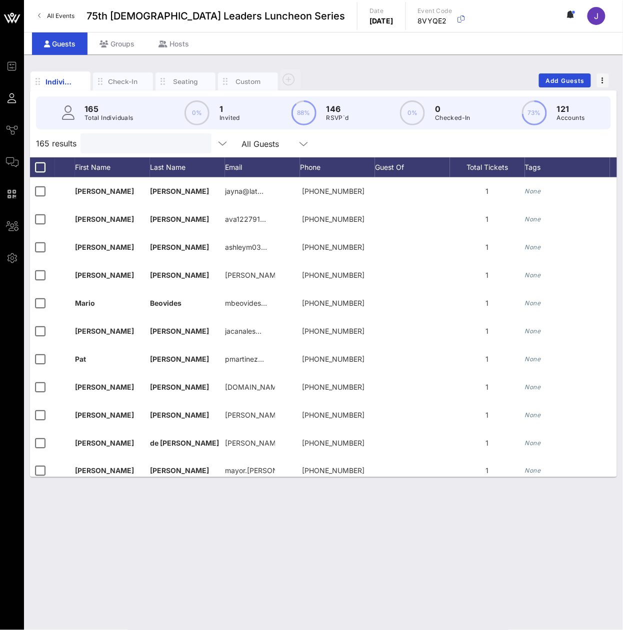
paste input "Melendez"
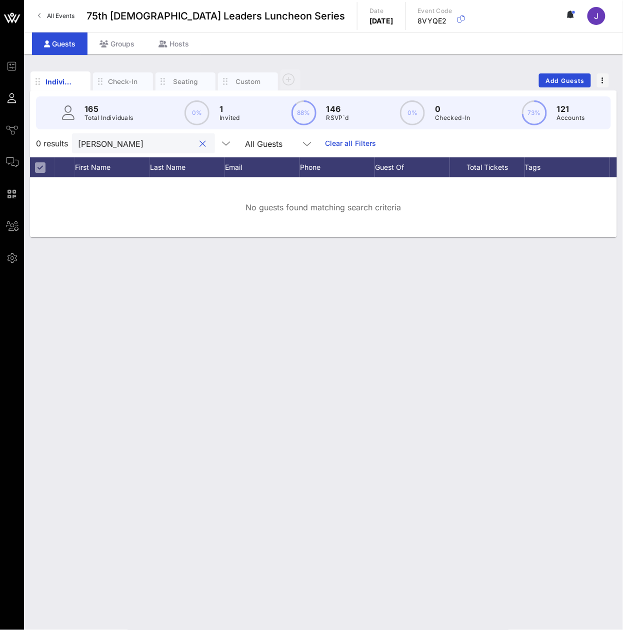
type input "Melendez"
click at [145, 149] on input "Melendez" at bounding box center [136, 143] width 117 height 13
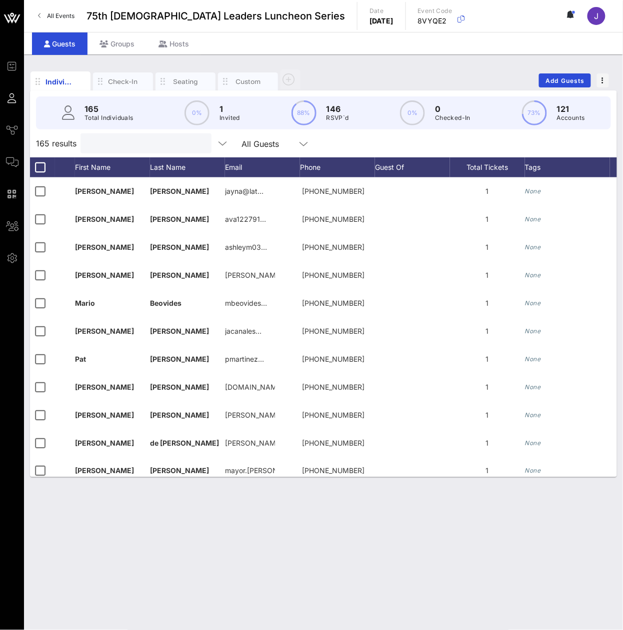
paste input "Melendrez"
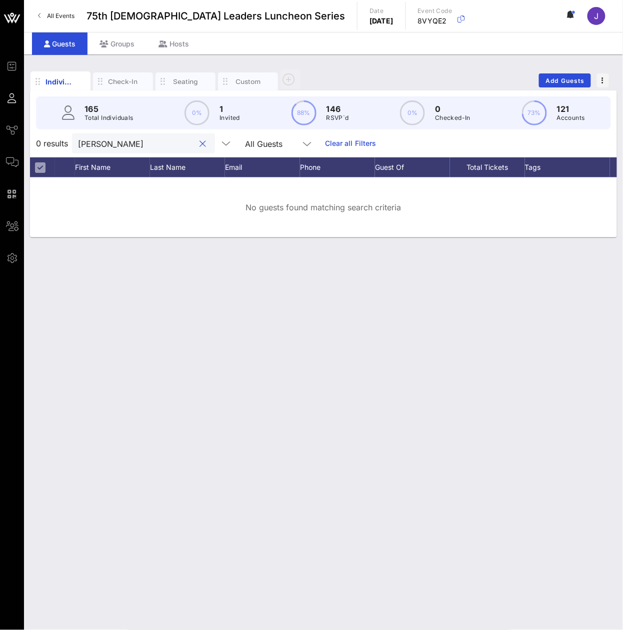
type input "Melendrez"
click at [110, 150] on input "Melendrez" at bounding box center [136, 143] width 117 height 13
click at [109, 150] on input "Melendrez" at bounding box center [136, 143] width 117 height 13
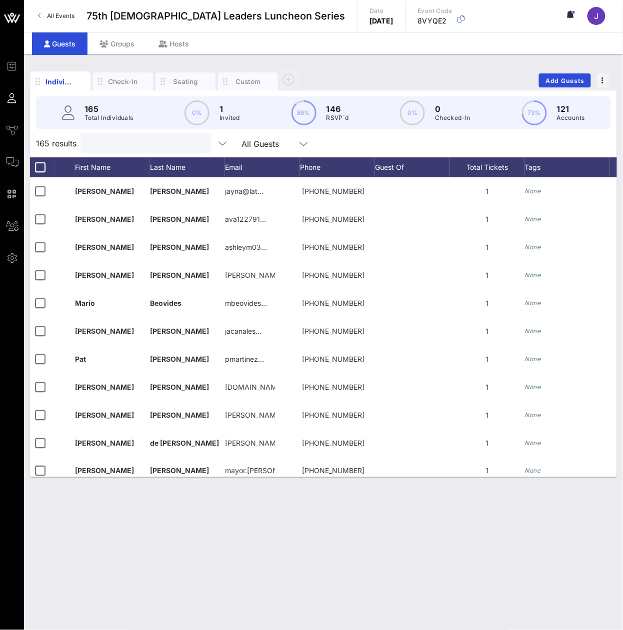
paste input "[PERSON_NAME]"
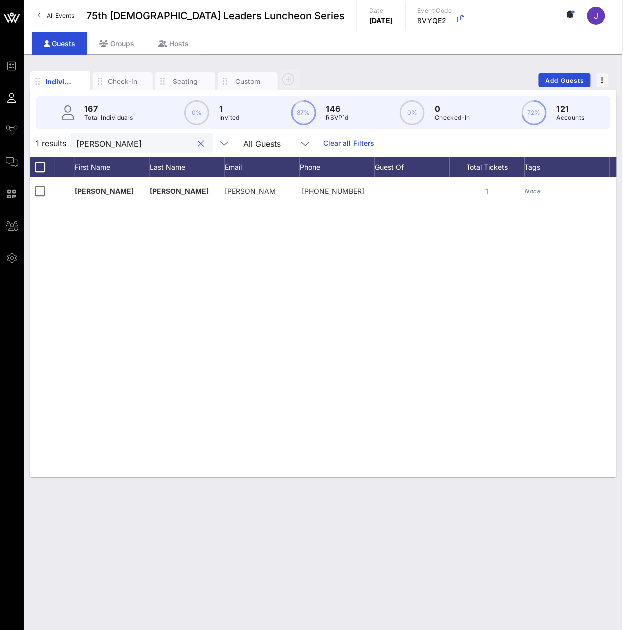
type input "[PERSON_NAME]"
click at [140, 150] on input "[PERSON_NAME]" at bounding box center [134, 143] width 117 height 13
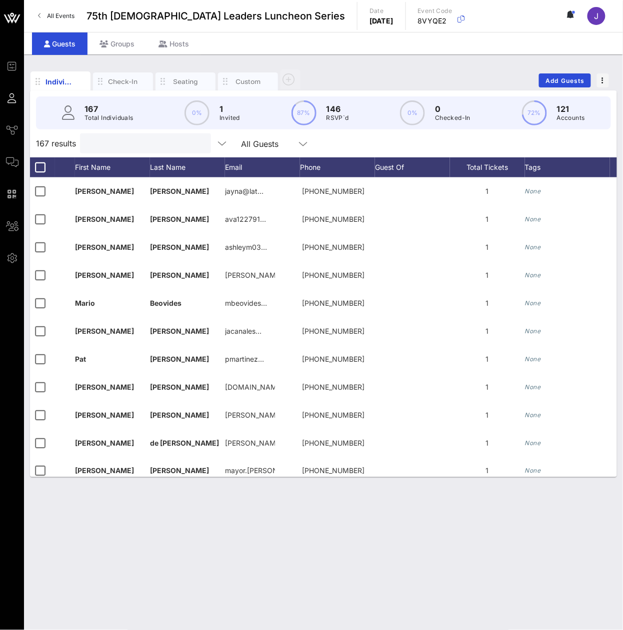
paste input "[PERSON_NAME]"
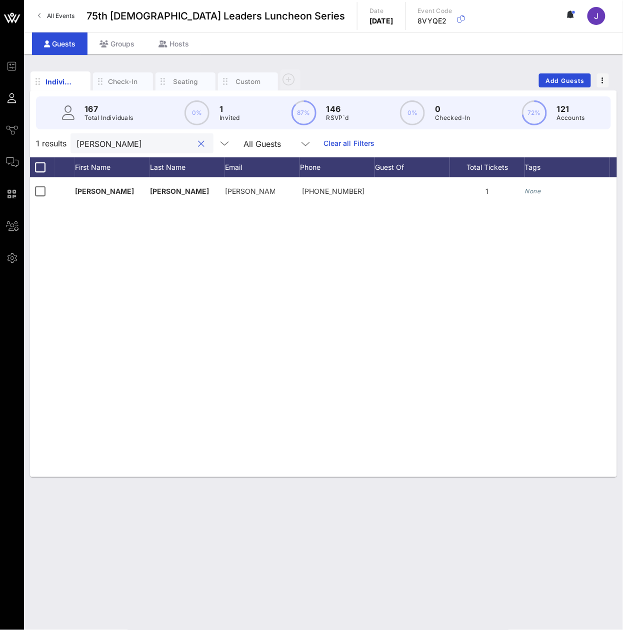
click at [116, 148] on input "[PERSON_NAME]" at bounding box center [134, 143] width 117 height 13
click at [116, 149] on input "[PERSON_NAME]" at bounding box center [134, 143] width 117 height 13
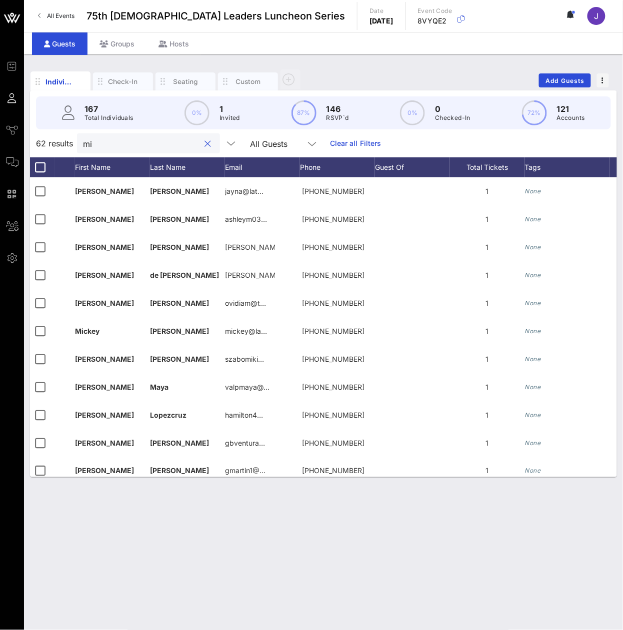
type input "m"
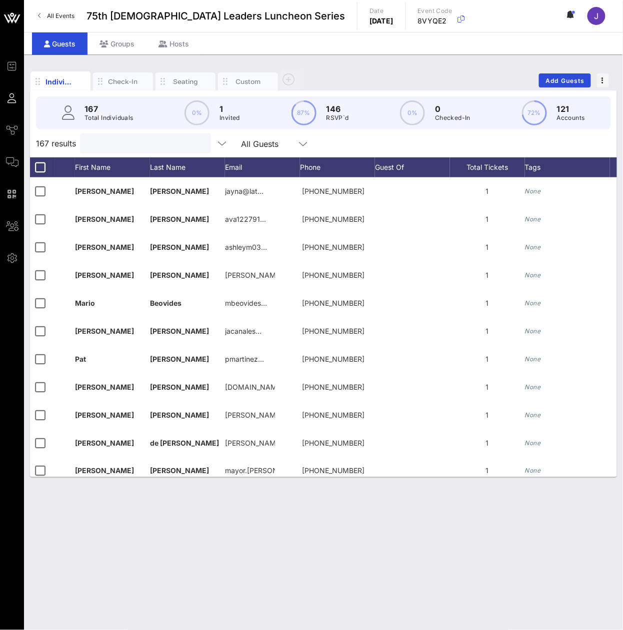
click at [100, 150] on input "text" at bounding box center [144, 143] width 117 height 13
paste input "Minguez"
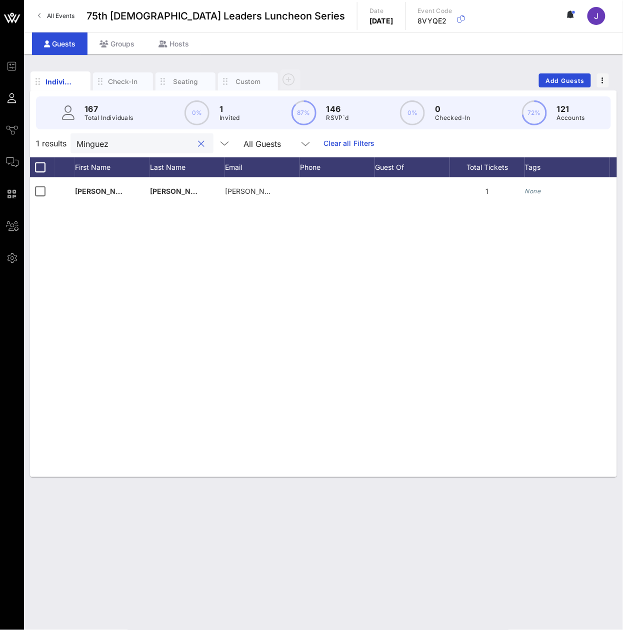
type input "Minguez"
click at [170, 150] on input "Minguez" at bounding box center [134, 143] width 117 height 13
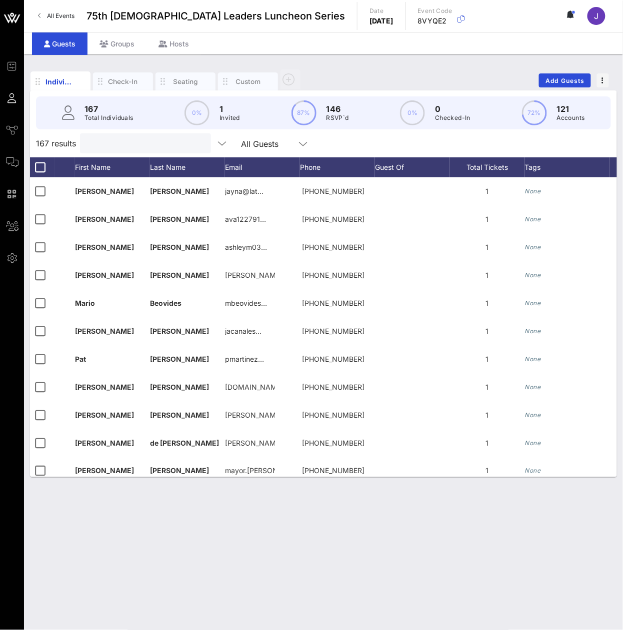
paste input "Miranda"
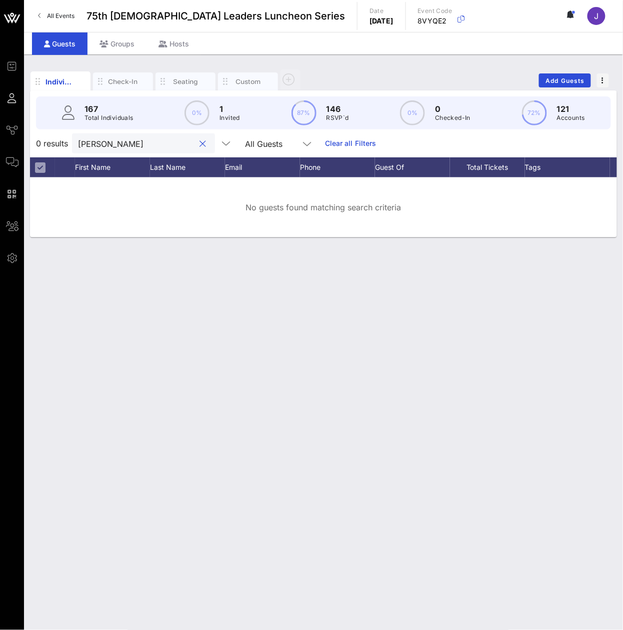
type input "Miranda"
click at [138, 150] on input "Miranda" at bounding box center [136, 143] width 117 height 13
paste input "Missett"
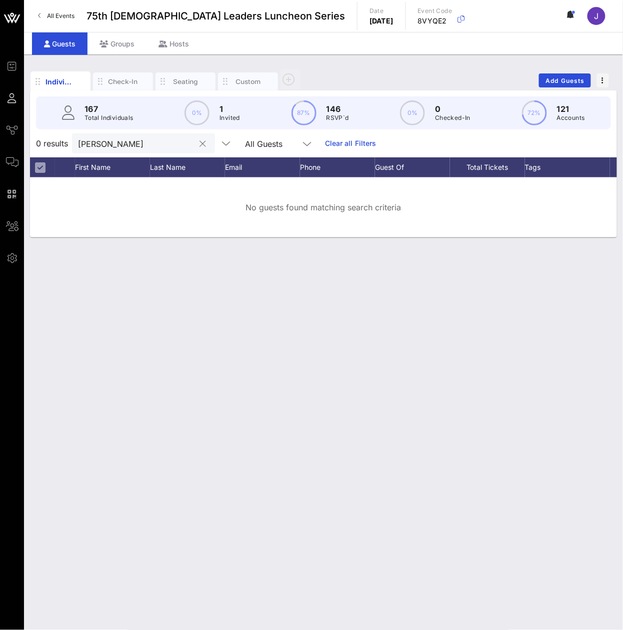
click at [168, 150] on input "Missett" at bounding box center [136, 143] width 117 height 13
click at [166, 150] on input "Missett" at bounding box center [136, 143] width 117 height 13
click at [164, 150] on input "Missett" at bounding box center [136, 143] width 117 height 13
paste input "yagishima"
click at [163, 150] on input "Miyagishima" at bounding box center [136, 143] width 117 height 13
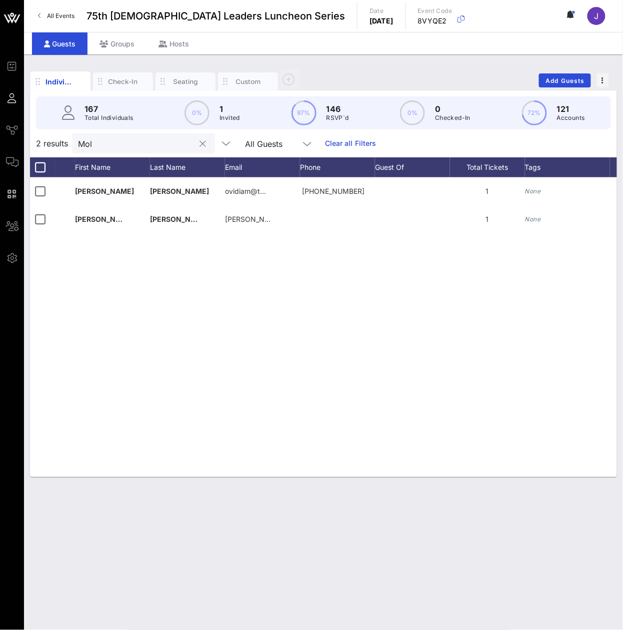
click at [122, 150] on input "Mol" at bounding box center [136, 143] width 117 height 13
click at [154, 146] on input "Montoy" at bounding box center [134, 143] width 117 height 13
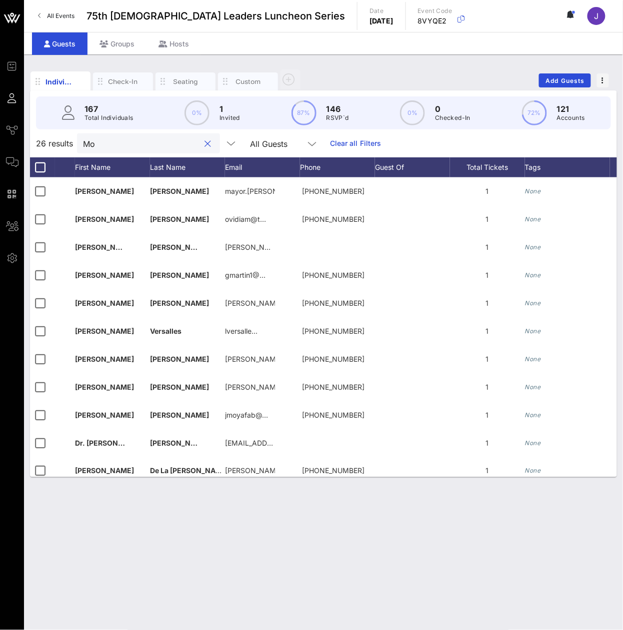
type input "M"
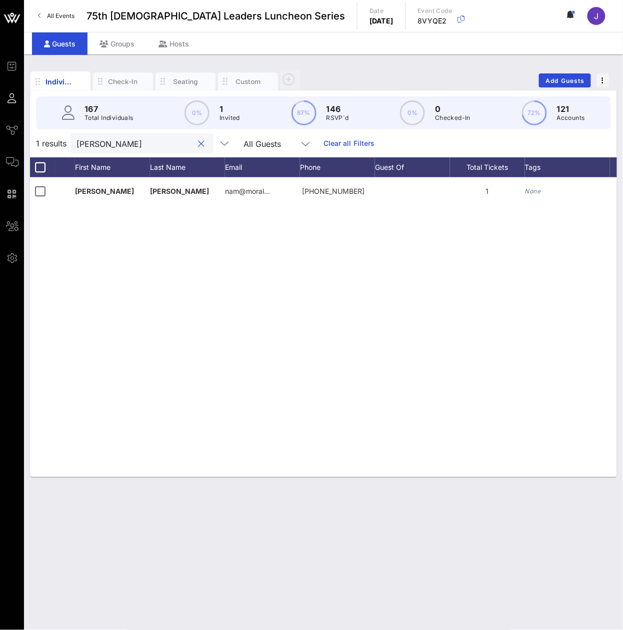
type input "mora"
click at [114, 150] on input "mora" at bounding box center [134, 143] width 117 height 13
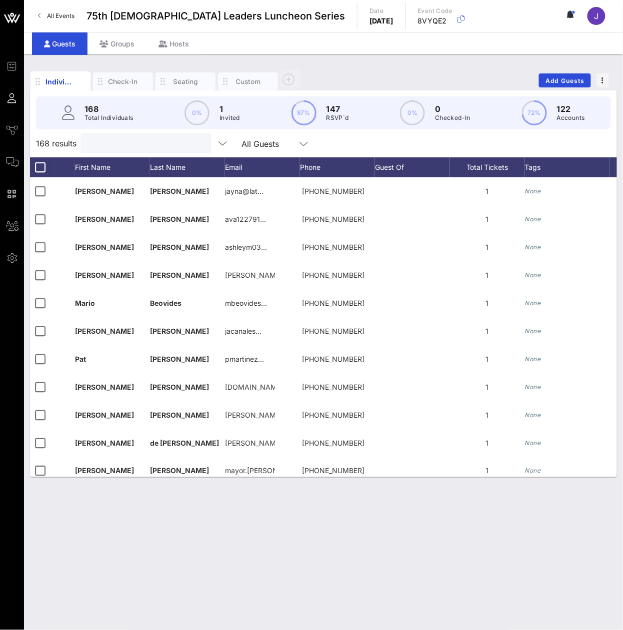
paste input "Moreno"
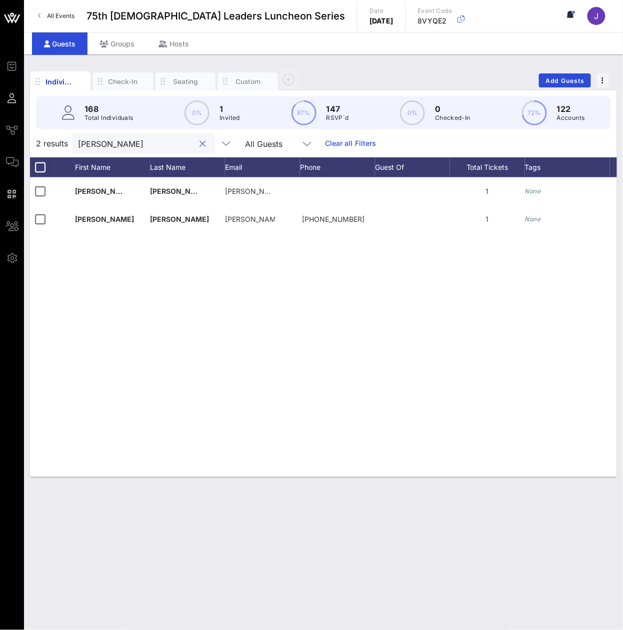
type input "Moreno"
click at [156, 150] on input "Moreno" at bounding box center [136, 143] width 117 height 13
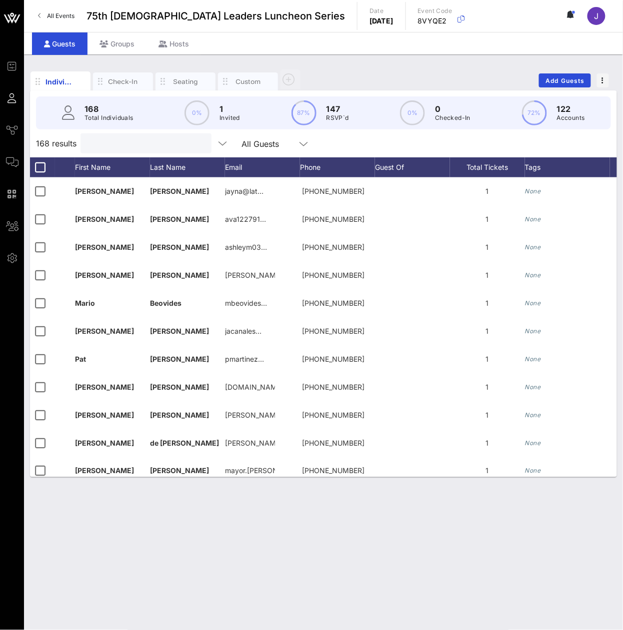
paste input "NAZARIO"
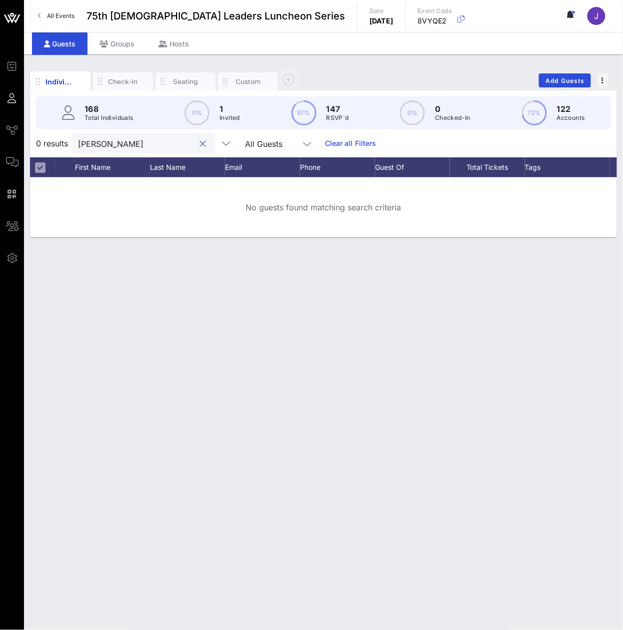
click at [155, 150] on input "NAZARIO" at bounding box center [136, 143] width 117 height 13
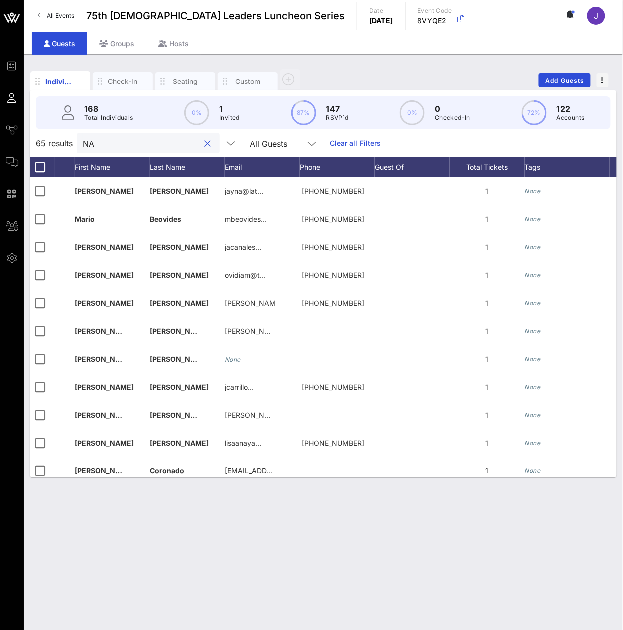
type input "N"
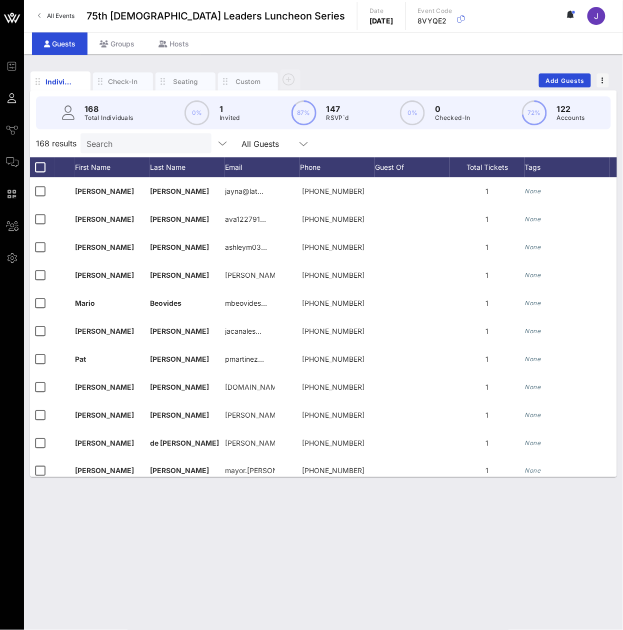
click at [154, 150] on input "Search" at bounding box center [144, 143] width 117 height 13
paste input "Nerini"
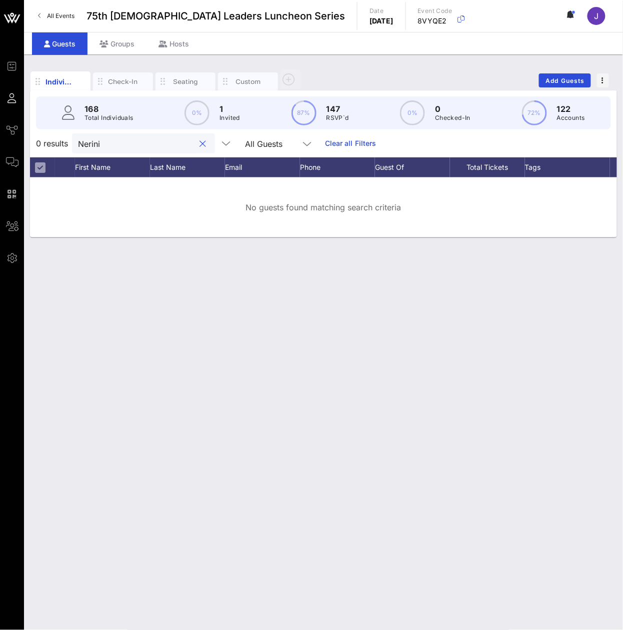
type input "Nerini"
click at [157, 150] on input "Nerini" at bounding box center [136, 143] width 117 height 13
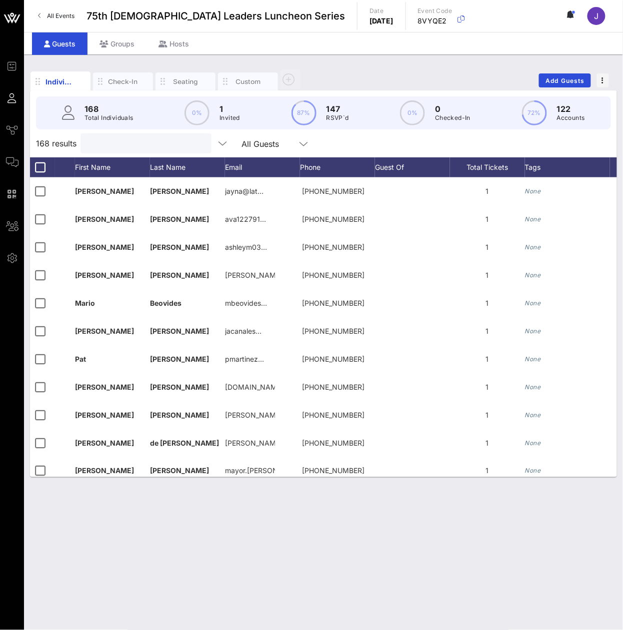
paste input "Ortega"
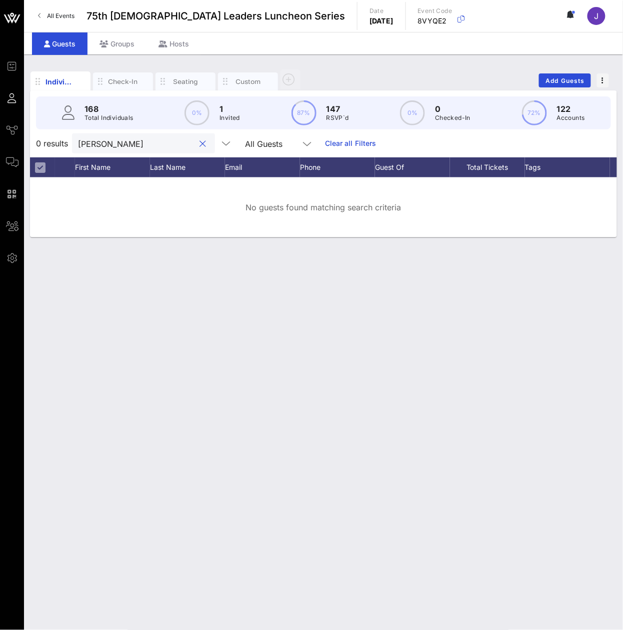
type input "Ortega"
click at [182, 150] on input "Ortega" at bounding box center [136, 143] width 117 height 13
paste input "Ortega, Ed.D."
type input "Ortega, Ed.D."
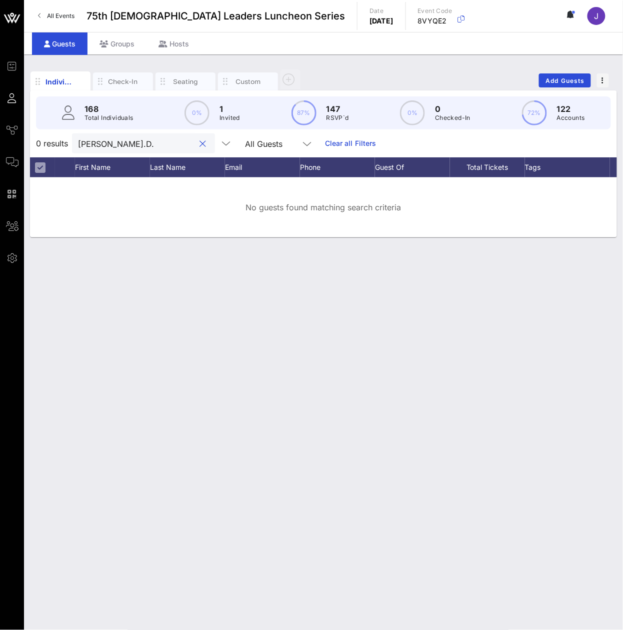
click at [166, 150] on input "Ortega, Ed.D." at bounding box center [136, 143] width 117 height 13
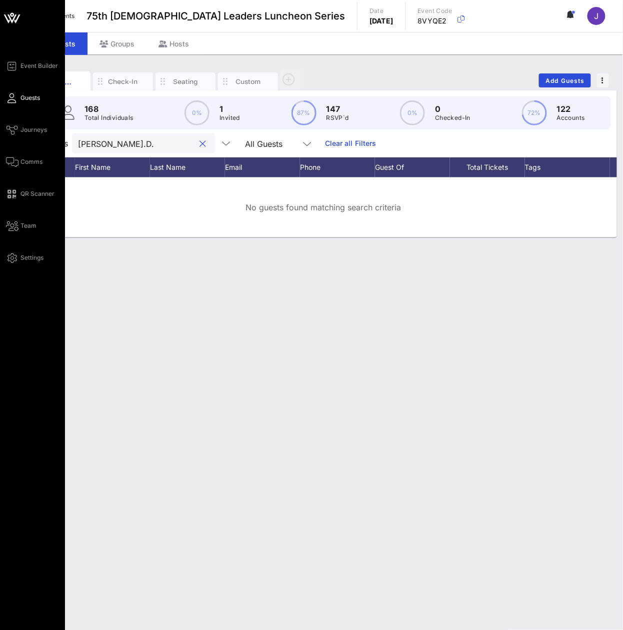
drag, startPoint x: 166, startPoint y: 155, endPoint x: 18, endPoint y: 154, distance: 147.9
click at [18, 154] on div "Event Builder Guests Journeys Comms QR Scanner Team Settings 75th Latino Leader…" at bounding box center [311, 315] width 623 height 630
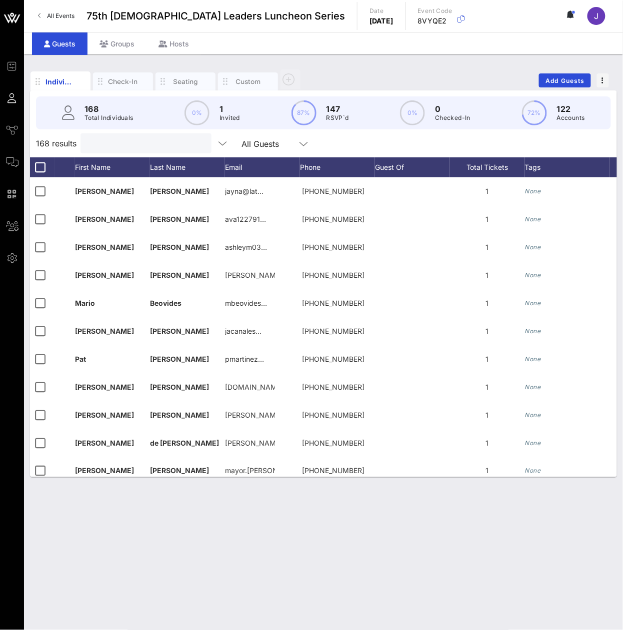
click at [146, 149] on input "text" at bounding box center [144, 143] width 117 height 13
type input "p"
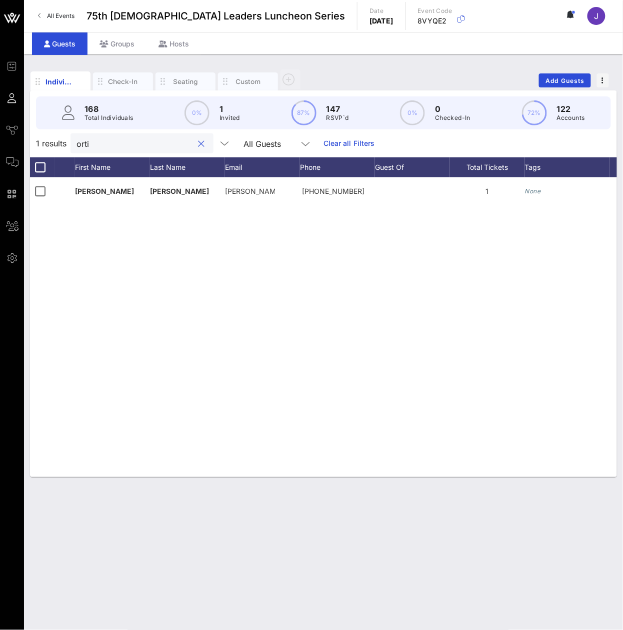
type input "ortiz"
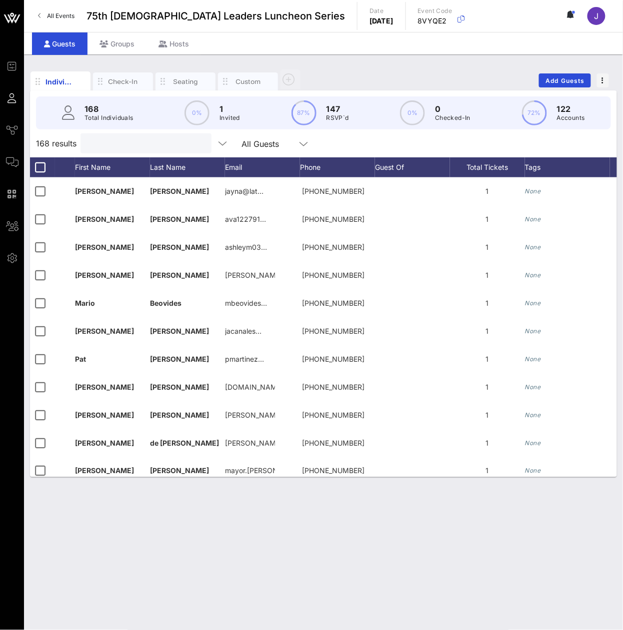
click at [118, 150] on input "text" at bounding box center [144, 143] width 117 height 13
click at [119, 150] on input "Search" at bounding box center [144, 143] width 117 height 13
paste input "[PERSON_NAME]"
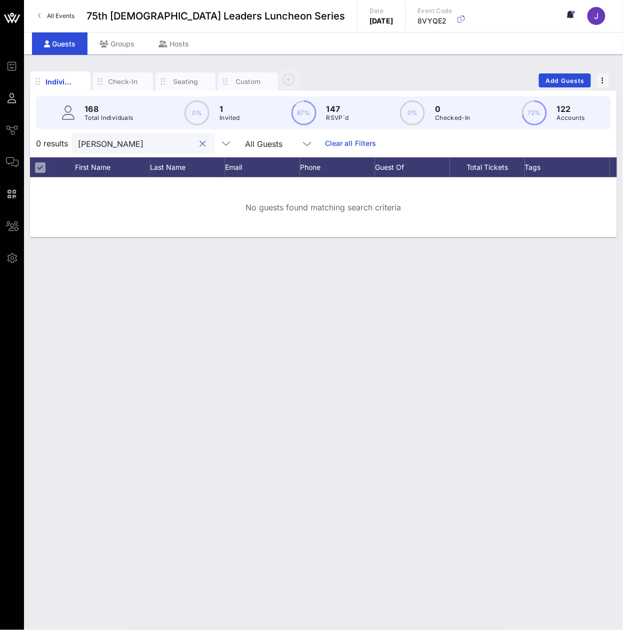
type input "[PERSON_NAME]"
click at [132, 150] on input "[PERSON_NAME]" at bounding box center [136, 143] width 117 height 13
click at [131, 150] on input "[PERSON_NAME]" at bounding box center [136, 143] width 117 height 13
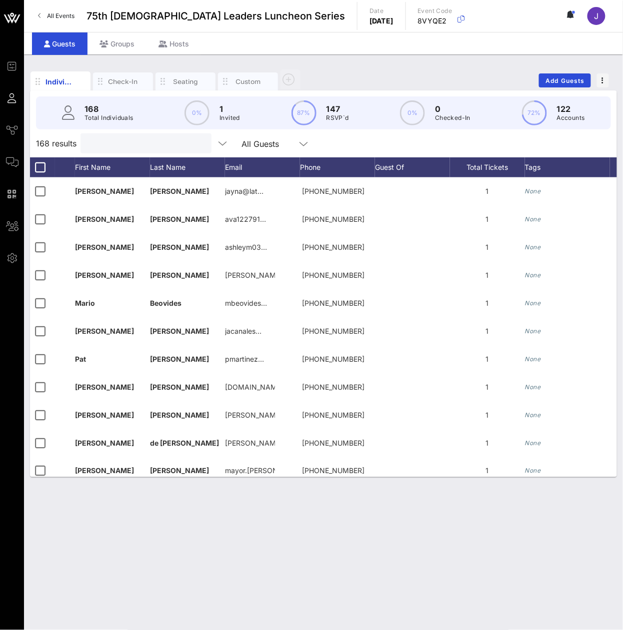
paste input "[PERSON_NAME]"
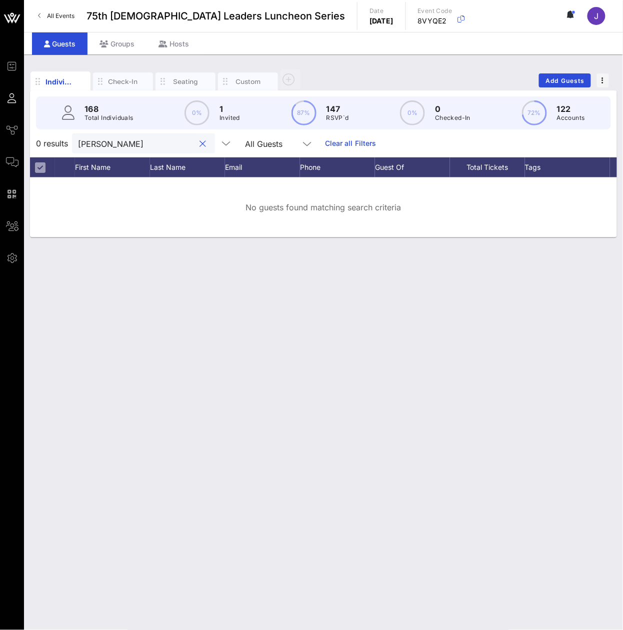
type input "[PERSON_NAME]"
click at [119, 150] on input "[PERSON_NAME]" at bounding box center [136, 143] width 117 height 13
drag, startPoint x: 119, startPoint y: 155, endPoint x: 114, endPoint y: 154, distance: 5.0
click at [119, 150] on input "[PERSON_NAME]" at bounding box center [136, 143] width 117 height 13
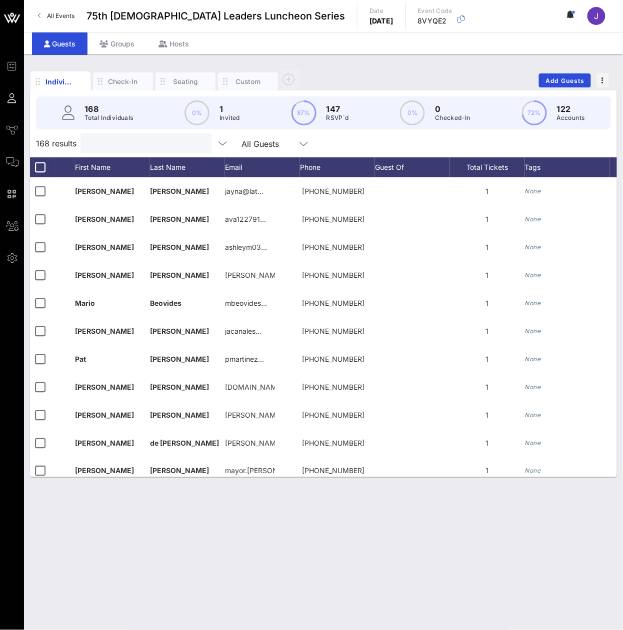
paste input "[PERSON_NAME]"
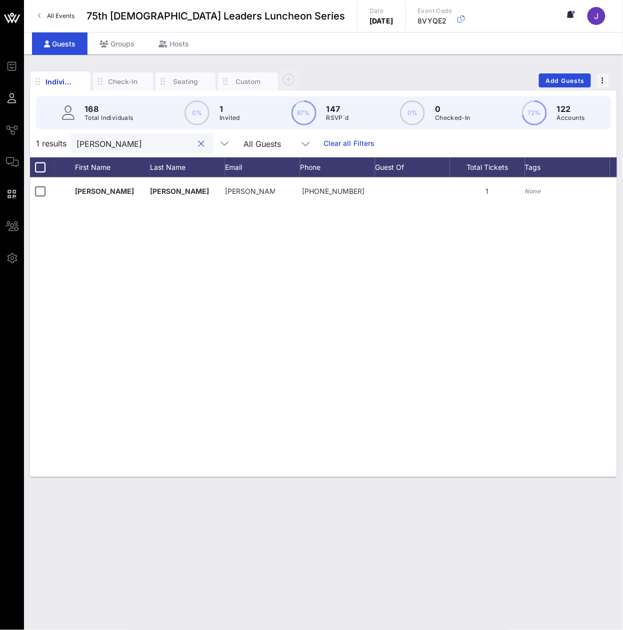
type input "[PERSON_NAME]"
click at [139, 148] on input "[PERSON_NAME]" at bounding box center [134, 143] width 117 height 13
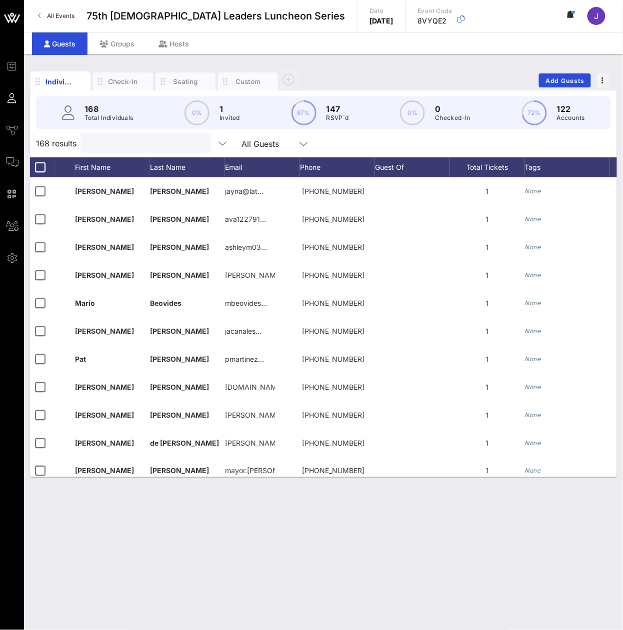
paste input "[PERSON_NAME]"
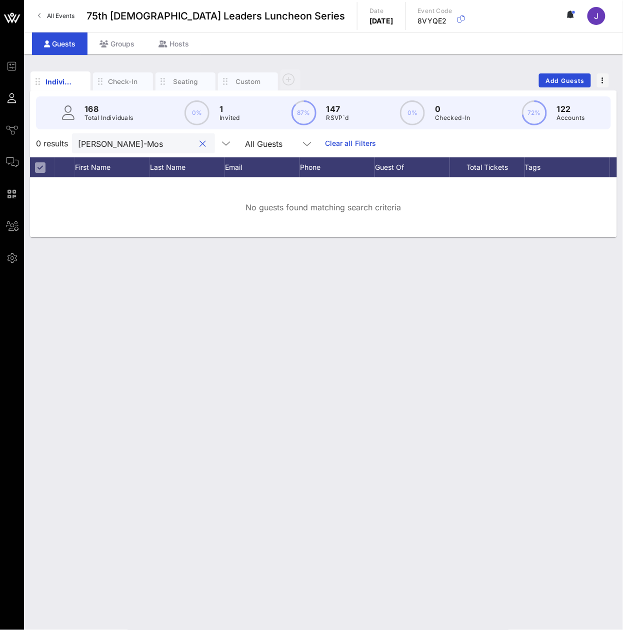
type input "[PERSON_NAME]-Mos"
click at [131, 146] on input "[PERSON_NAME]-Mos" at bounding box center [136, 143] width 117 height 13
paste input "[PERSON_NAME]"
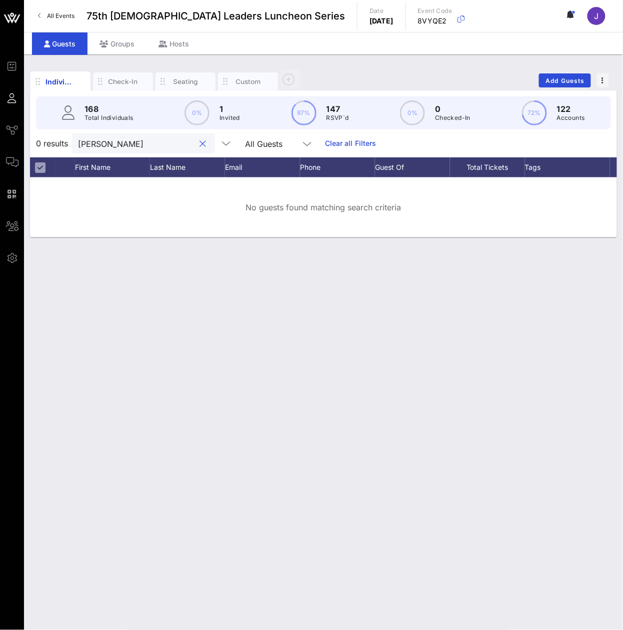
type input "[PERSON_NAME]"
click at [175, 150] on input "[PERSON_NAME]" at bounding box center [136, 143] width 117 height 13
paste input "[PERSON_NAME]"
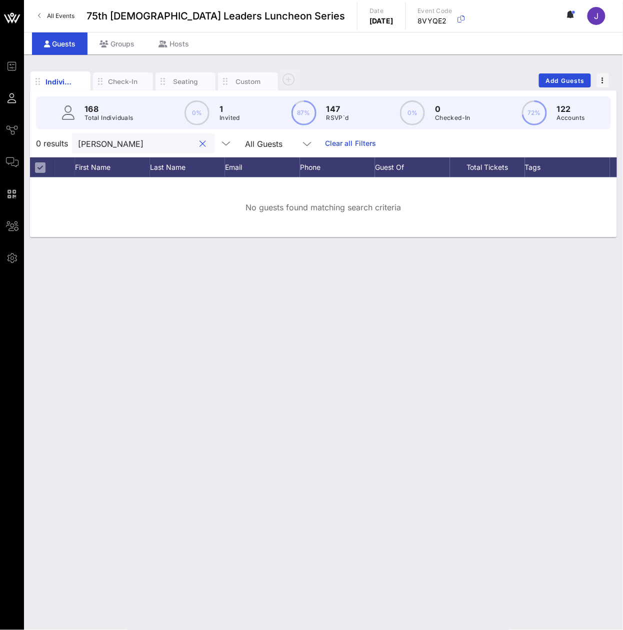
type input "[PERSON_NAME]"
click at [135, 150] on input "[PERSON_NAME]" at bounding box center [136, 143] width 117 height 13
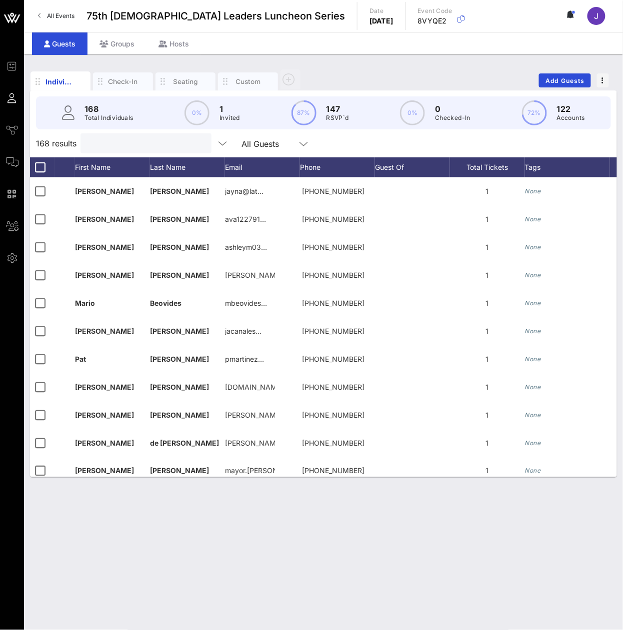
paste input "[PERSON_NAME]"
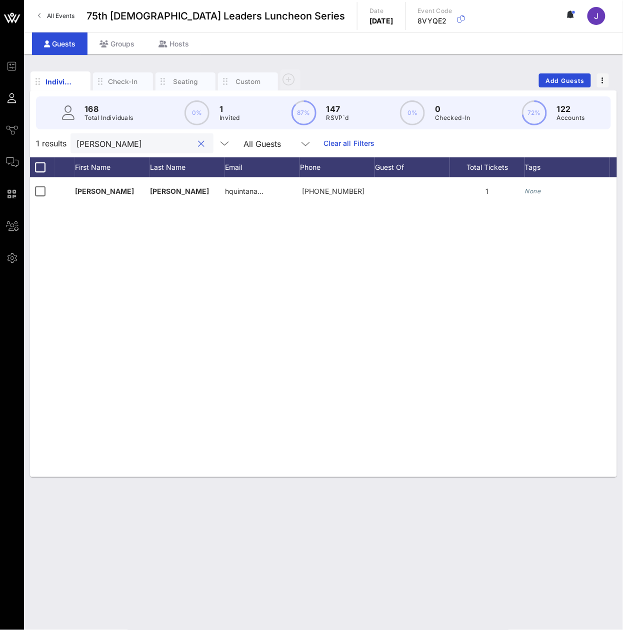
type input "[PERSON_NAME]"
click at [100, 150] on input "[PERSON_NAME]" at bounding box center [134, 143] width 117 height 13
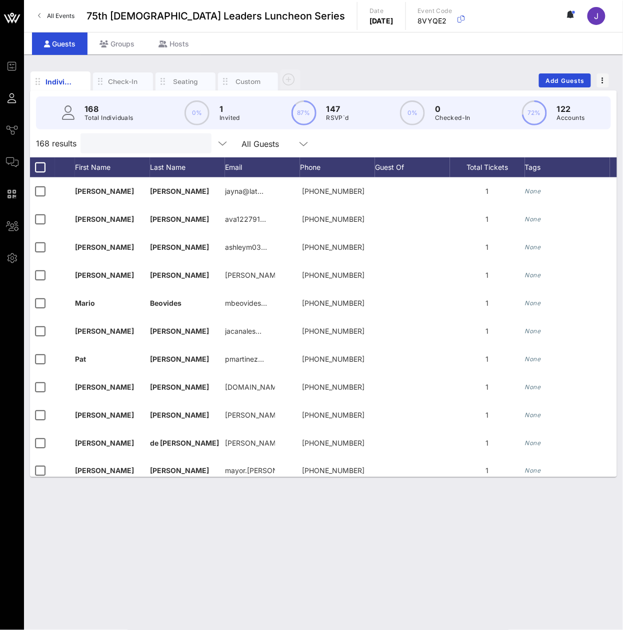
paste input "[PERSON_NAME]"
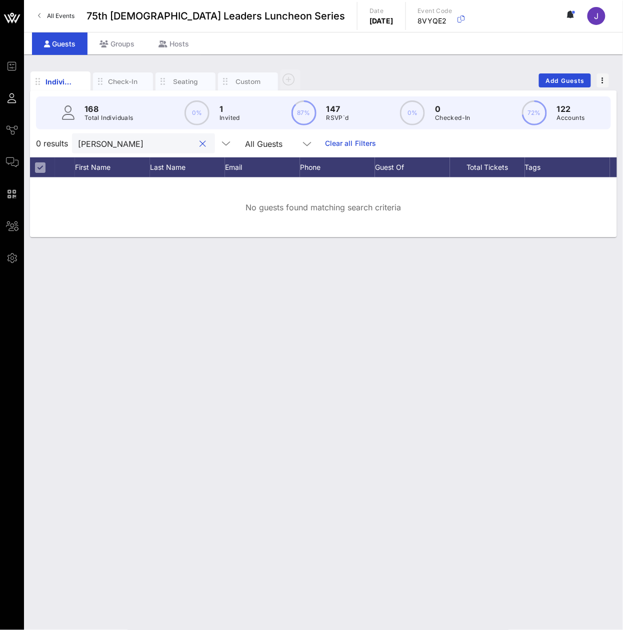
type input "[PERSON_NAME]"
click at [115, 150] on input "[PERSON_NAME]" at bounding box center [136, 143] width 117 height 13
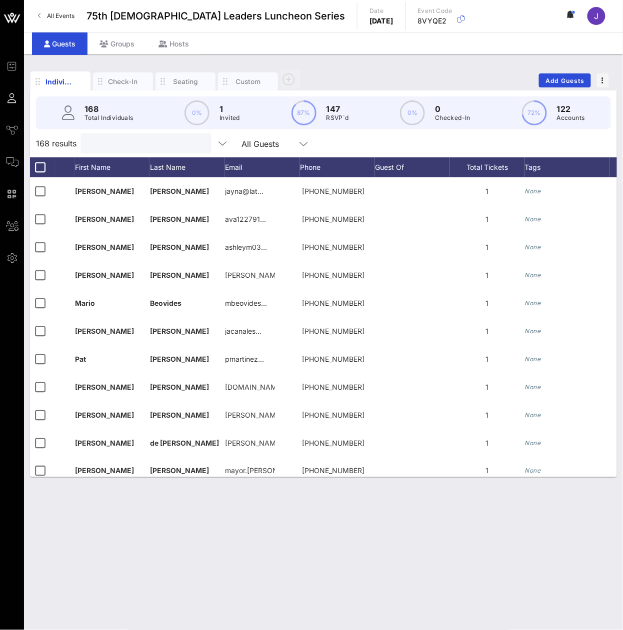
paste input "[PERSON_NAME]"
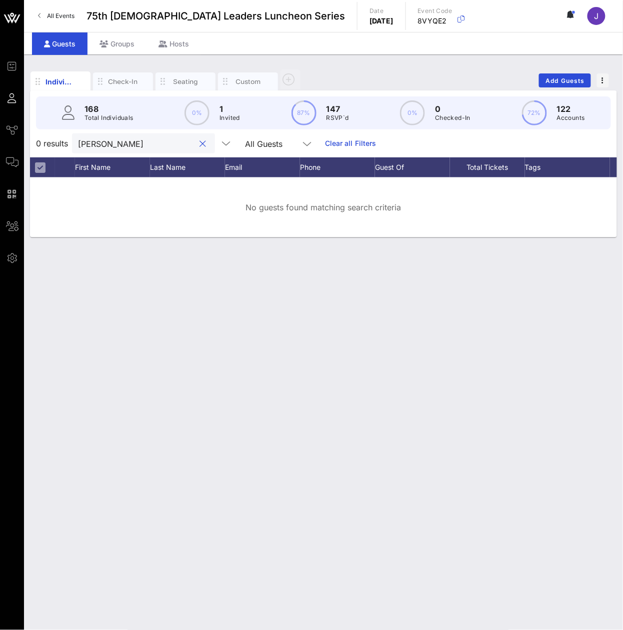
type input "[PERSON_NAME]"
click at [157, 150] on input "[PERSON_NAME]" at bounding box center [136, 143] width 117 height 13
click at [156, 150] on input "[PERSON_NAME]" at bounding box center [136, 143] width 117 height 13
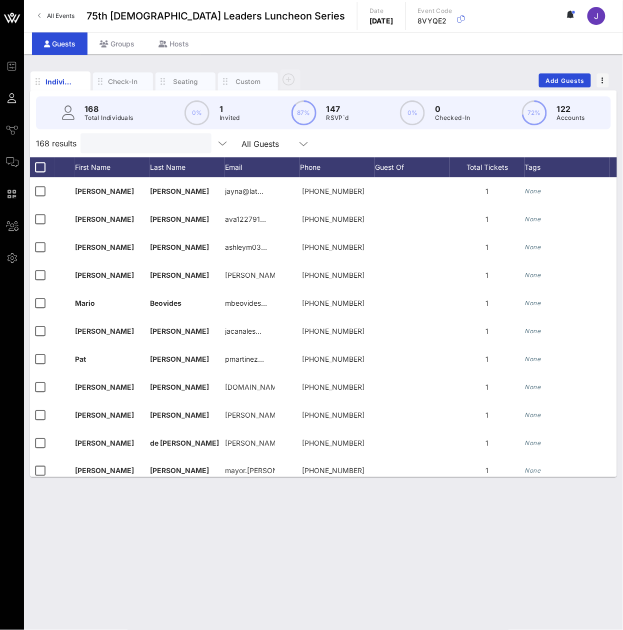
paste input "[PERSON_NAME]"
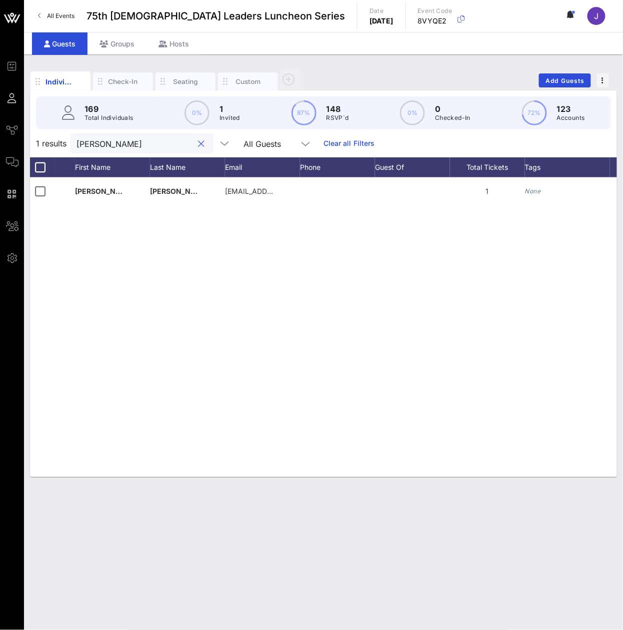
click at [140, 150] on input "[PERSON_NAME]" at bounding box center [134, 143] width 117 height 13
click at [154, 153] on div "[PERSON_NAME]" at bounding box center [134, 143] width 117 height 20
drag, startPoint x: 126, startPoint y: 149, endPoint x: 182, endPoint y: 181, distance: 64.5
click at [126, 149] on input "[PERSON_NAME]" at bounding box center [136, 143] width 117 height 13
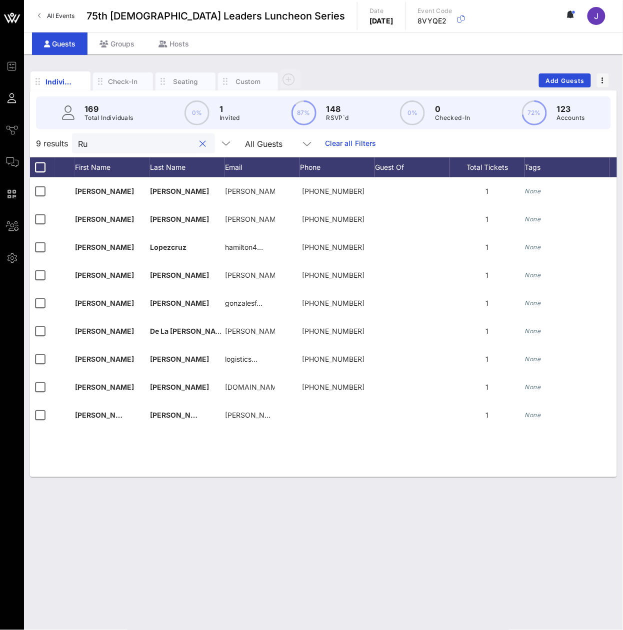
type input "R"
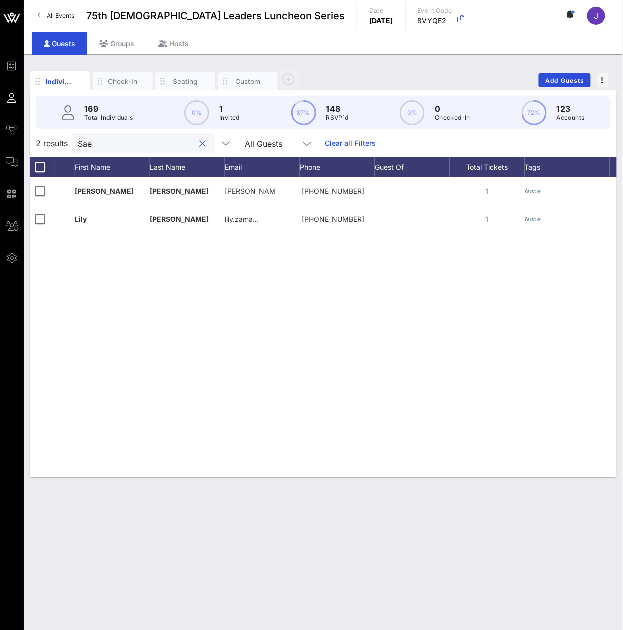
type input "Sae"
click at [152, 150] on input "Sae" at bounding box center [136, 143] width 117 height 13
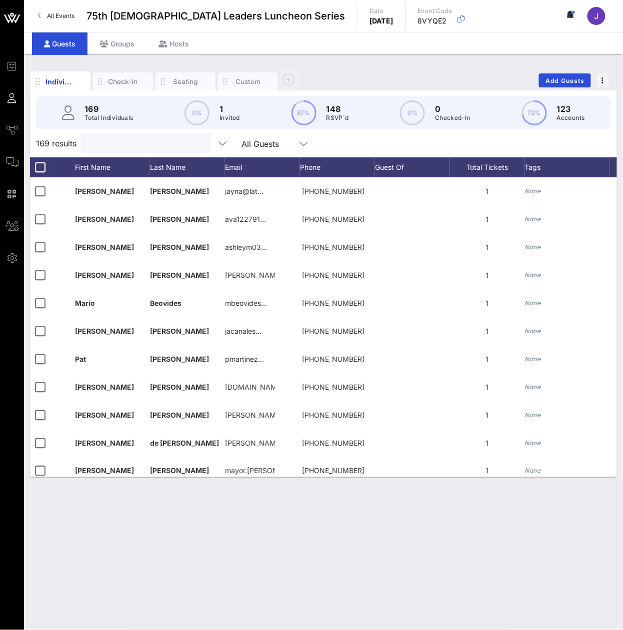
paste input "[PERSON_NAME]"
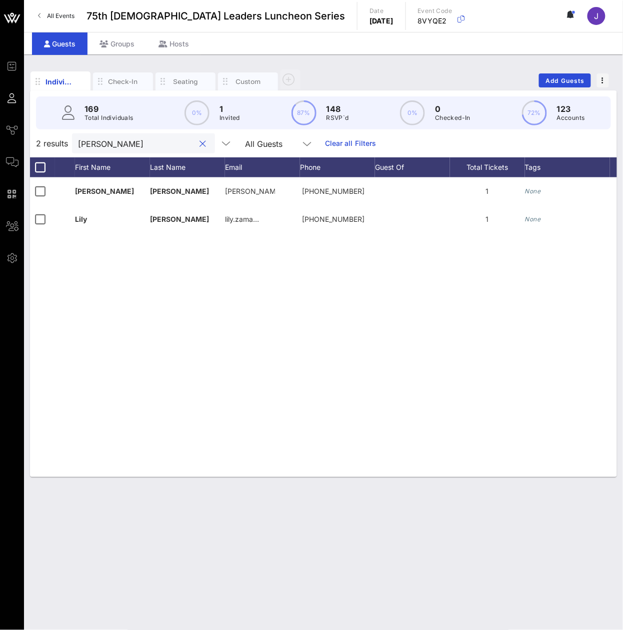
type input "[PERSON_NAME]"
click at [141, 150] on input "[PERSON_NAME]" at bounding box center [136, 143] width 117 height 13
paste input "[PERSON_NAME]"
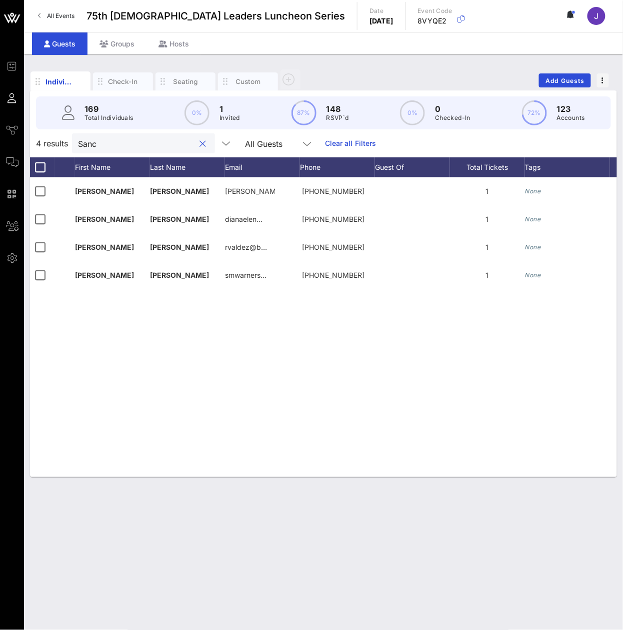
type input "Sanc"
click at [140, 150] on input "Sanc" at bounding box center [136, 143] width 117 height 13
click at [142, 150] on input "Sanc" at bounding box center [136, 143] width 117 height 13
paste input "[PERSON_NAME]"
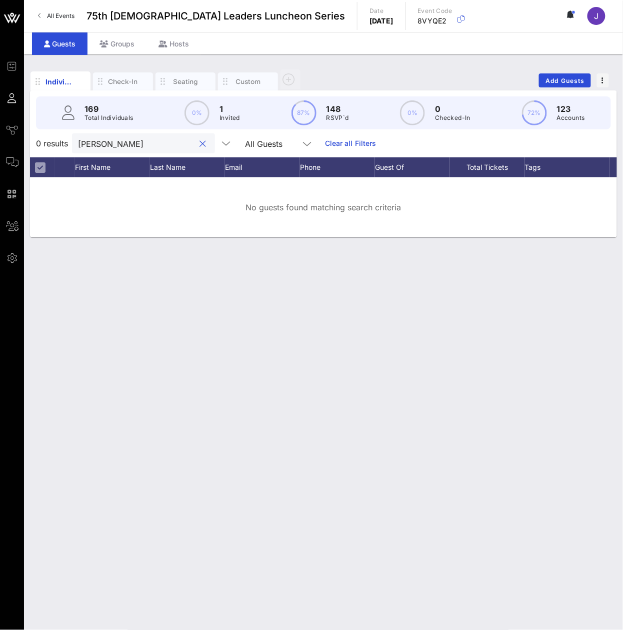
type input "[PERSON_NAME]"
click at [172, 150] on input "[PERSON_NAME]" at bounding box center [136, 143] width 117 height 13
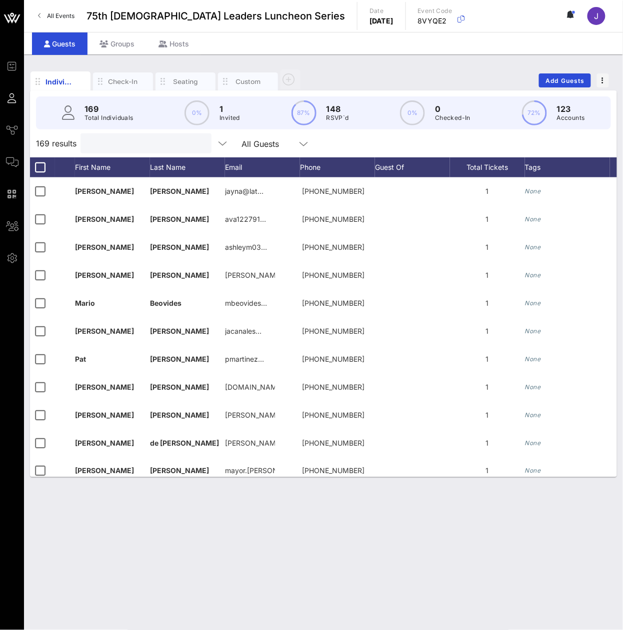
paste input "[PERSON_NAME]"
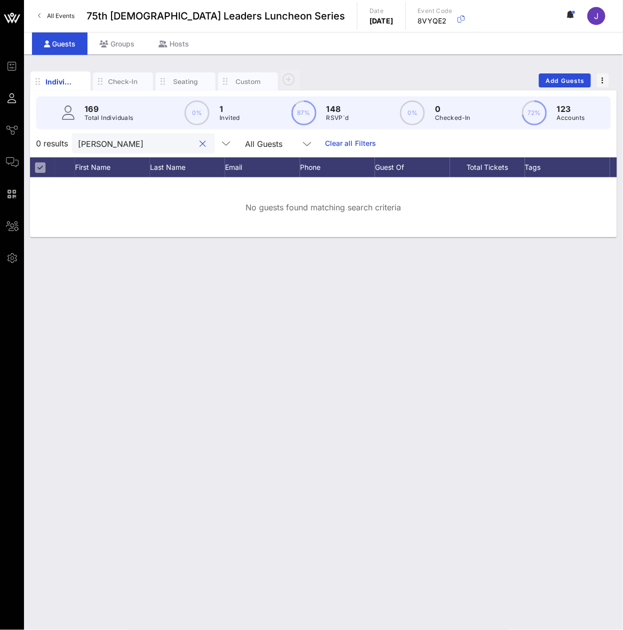
type input "[PERSON_NAME]"
click at [105, 150] on input "[PERSON_NAME]" at bounding box center [136, 143] width 117 height 13
paste input "[PERSON_NAME]"
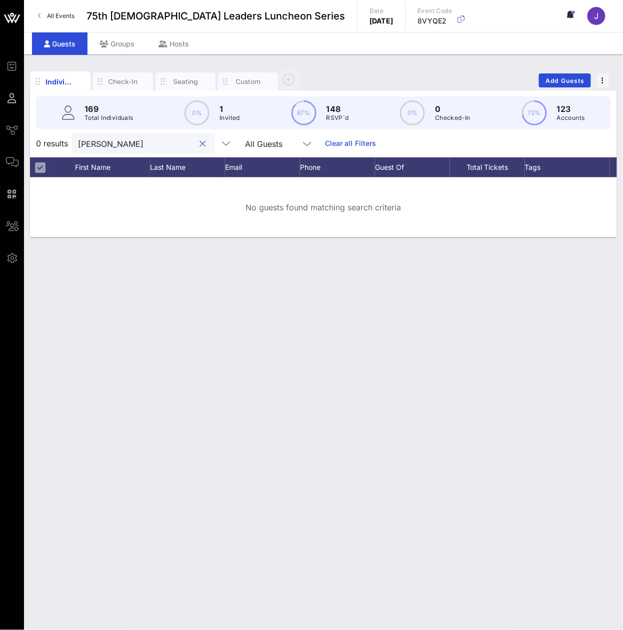
type input "[PERSON_NAME]"
drag, startPoint x: 93, startPoint y: 135, endPoint x: 92, endPoint y: 143, distance: 8.1
click at [92, 140] on div "169 Total Individuals 0% 1 Invited 87% 148 RSVP`d 0% 0 Checked-In 72% 123 Accou…" at bounding box center [323, 163] width 587 height 147
drag, startPoint x: 92, startPoint y: 143, endPoint x: 90, endPoint y: 152, distance: 9.7
click at [90, 150] on input "[PERSON_NAME]" at bounding box center [136, 143] width 117 height 13
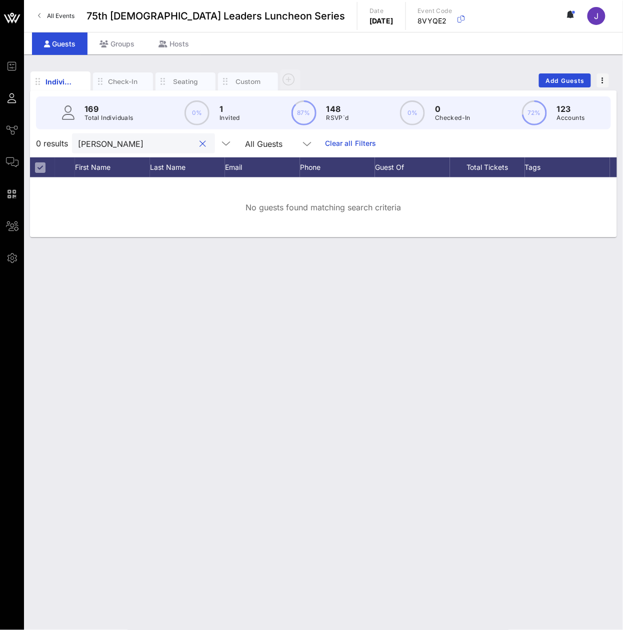
click at [90, 150] on input "[PERSON_NAME]" at bounding box center [136, 143] width 117 height 13
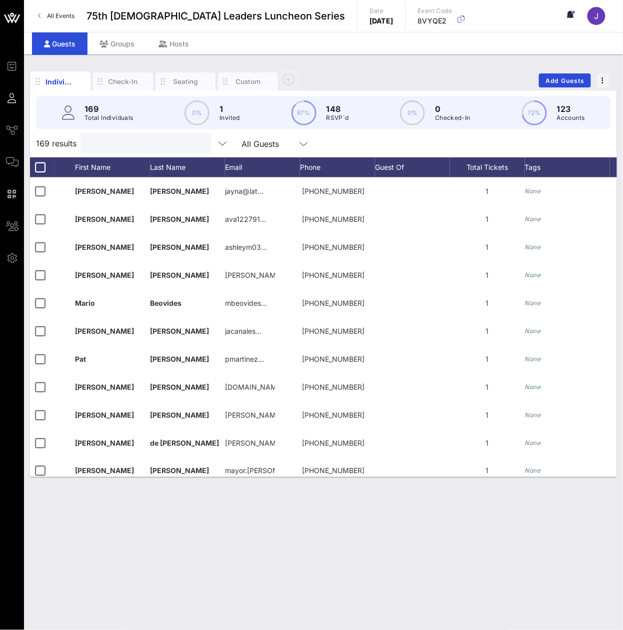
paste input "Sierra"
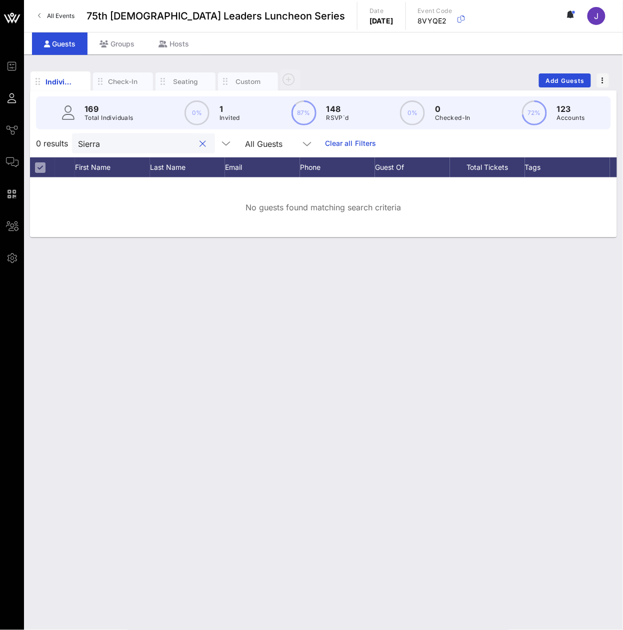
type input "Sierra"
click at [143, 157] on div "0 results Sierra All Guests Clear all Filters" at bounding box center [323, 143] width 587 height 28
click at [142, 153] on div "Sierra" at bounding box center [136, 143] width 117 height 20
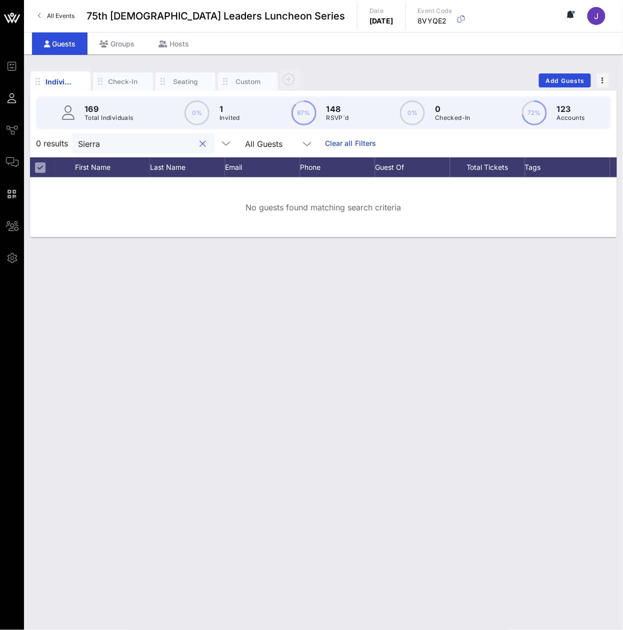
click at [89, 150] on input "Sierra" at bounding box center [136, 143] width 117 height 13
paste input "[PERSON_NAME]"
type input "[PERSON_NAME]"
click at [104, 150] on input "[PERSON_NAME]" at bounding box center [136, 143] width 117 height 13
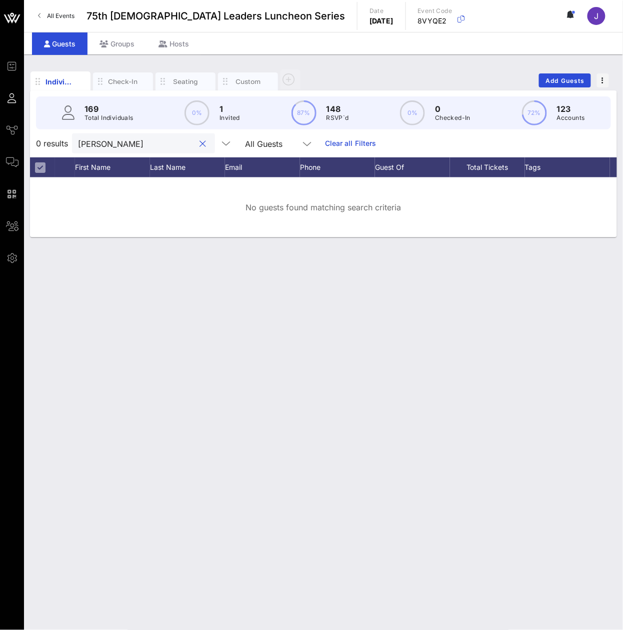
click at [104, 150] on input "[PERSON_NAME]" at bounding box center [136, 143] width 117 height 13
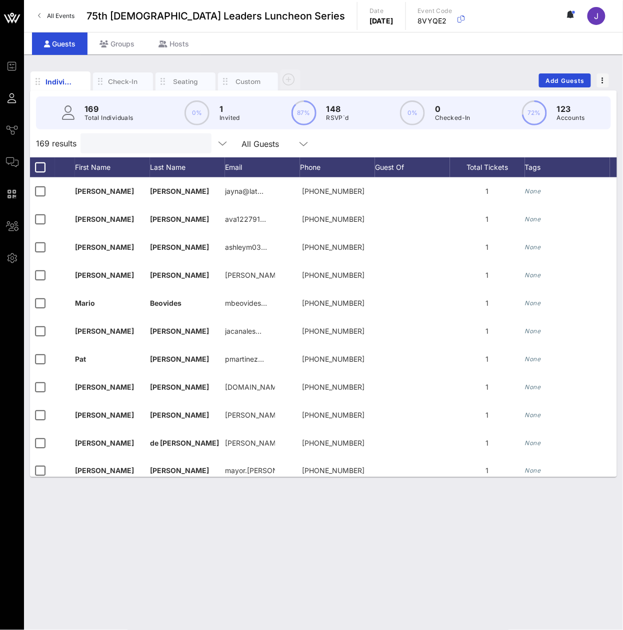
paste input "[PERSON_NAME]"
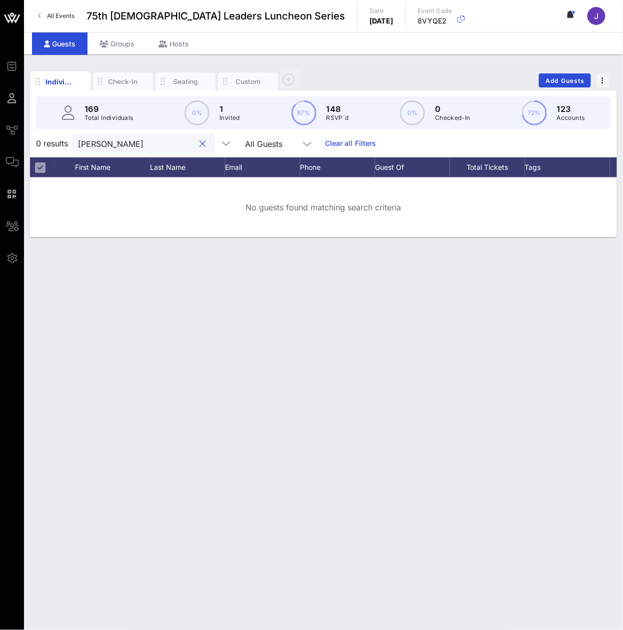
type input "[PERSON_NAME]"
click at [185, 150] on input "[PERSON_NAME]" at bounding box center [136, 143] width 117 height 13
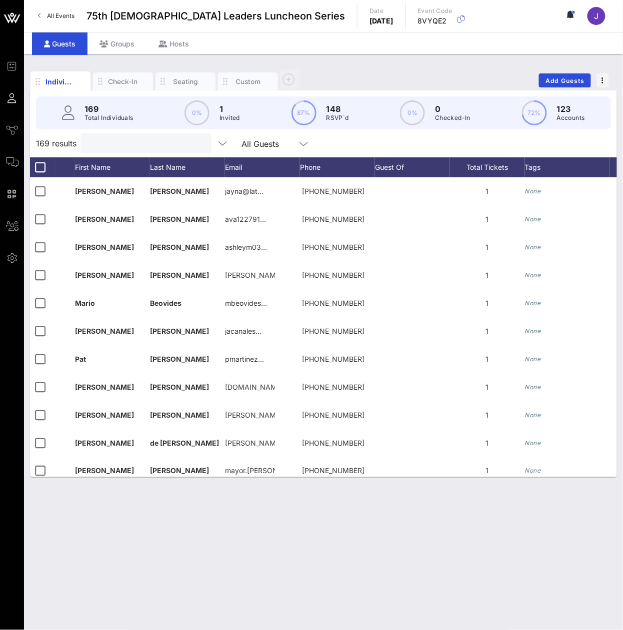
paste input "[PERSON_NAME], PhD"
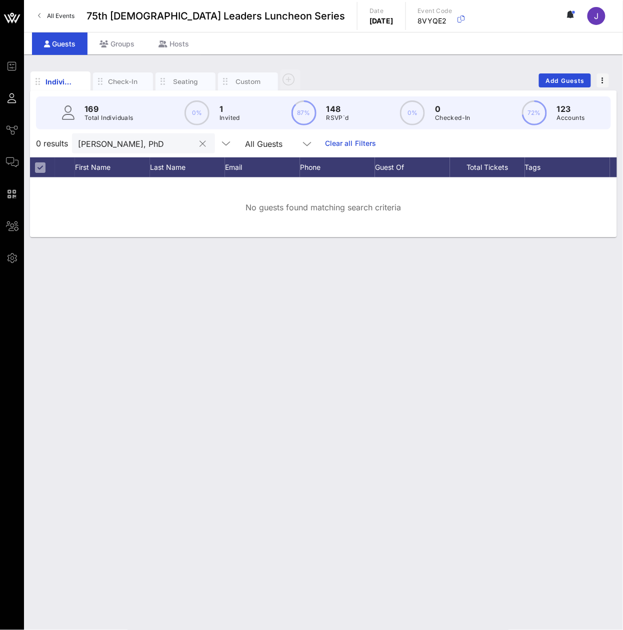
click at [126, 150] on input "[PERSON_NAME], PhD" at bounding box center [136, 143] width 117 height 13
click at [127, 150] on input "[PERSON_NAME], PhD" at bounding box center [136, 143] width 117 height 13
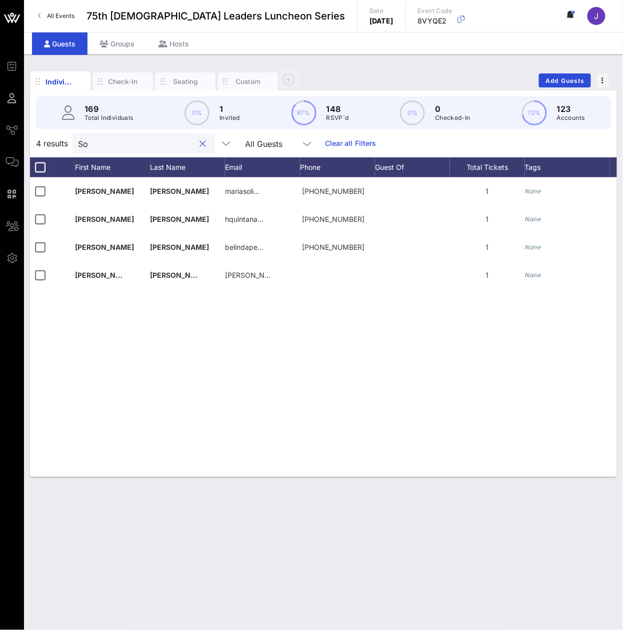
type input "S"
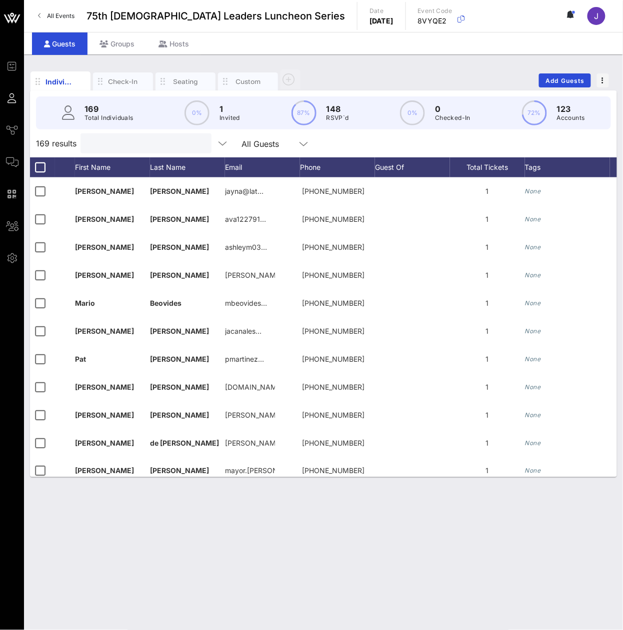
paste input "[PERSON_NAME]"
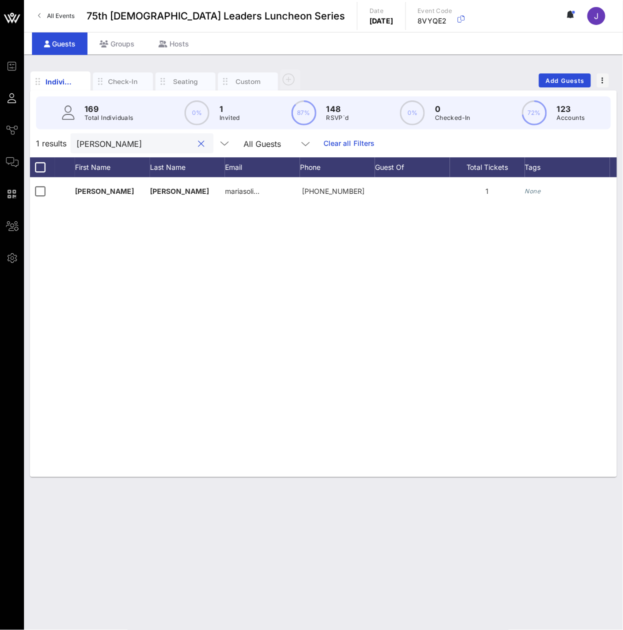
type input "[PERSON_NAME]"
click at [140, 150] on input "[PERSON_NAME]" at bounding box center [134, 143] width 117 height 13
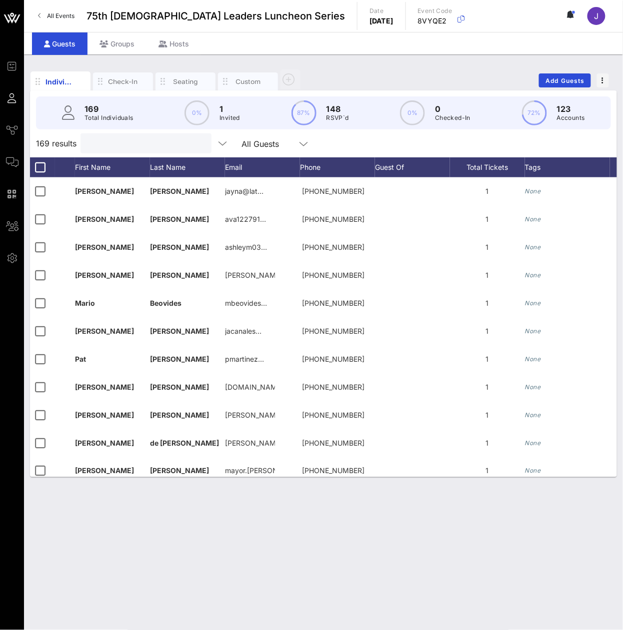
paste input "[PERSON_NAME]"
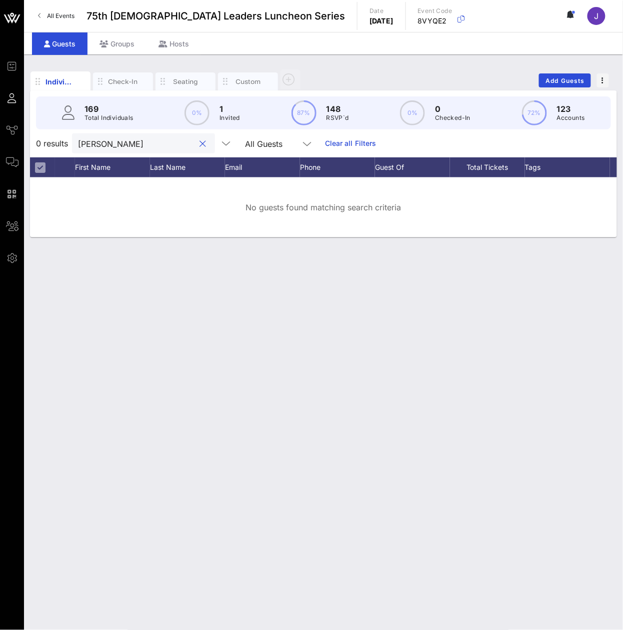
type input "[PERSON_NAME]"
click at [140, 150] on input "[PERSON_NAME]" at bounding box center [136, 143] width 117 height 13
paste input "[PERSON_NAME]"
click at [161, 143] on div "[PERSON_NAME]" at bounding box center [136, 143] width 117 height 20
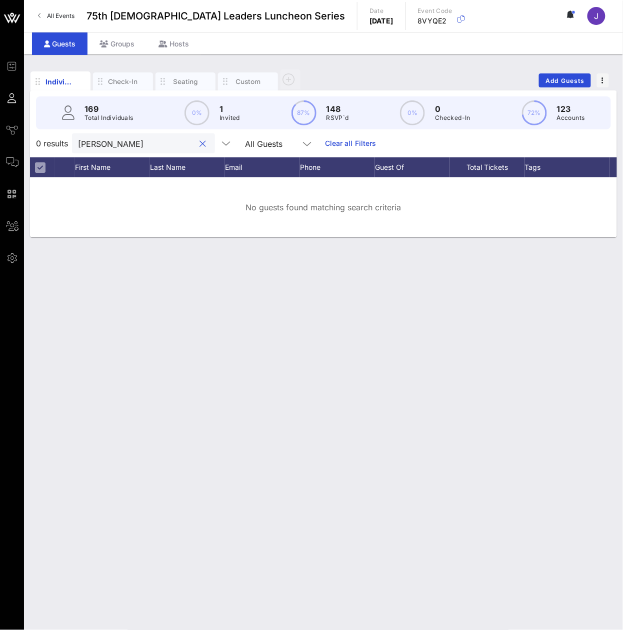
click at [149, 150] on input "[PERSON_NAME]" at bounding box center [136, 143] width 117 height 13
type input "[PERSON_NAME] r"
click at [129, 150] on input "[PERSON_NAME] r" at bounding box center [136, 143] width 117 height 13
click at [127, 150] on input "[PERSON_NAME] r" at bounding box center [136, 143] width 117 height 13
click at [126, 150] on input "[PERSON_NAME] r" at bounding box center [136, 143] width 117 height 13
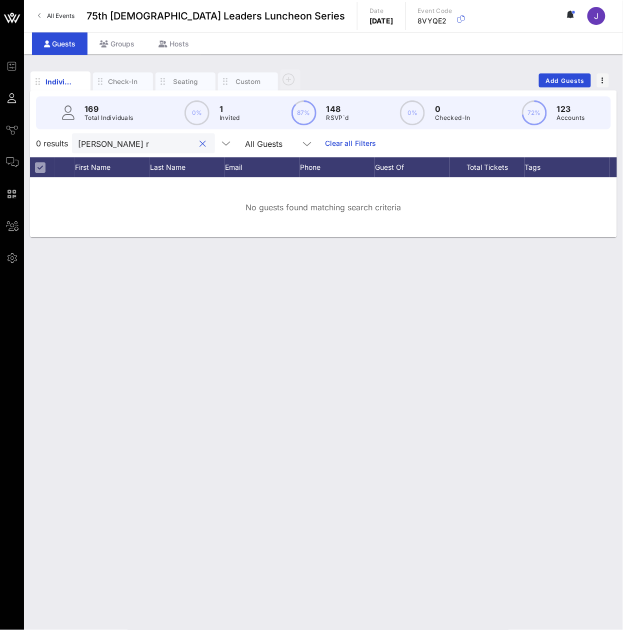
click at [127, 150] on input "[PERSON_NAME] r" at bounding box center [136, 143] width 117 height 13
click at [126, 150] on input "[PERSON_NAME] r" at bounding box center [136, 143] width 117 height 13
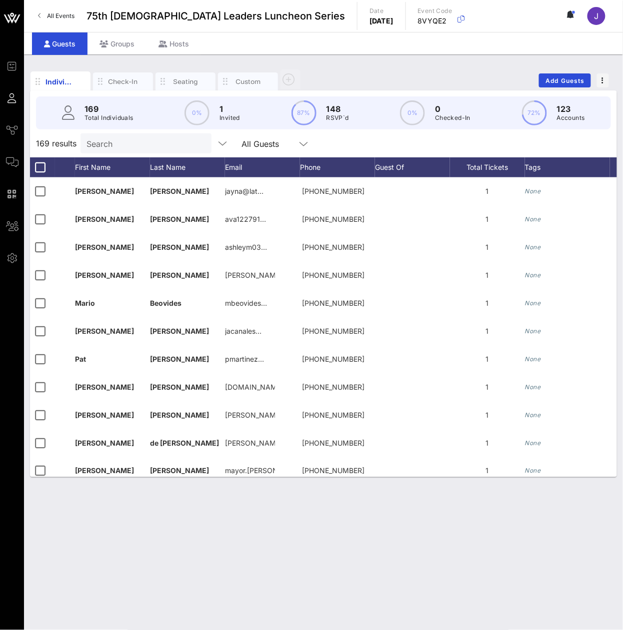
click at [174, 150] on input "Search" at bounding box center [144, 143] width 117 height 13
paste input "[PERSON_NAME]"
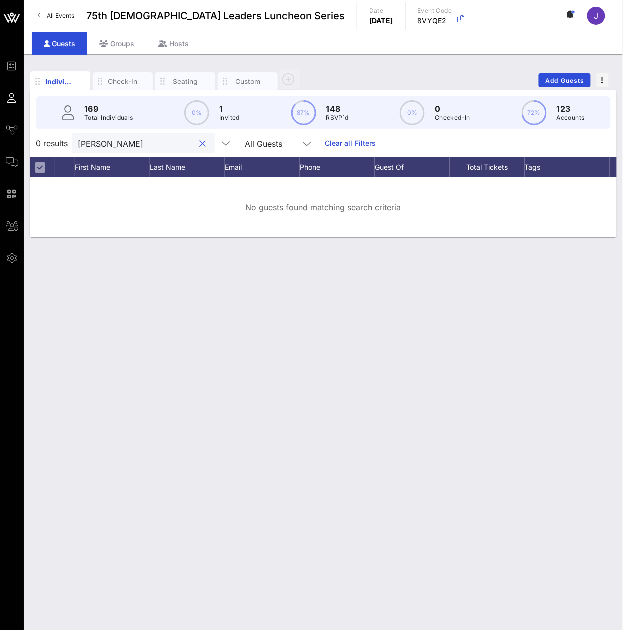
type input "[PERSON_NAME]"
click at [99, 150] on input "[PERSON_NAME]" at bounding box center [136, 143] width 117 height 13
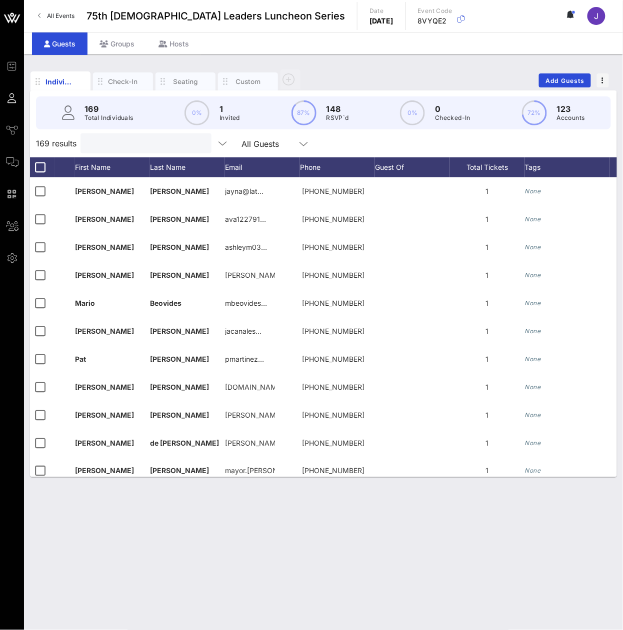
paste input "[PERSON_NAME]"
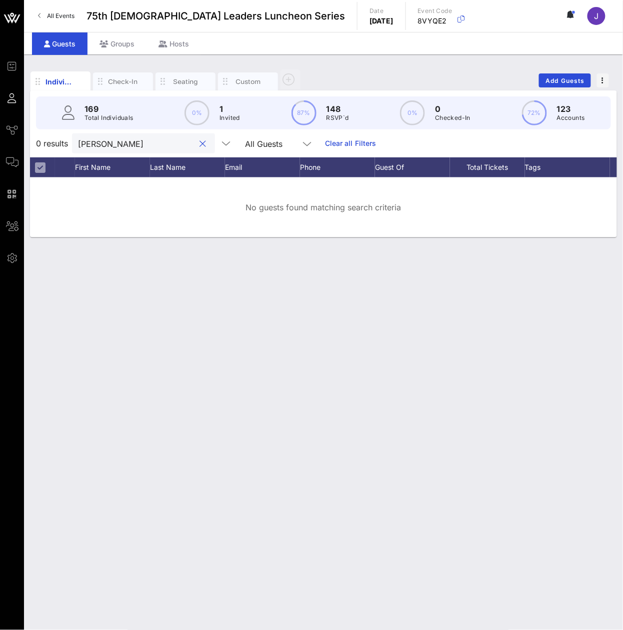
type input "[PERSON_NAME]"
click at [142, 150] on input "[PERSON_NAME]" at bounding box center [136, 143] width 117 height 13
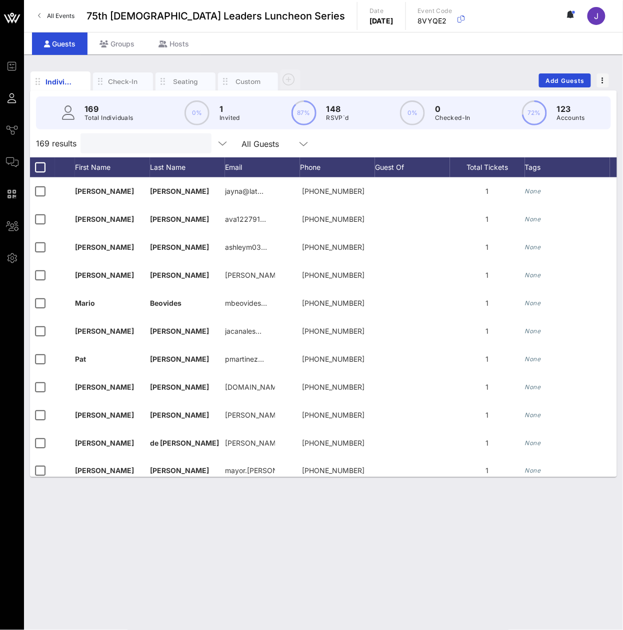
paste input "[PERSON_NAME]"
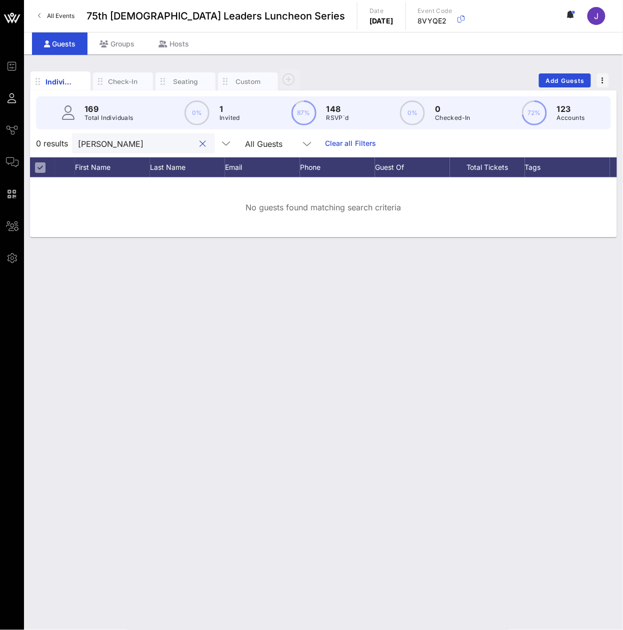
type input "[PERSON_NAME]"
click at [144, 140] on div "0 results [PERSON_NAME] All Guests Clear all Filters" at bounding box center [323, 143] width 587 height 28
click at [141, 150] on input "[PERSON_NAME]" at bounding box center [136, 143] width 117 height 13
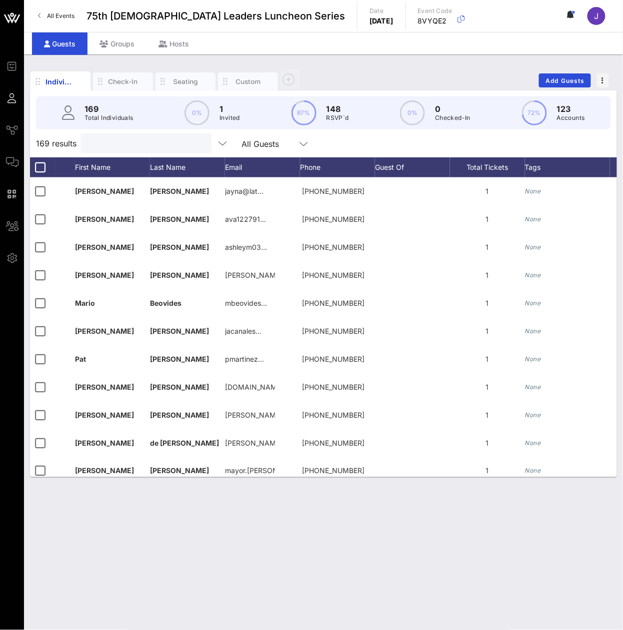
paste input "[GEOGRAPHIC_DATA]"
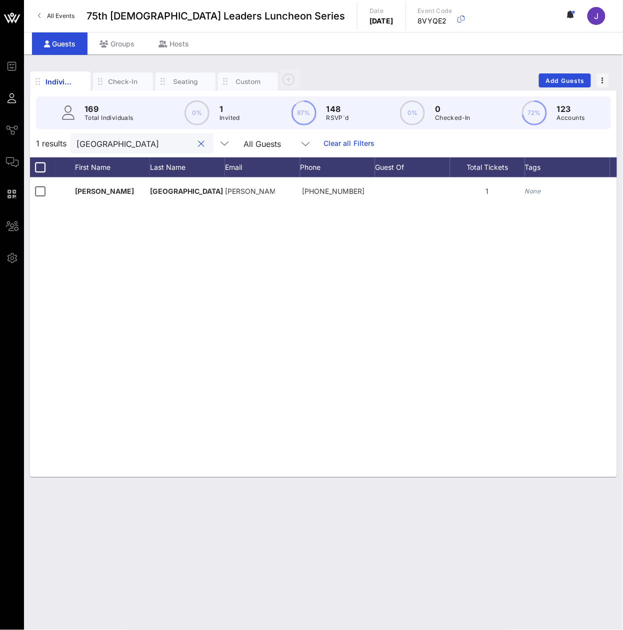
type input "[GEOGRAPHIC_DATA]"
click at [93, 150] on input "[GEOGRAPHIC_DATA]" at bounding box center [134, 143] width 117 height 13
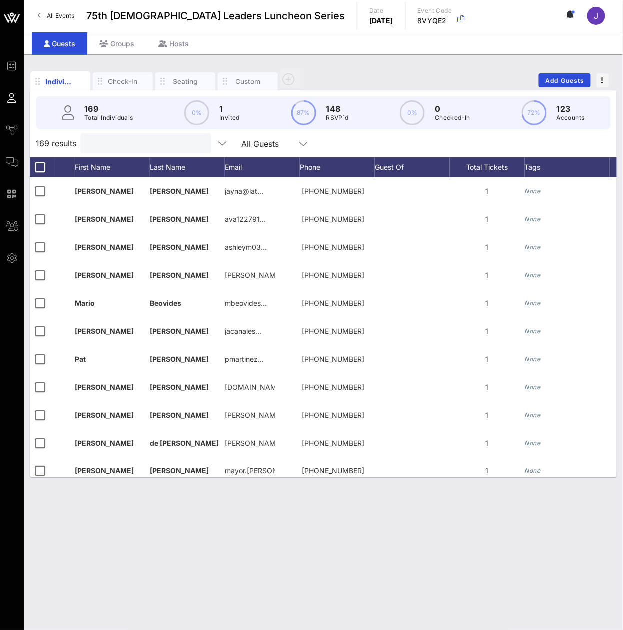
paste input "Van de Putte"
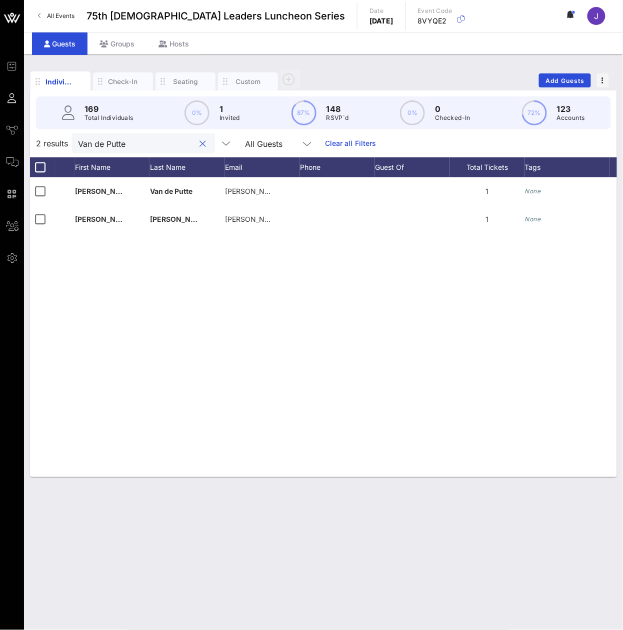
type input "Van de Putte"
click at [130, 148] on input "Van de Putte" at bounding box center [136, 143] width 117 height 13
type input "vas"
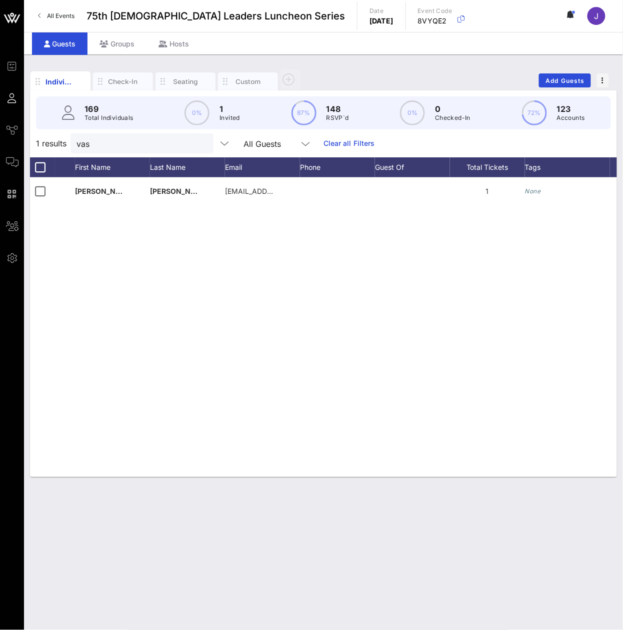
click at [133, 157] on div "1 results vas All Guests Clear all Filters" at bounding box center [323, 143] width 587 height 28
click at [131, 153] on div "vas" at bounding box center [134, 143] width 117 height 20
click at [131, 150] on input "vas" at bounding box center [134, 143] width 117 height 13
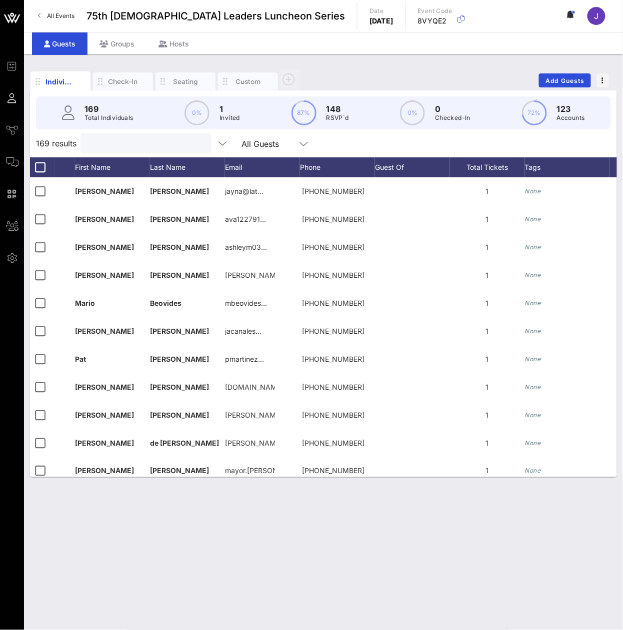
paste input "[PERSON_NAME]"
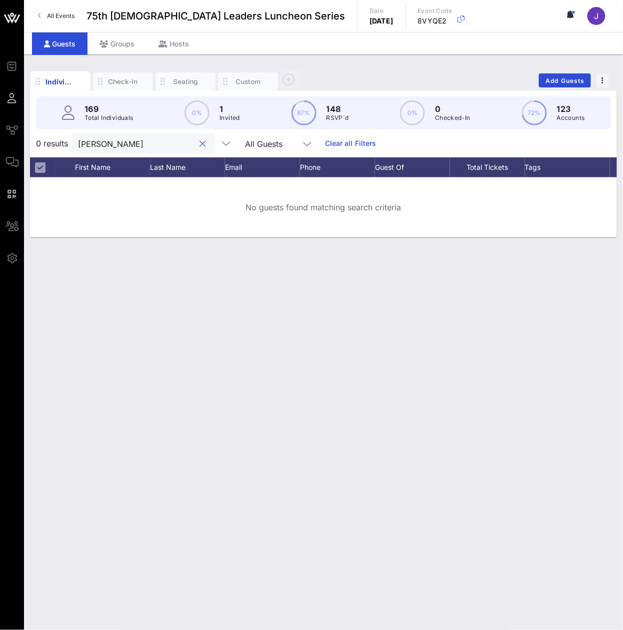
type input "[PERSON_NAME]"
click at [107, 150] on input "[PERSON_NAME]" at bounding box center [136, 143] width 117 height 13
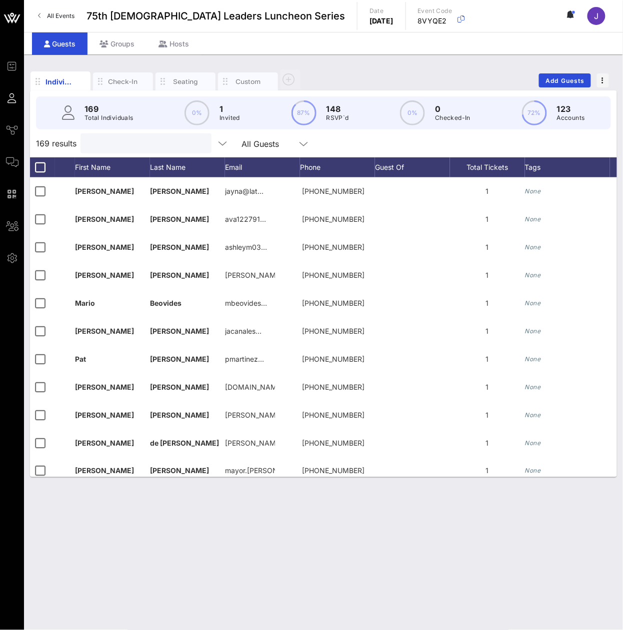
paste input "[PERSON_NAME]"
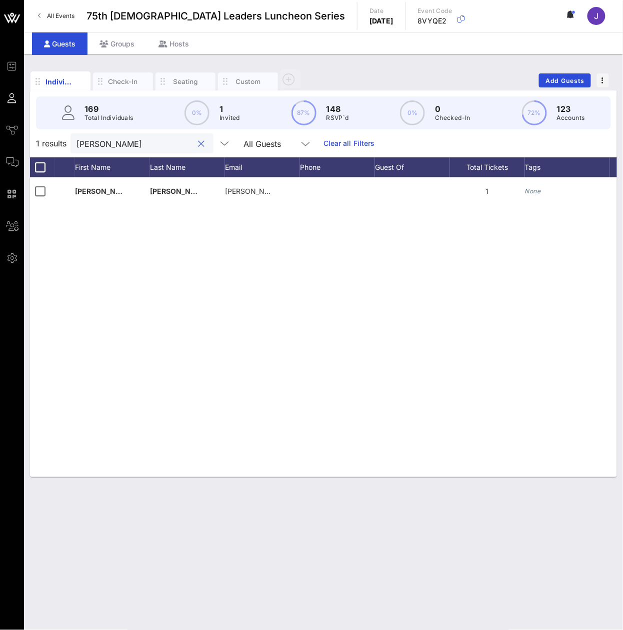
type input "[PERSON_NAME]"
click at [95, 150] on input "[PERSON_NAME]" at bounding box center [134, 143] width 117 height 13
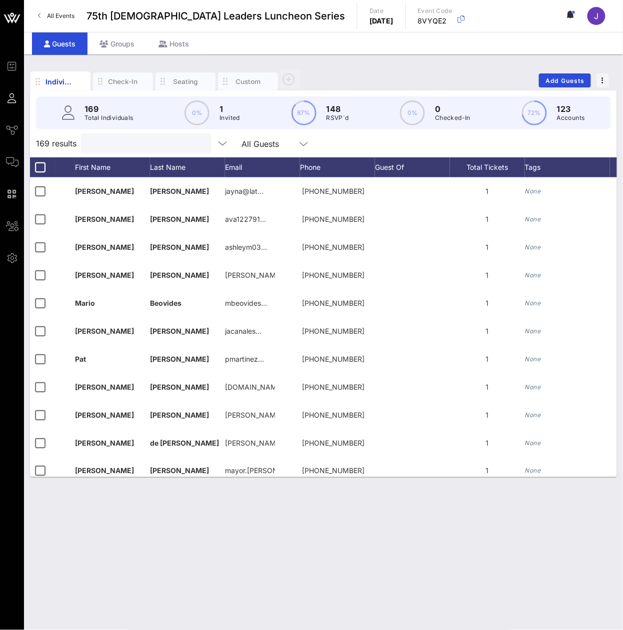
paste input "[PERSON_NAME]"
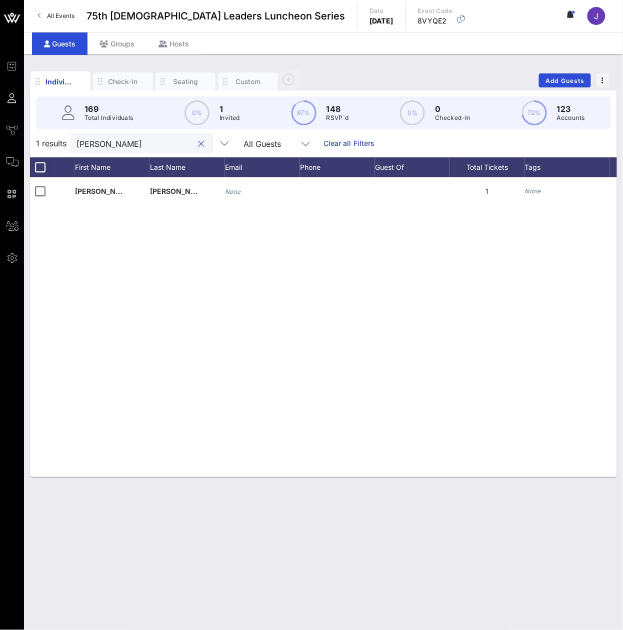
click at [156, 147] on input "[PERSON_NAME]" at bounding box center [134, 143] width 117 height 13
click at [156, 148] on input "[PERSON_NAME]" at bounding box center [134, 143] width 117 height 13
click at [157, 148] on input "[PERSON_NAME]" at bounding box center [134, 143] width 117 height 13
type input "[PERSON_NAME]"
click at [198, 149] on button "clear icon" at bounding box center [201, 144] width 6 height 10
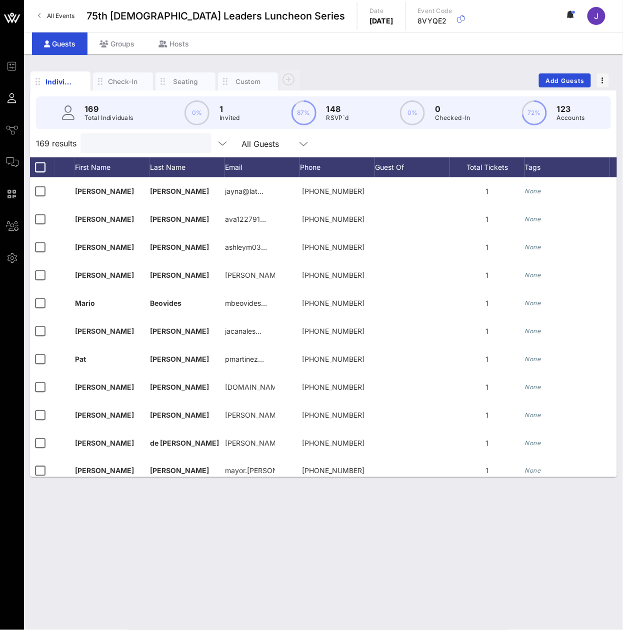
click at [149, 150] on input "text" at bounding box center [144, 143] width 117 height 13
paste input "[PERSON_NAME]"
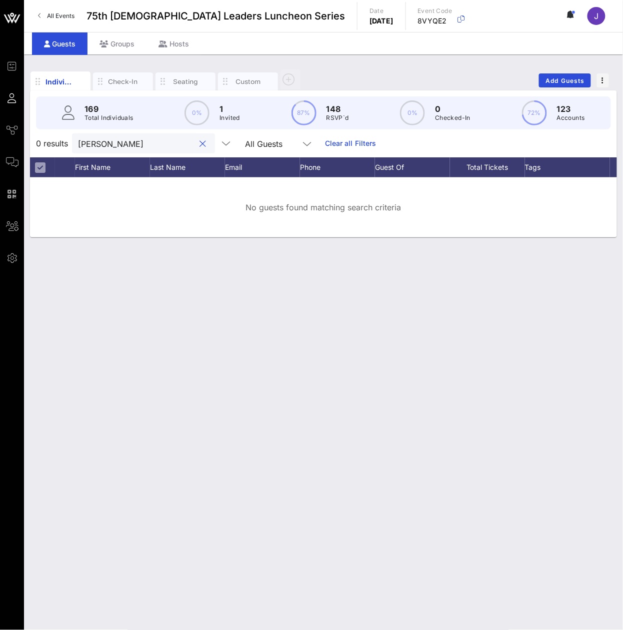
type input "[PERSON_NAME]"
